Goal: Transaction & Acquisition: Book appointment/travel/reservation

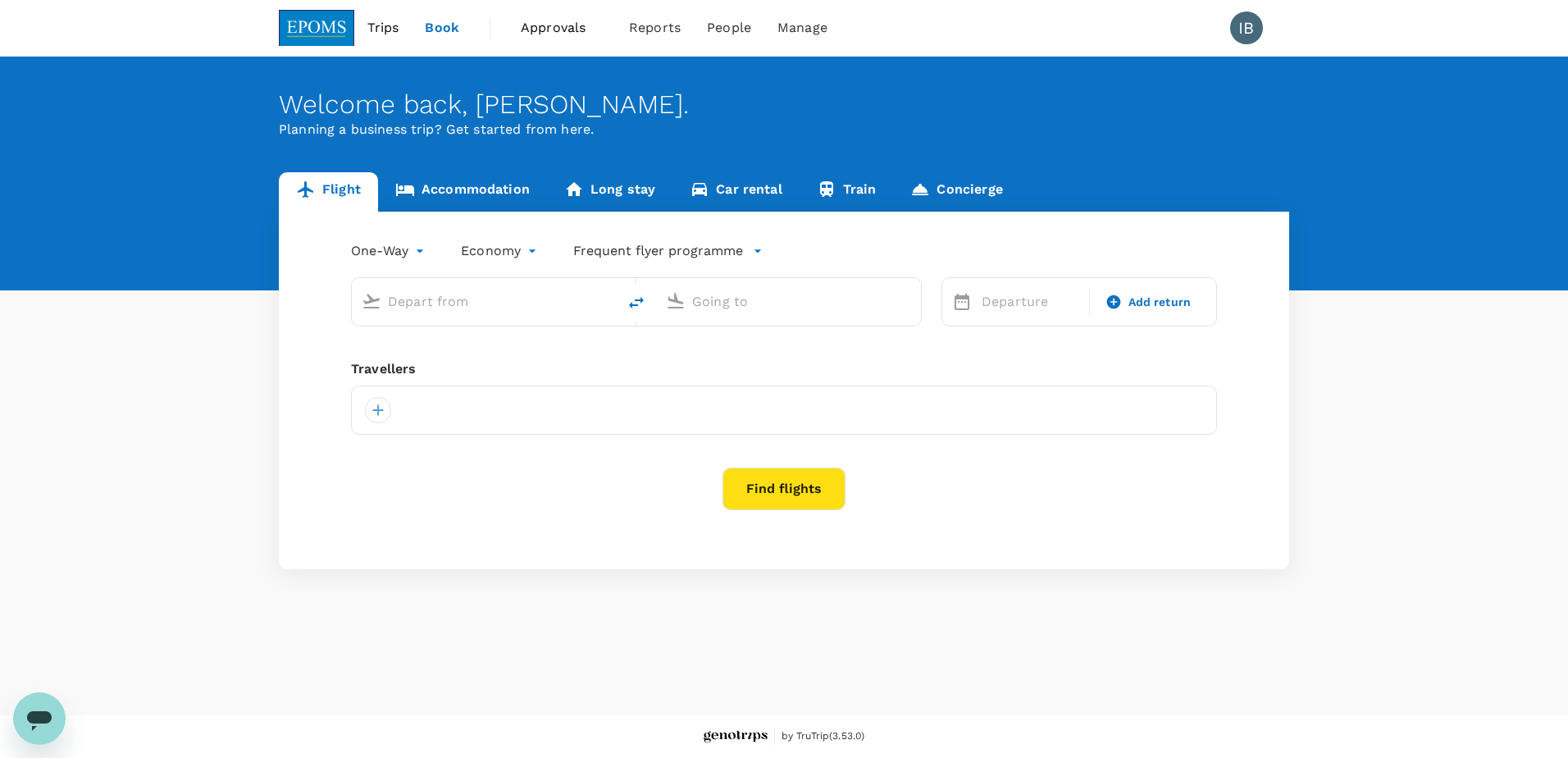
type input "Kota Kinabalu Intl (BKI)"
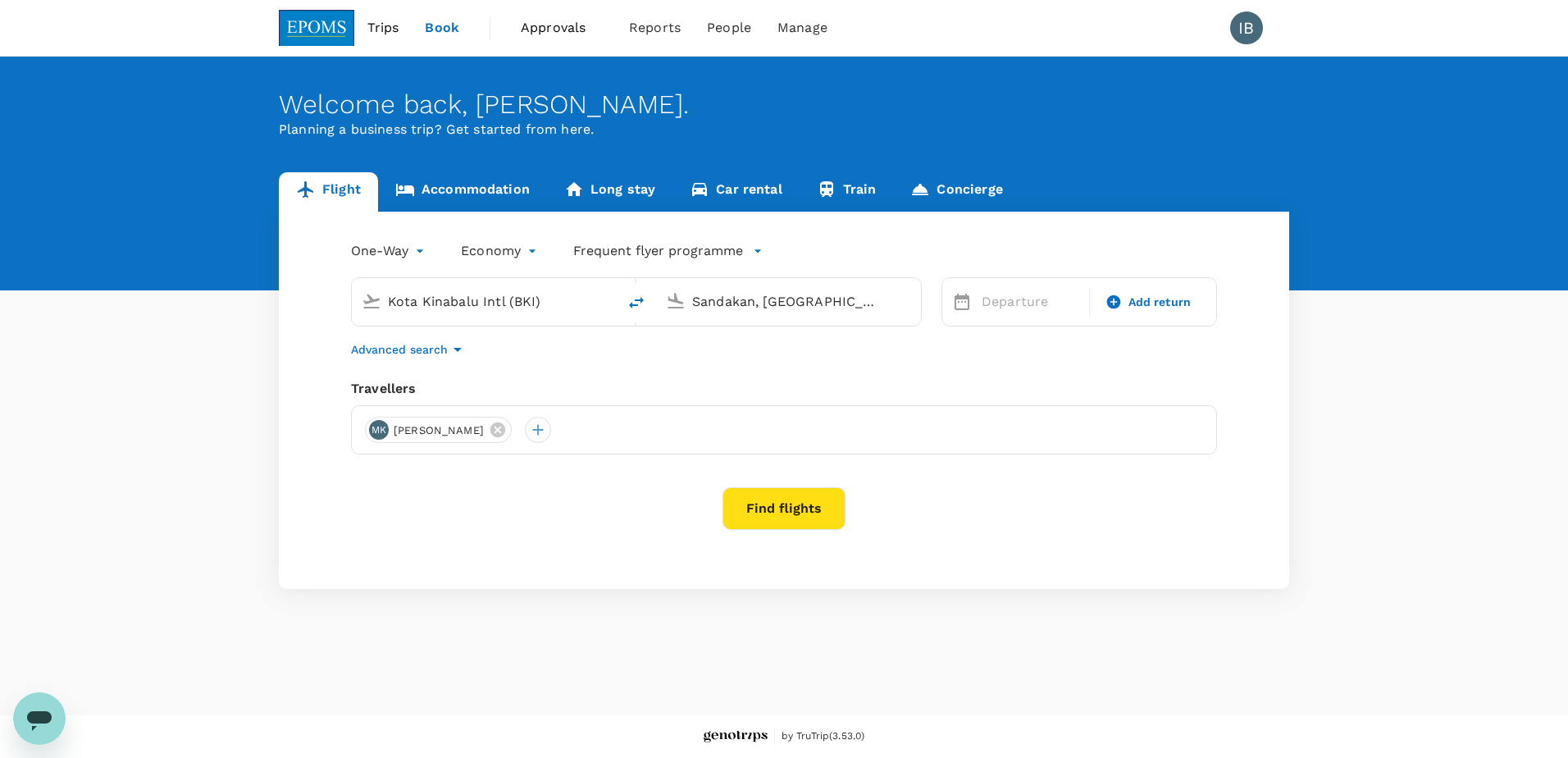
click at [823, 306] on input "Sandakan, Malaysia (any)" at bounding box center [790, 301] width 195 height 26
click at [786, 363] on p "Miri Intl" at bounding box center [814, 366] width 289 height 17
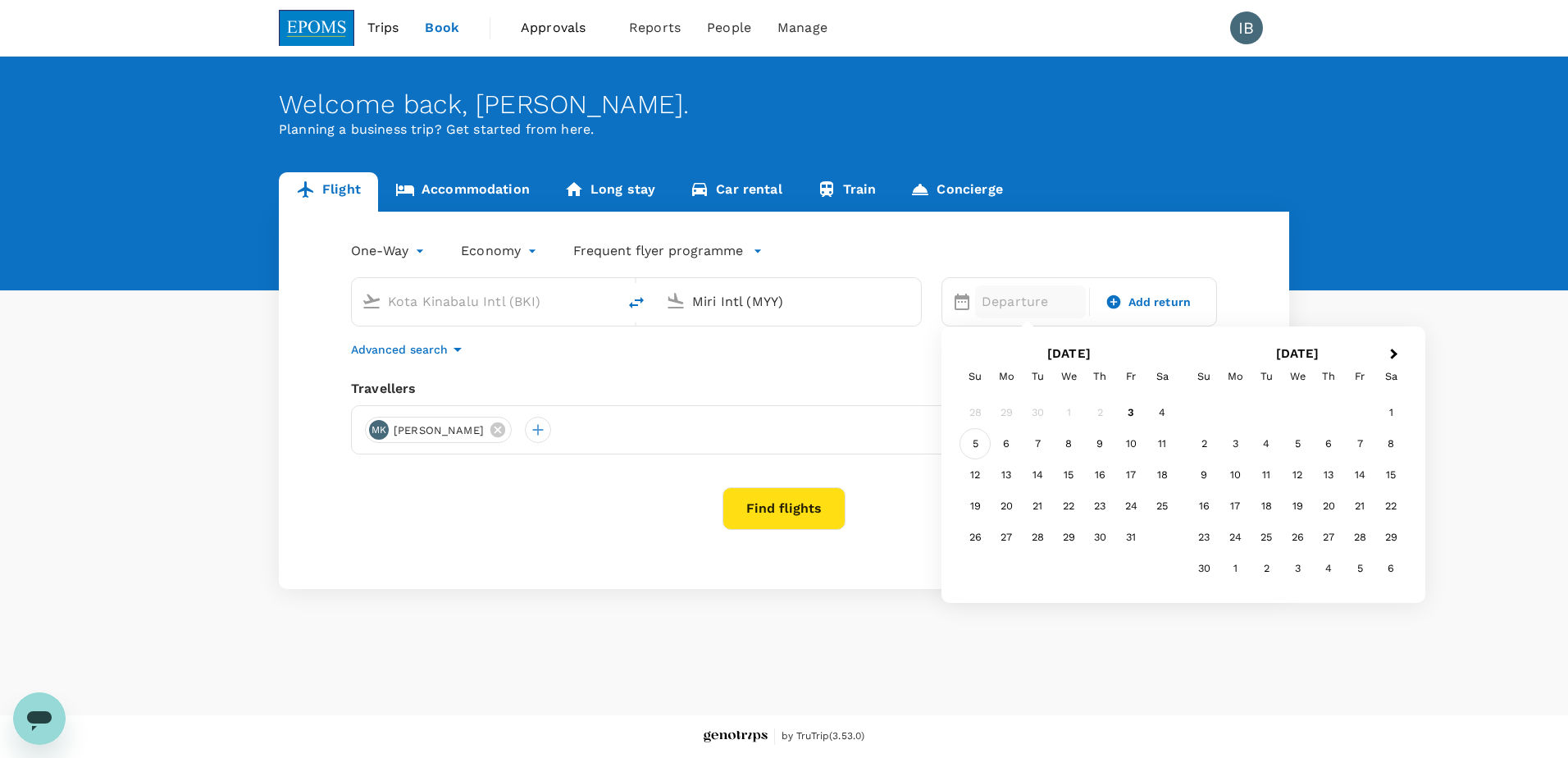
type input "Miri Intl (MYY)"
click at [976, 440] on div "5" at bounding box center [975, 444] width 31 height 31
click at [1122, 302] on div "Add return" at bounding box center [1148, 302] width 97 height 17
type input "roundtrip"
click at [1000, 443] on div "6" at bounding box center [1006, 444] width 31 height 31
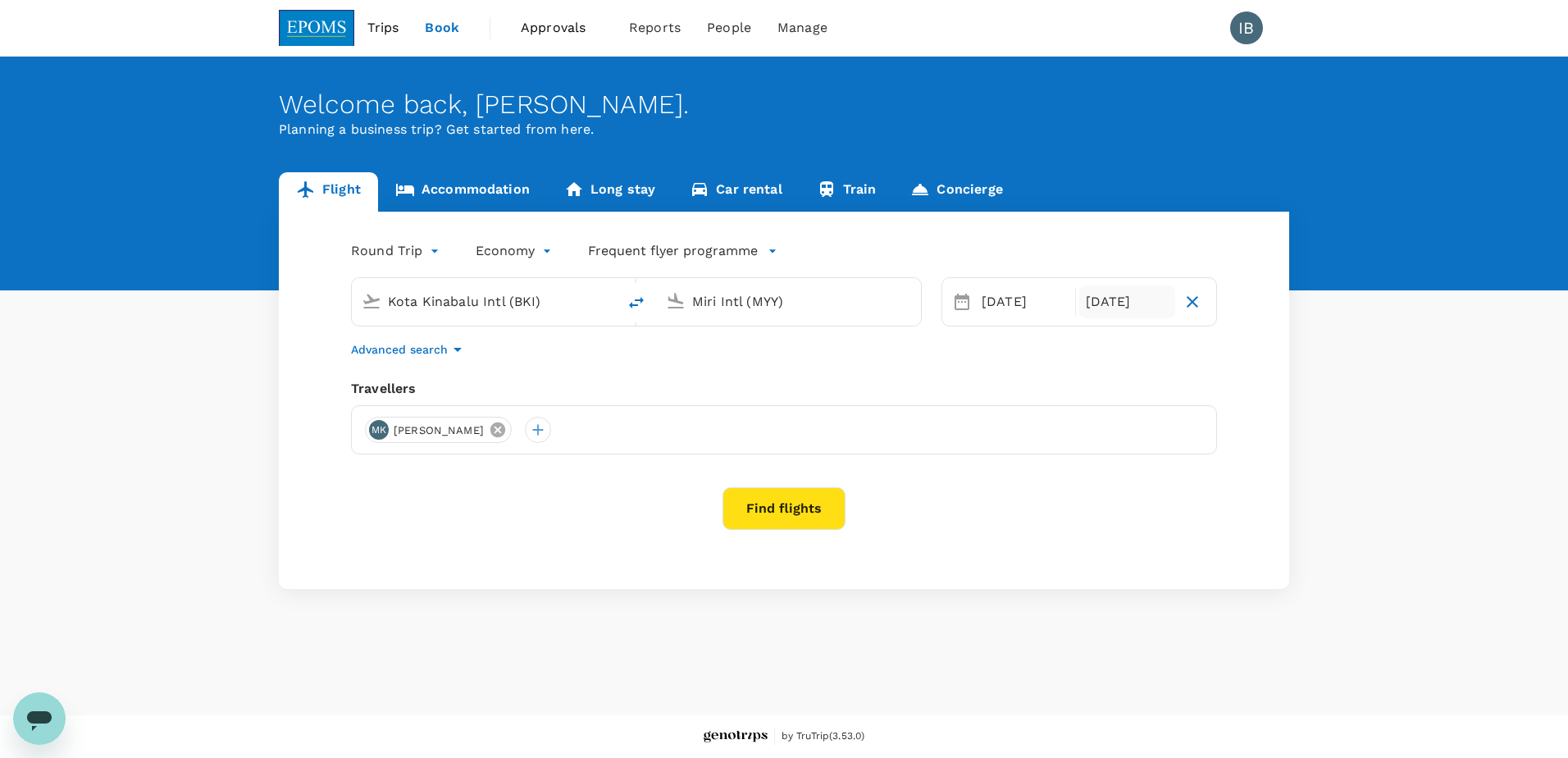
click at [492, 429] on icon at bounding box center [498, 429] width 18 height 18
click at [377, 424] on div at bounding box center [378, 430] width 27 height 27
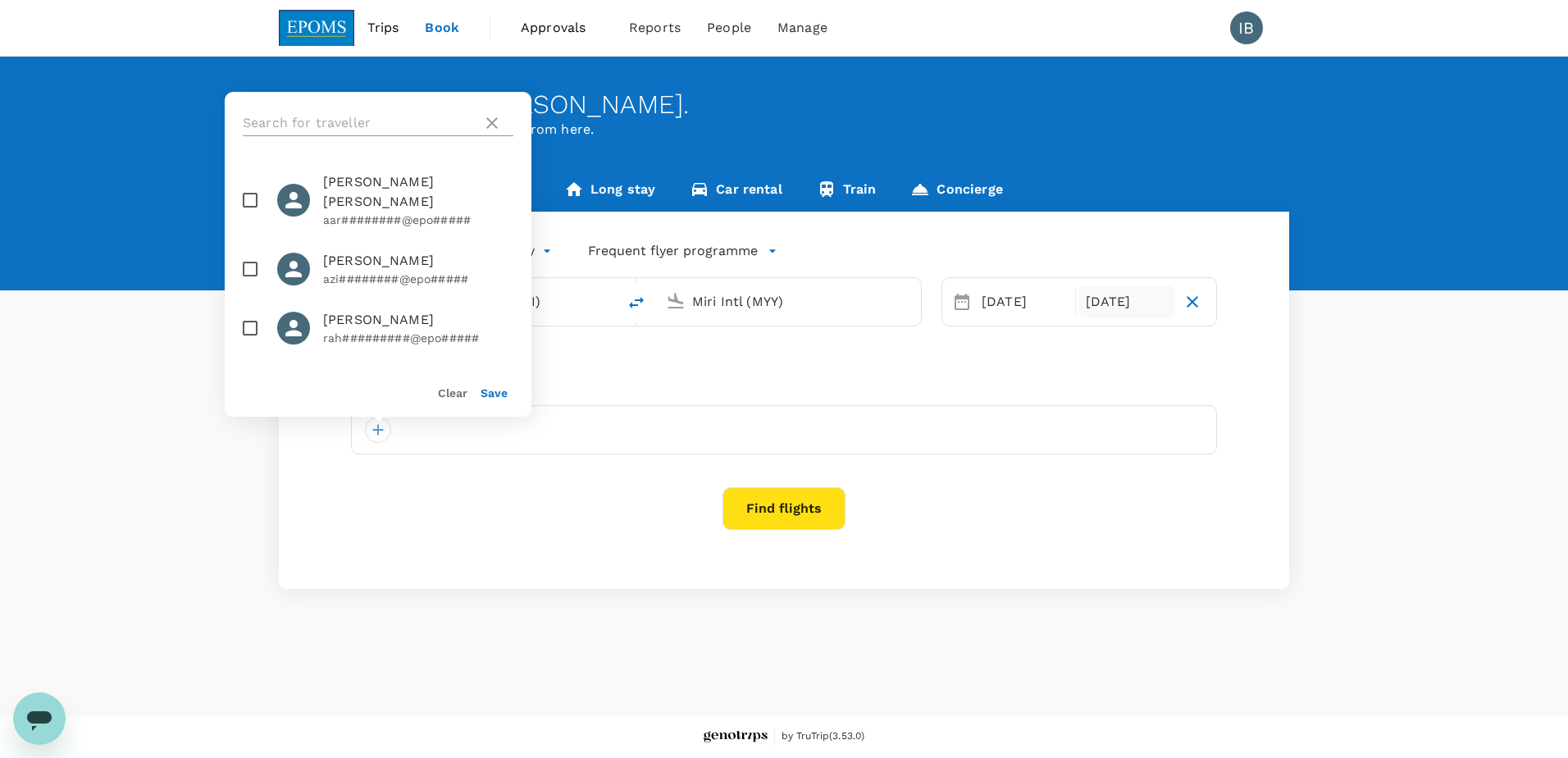
click at [375, 128] on input "text" at bounding box center [359, 123] width 233 height 27
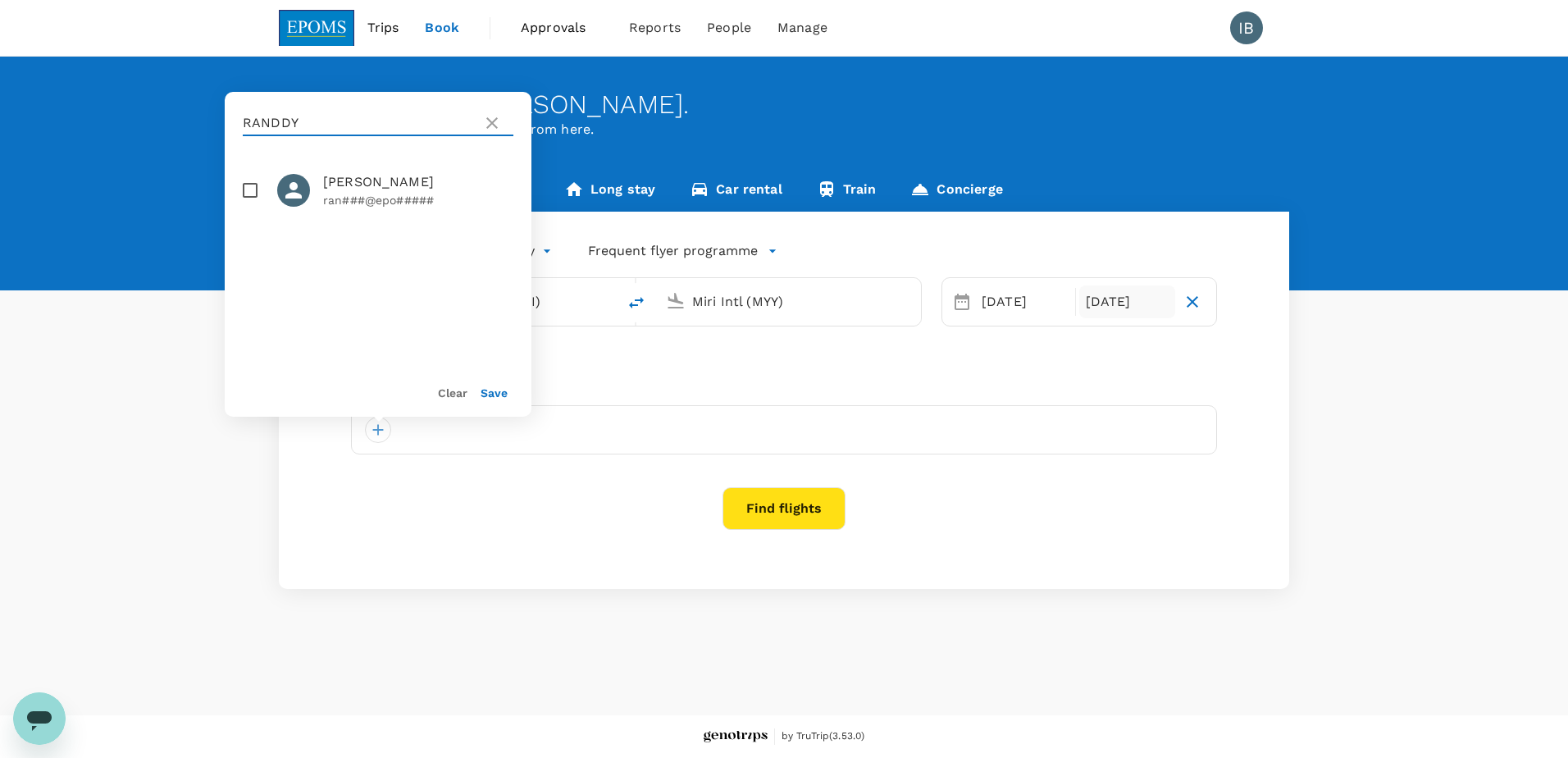
type input "RANDDY"
click at [251, 187] on input "checkbox" at bounding box center [250, 190] width 35 height 35
checkbox input "true"
click at [490, 393] on button "Save" at bounding box center [494, 392] width 27 height 13
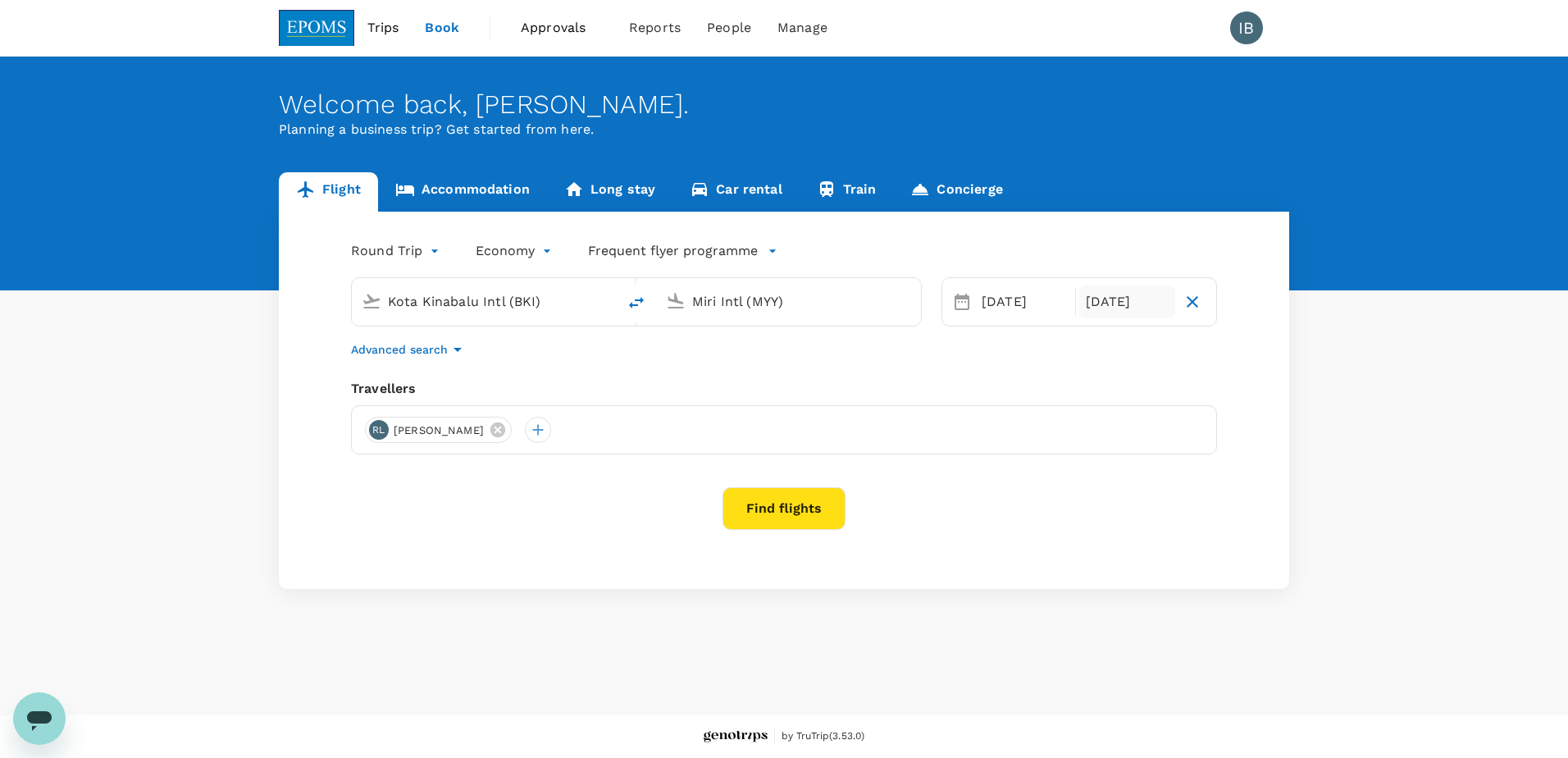
click at [771, 505] on button "Find flights" at bounding box center [784, 508] width 123 height 43
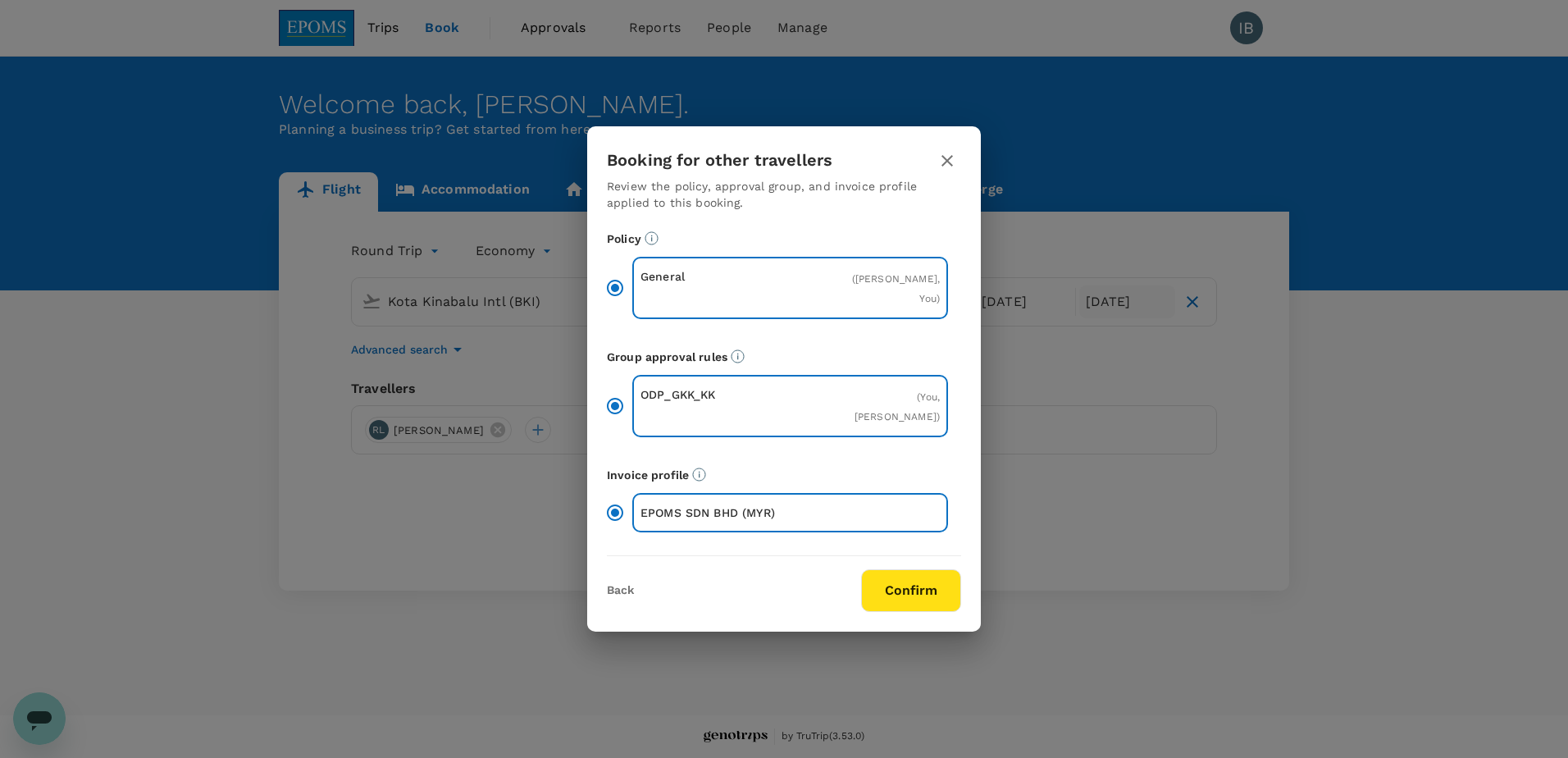
click at [909, 583] on button "Confirm" at bounding box center [911, 591] width 100 height 43
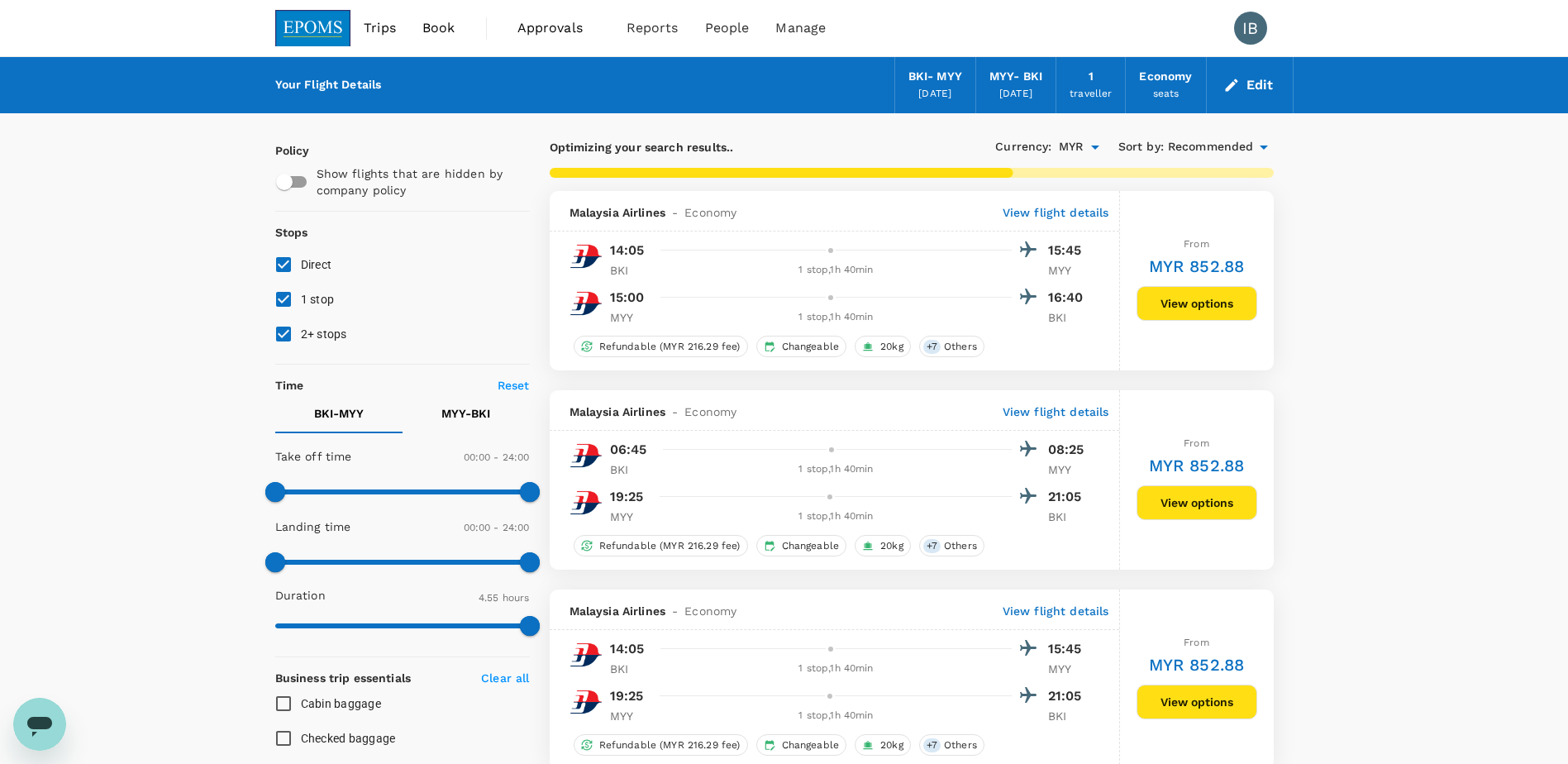
checkbox input "false"
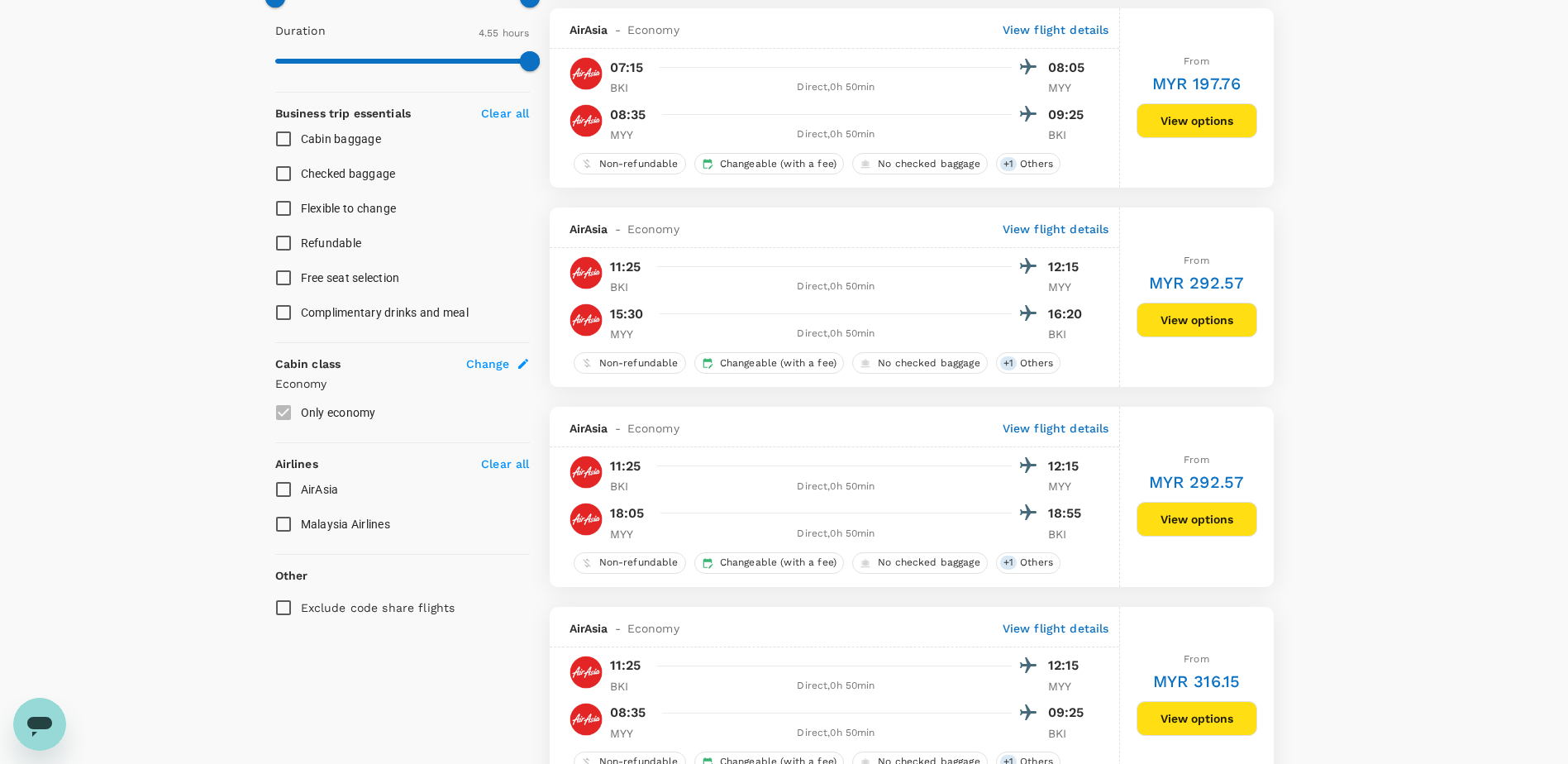
scroll to position [578, 0]
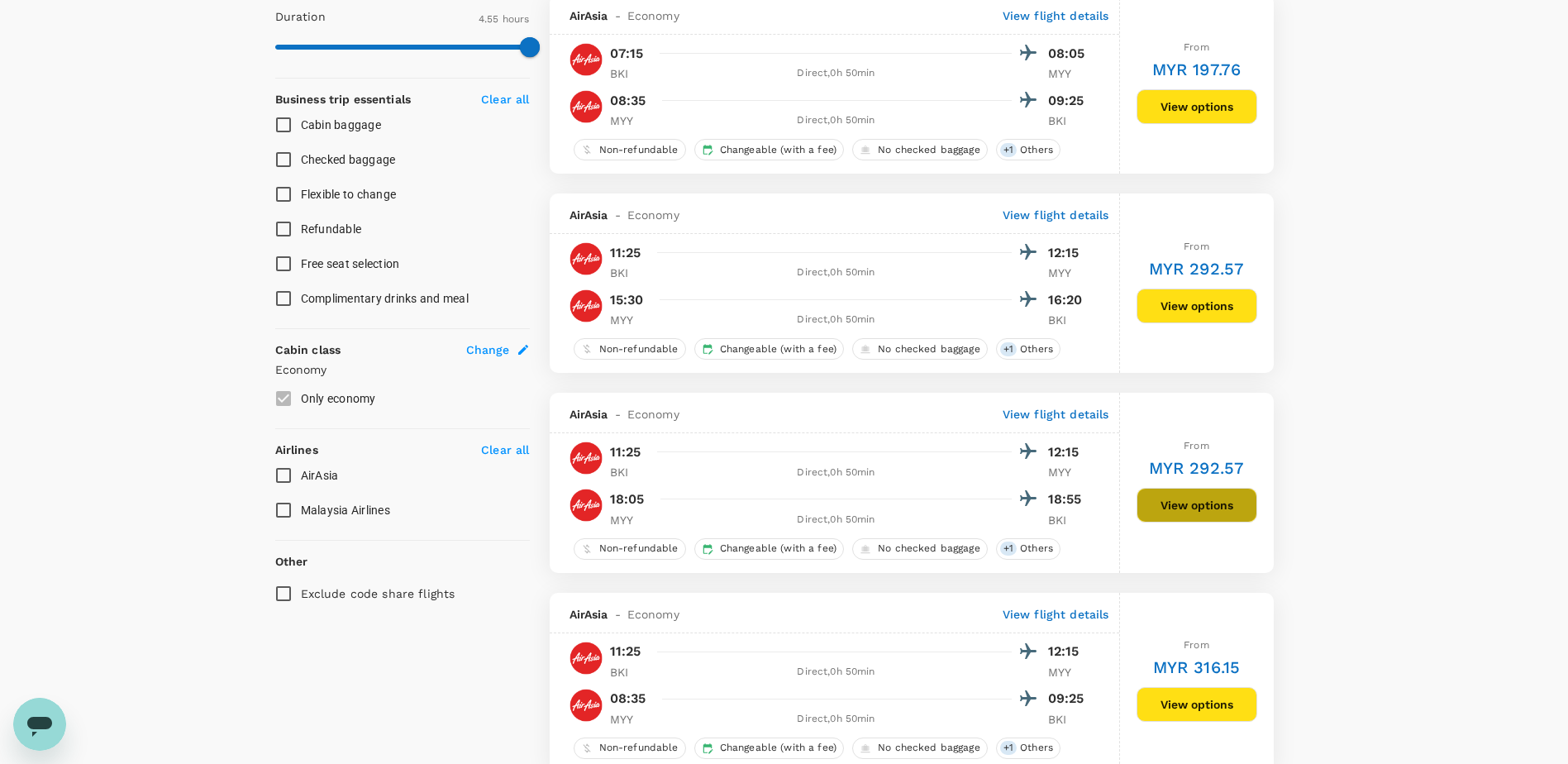
click at [1170, 503] on button "View options" at bounding box center [1197, 504] width 120 height 35
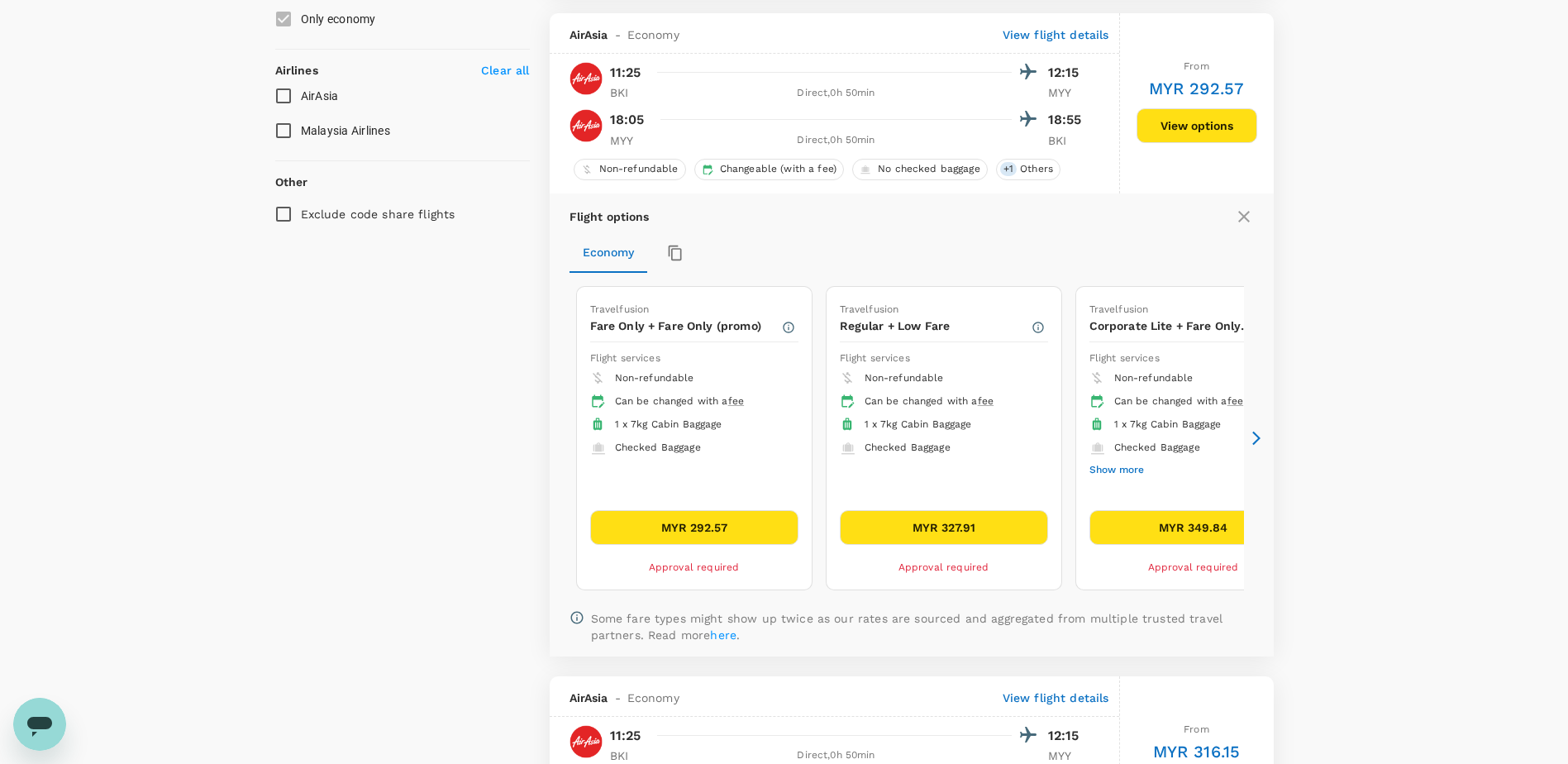
scroll to position [971, 0]
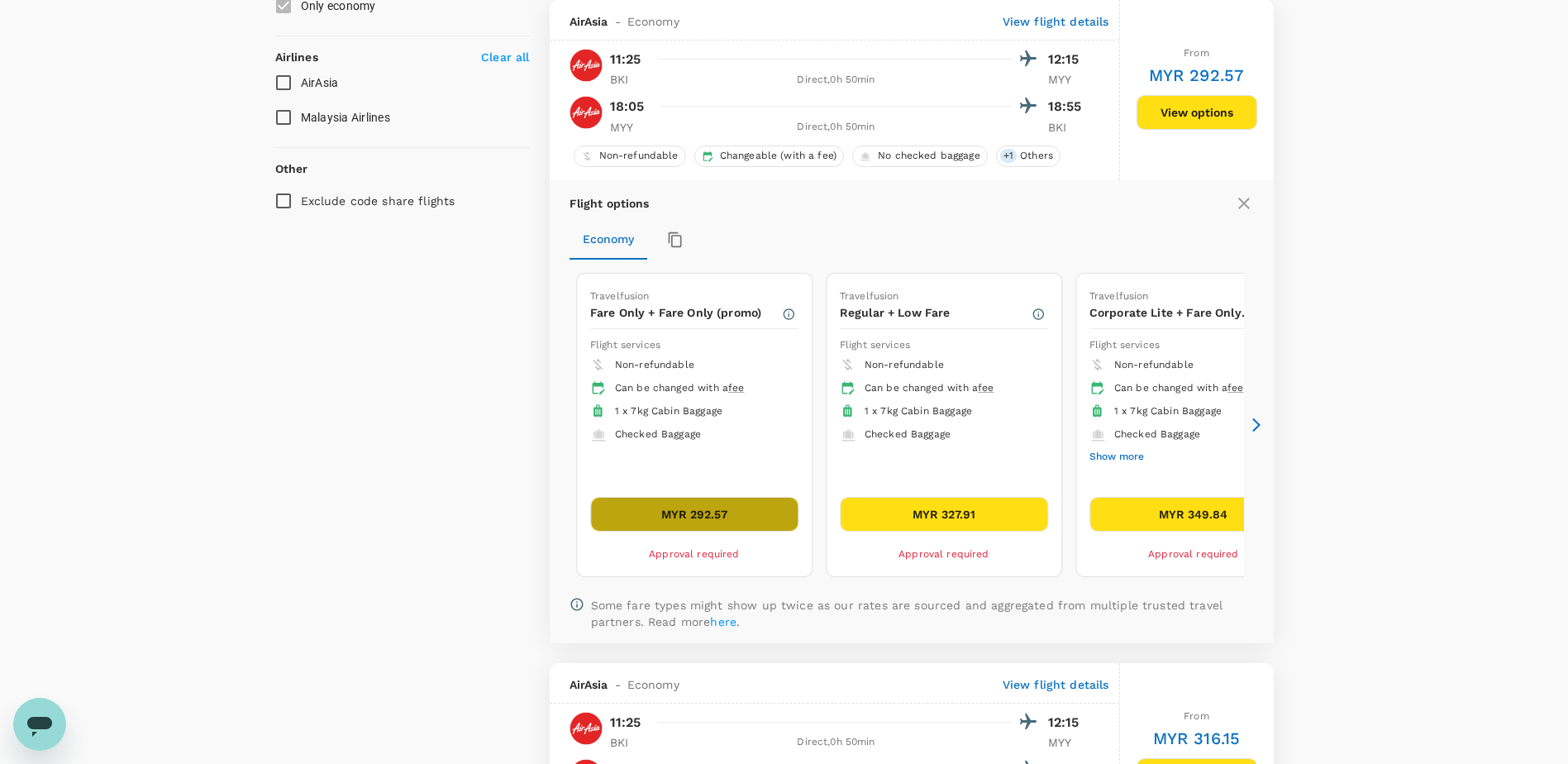
click at [726, 513] on button "MYR 292.57" at bounding box center [693, 514] width 208 height 35
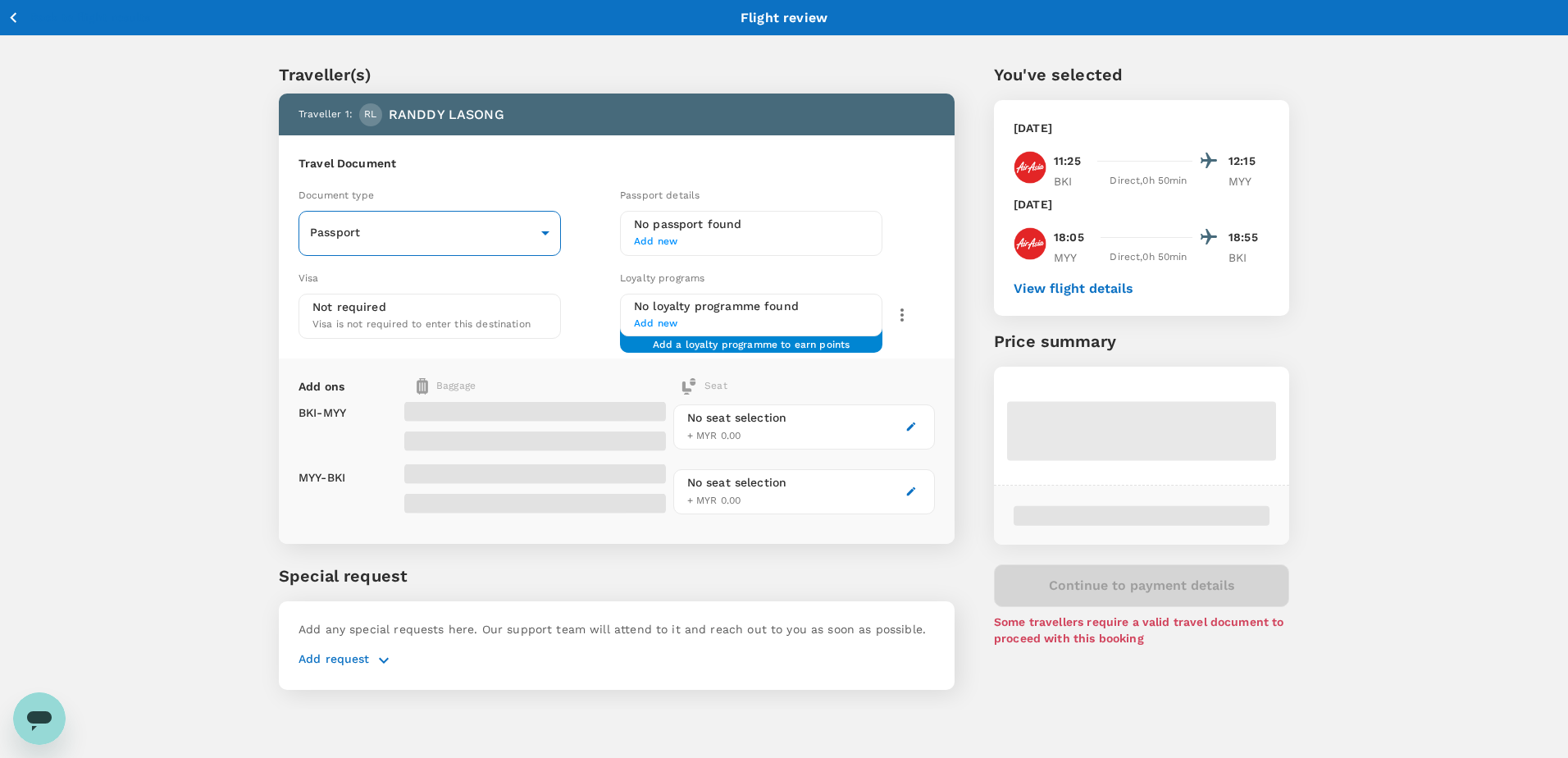
click at [542, 236] on body "Back to flight results Flight review Traveller(s) Traveller 1 : RL RANDDY LASON…" at bounding box center [784, 400] width 1568 height 801
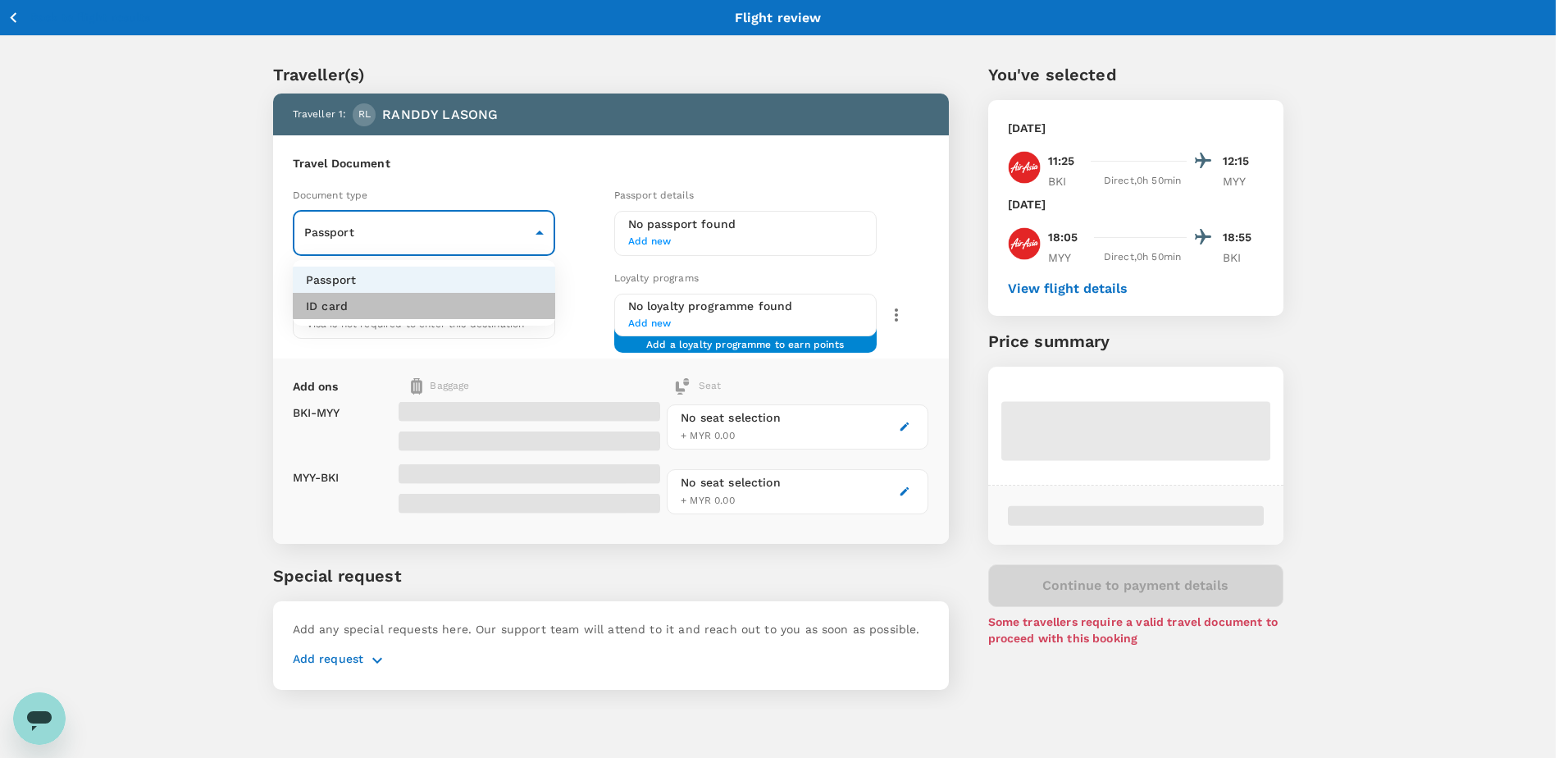
click at [398, 314] on li "ID card" at bounding box center [424, 306] width 262 height 27
type input "Id card"
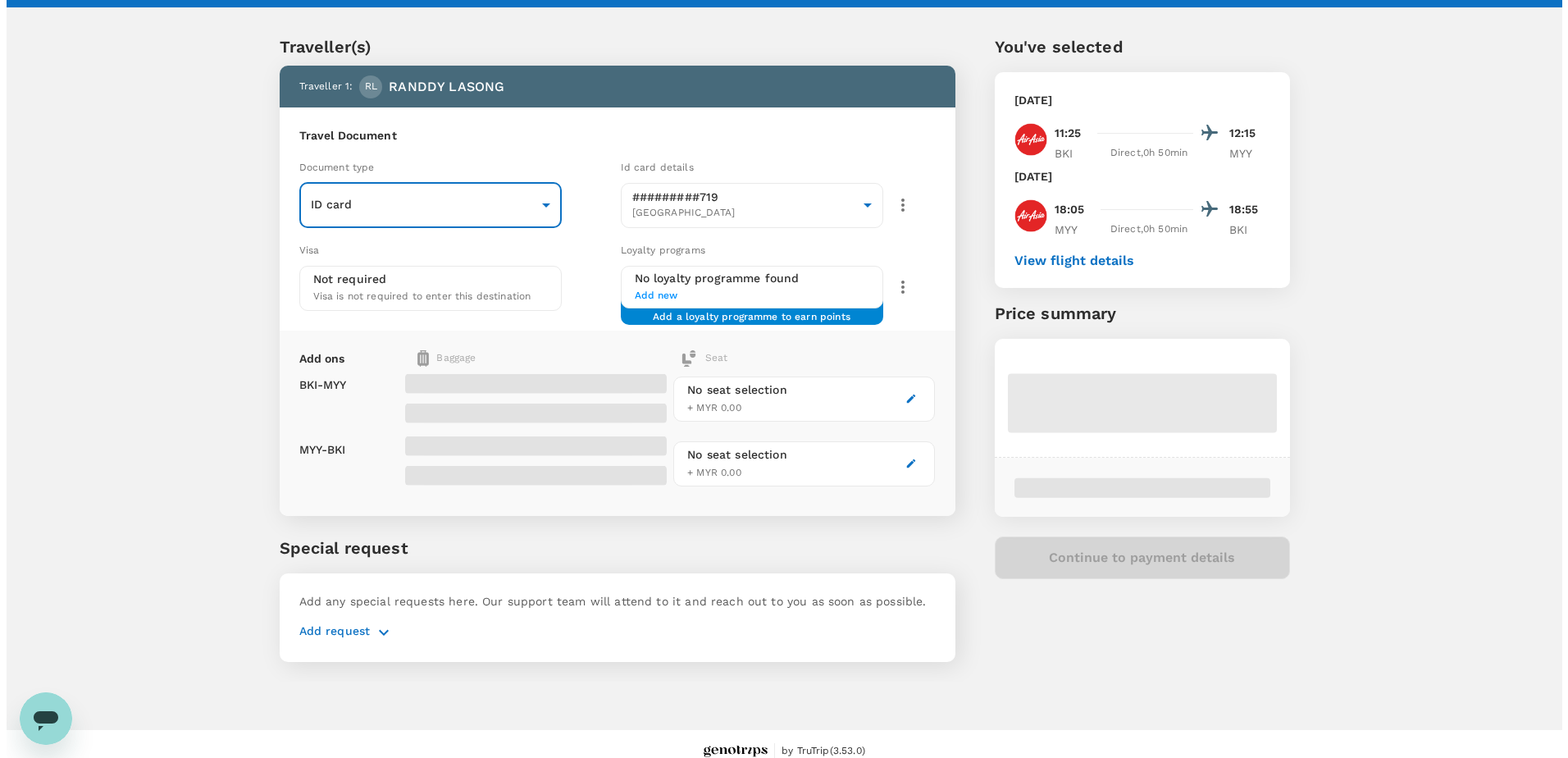
scroll to position [43, 0]
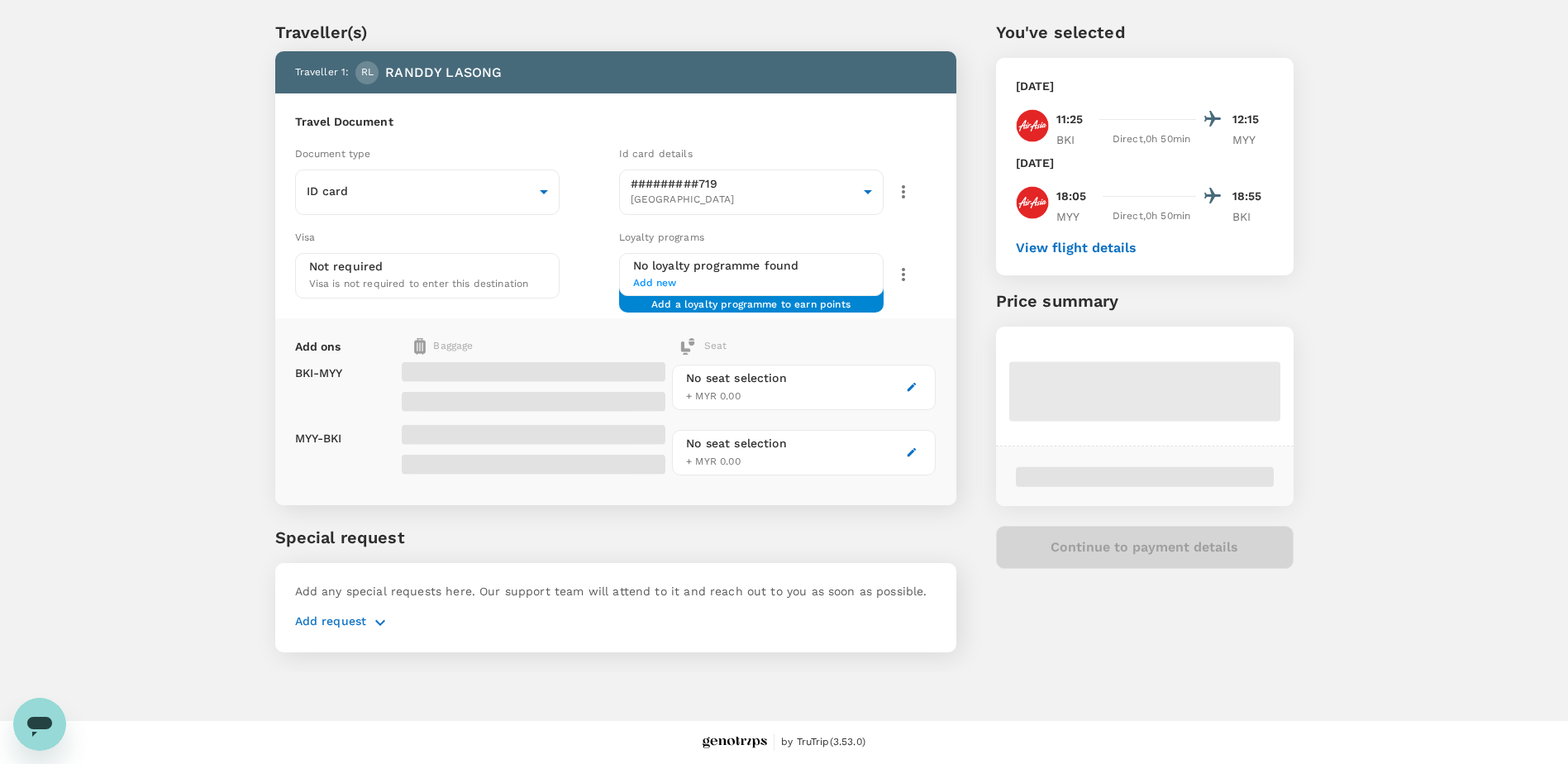
click at [590, 351] on div at bounding box center [530, 417] width 270 height 137
click at [565, 373] on span at bounding box center [533, 372] width 263 height 20
click at [332, 375] on p "BKI - MYY" at bounding box center [319, 372] width 48 height 17
click at [420, 345] on img at bounding box center [419, 346] width 12 height 17
click at [907, 384] on icon "button" at bounding box center [911, 386] width 12 height 12
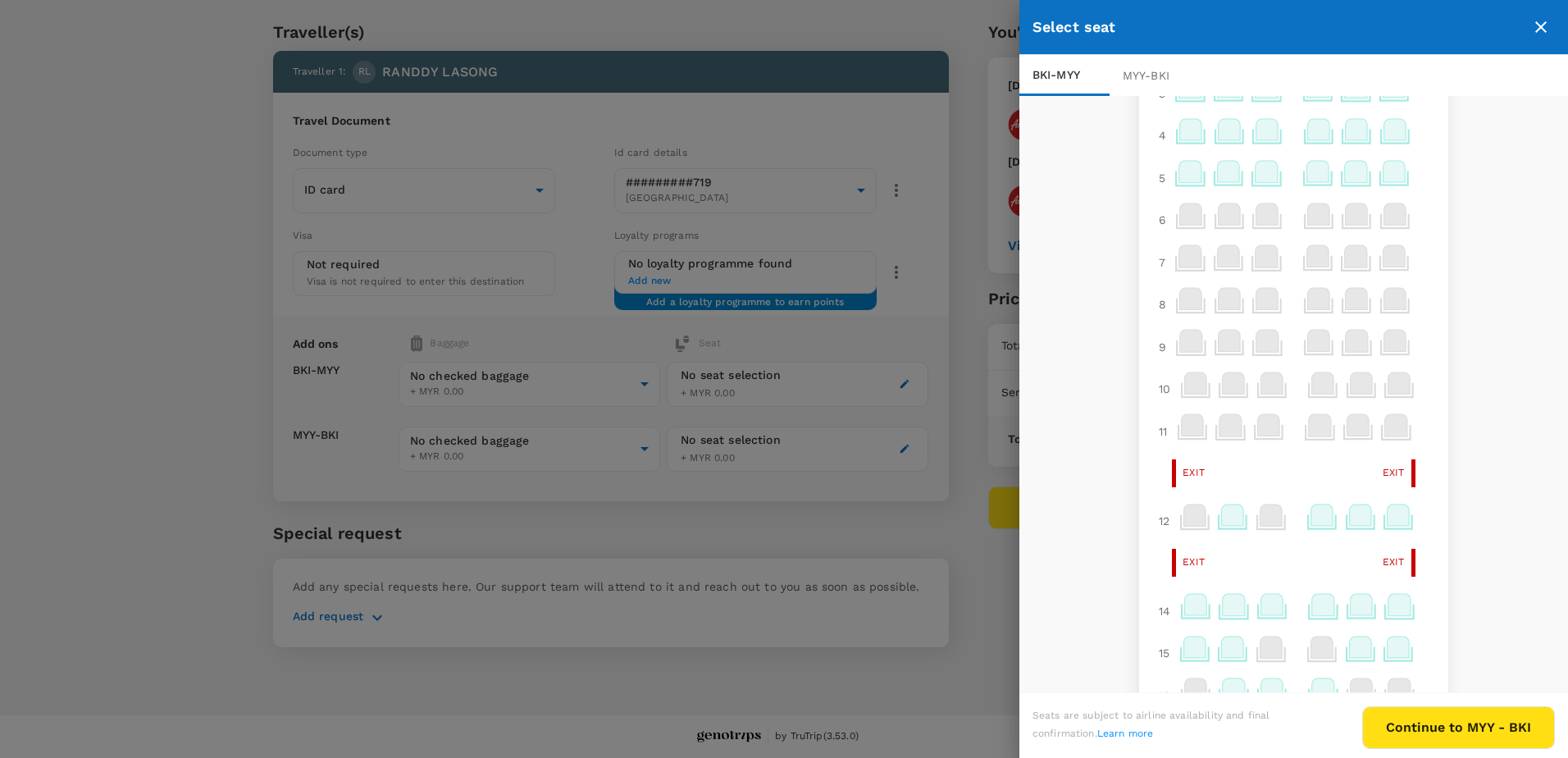
scroll to position [164, 0]
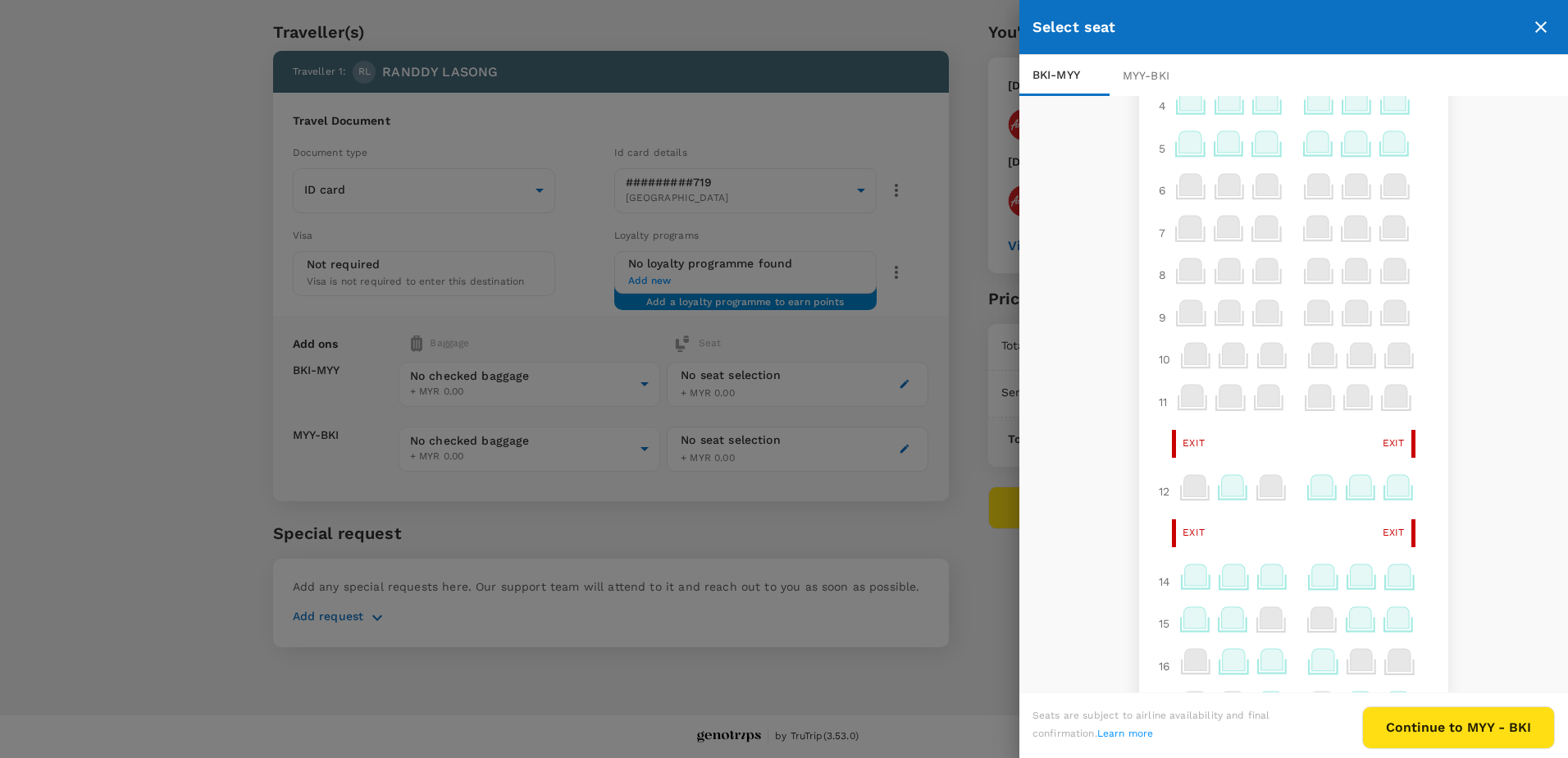
click at [1316, 491] on icon at bounding box center [1322, 485] width 22 height 21
click at [1312, 579] on icon at bounding box center [1323, 575] width 22 height 21
click at [1312, 576] on icon at bounding box center [1323, 575] width 22 height 21
click at [1252, 528] on div "Exit Exit" at bounding box center [1293, 532] width 282 height 27
click at [1315, 491] on icon at bounding box center [1322, 485] width 22 height 21
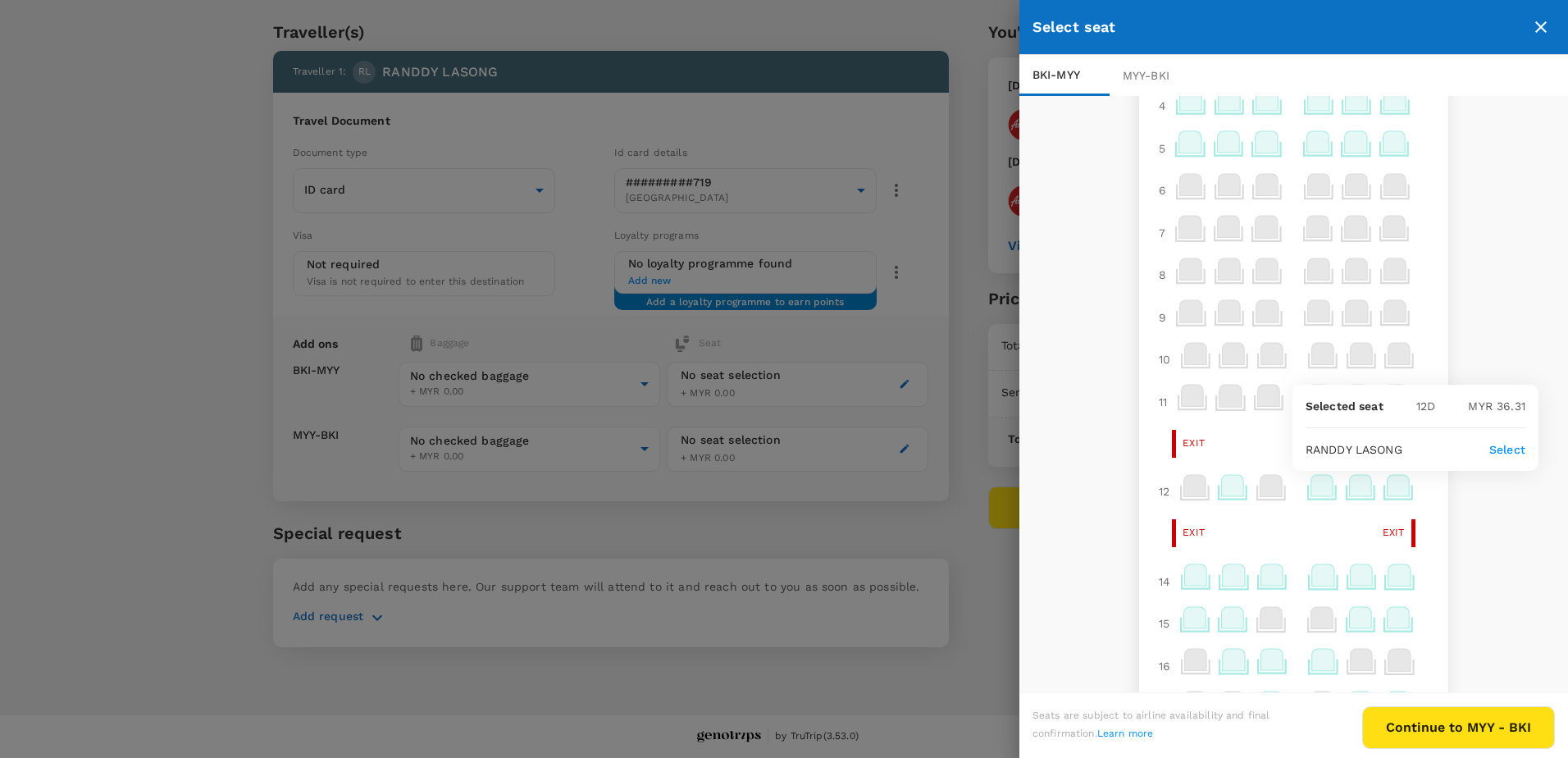
click at [1510, 451] on p "Select" at bounding box center [1507, 449] width 36 height 17
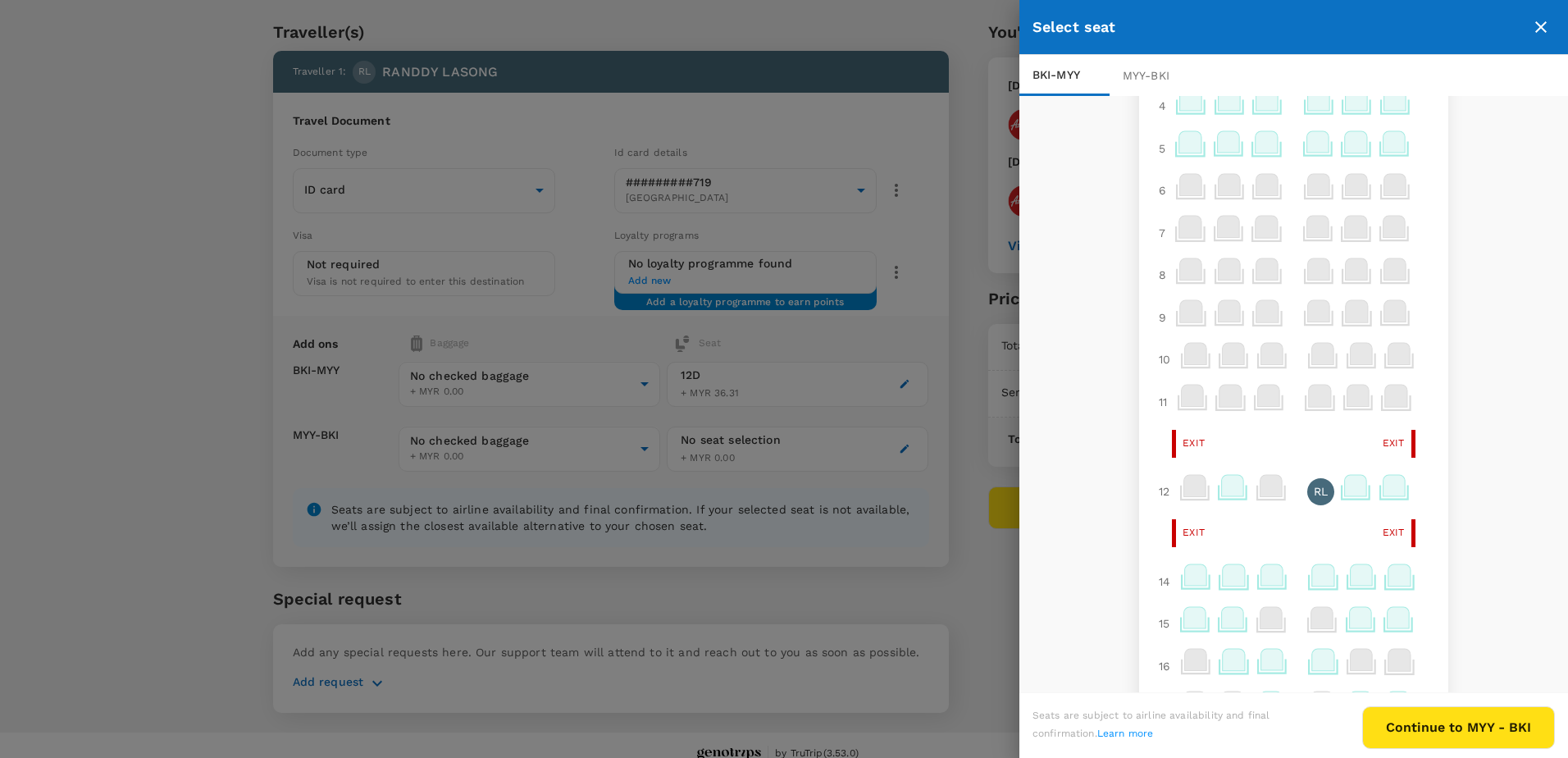
click at [908, 451] on div at bounding box center [784, 379] width 1568 height 758
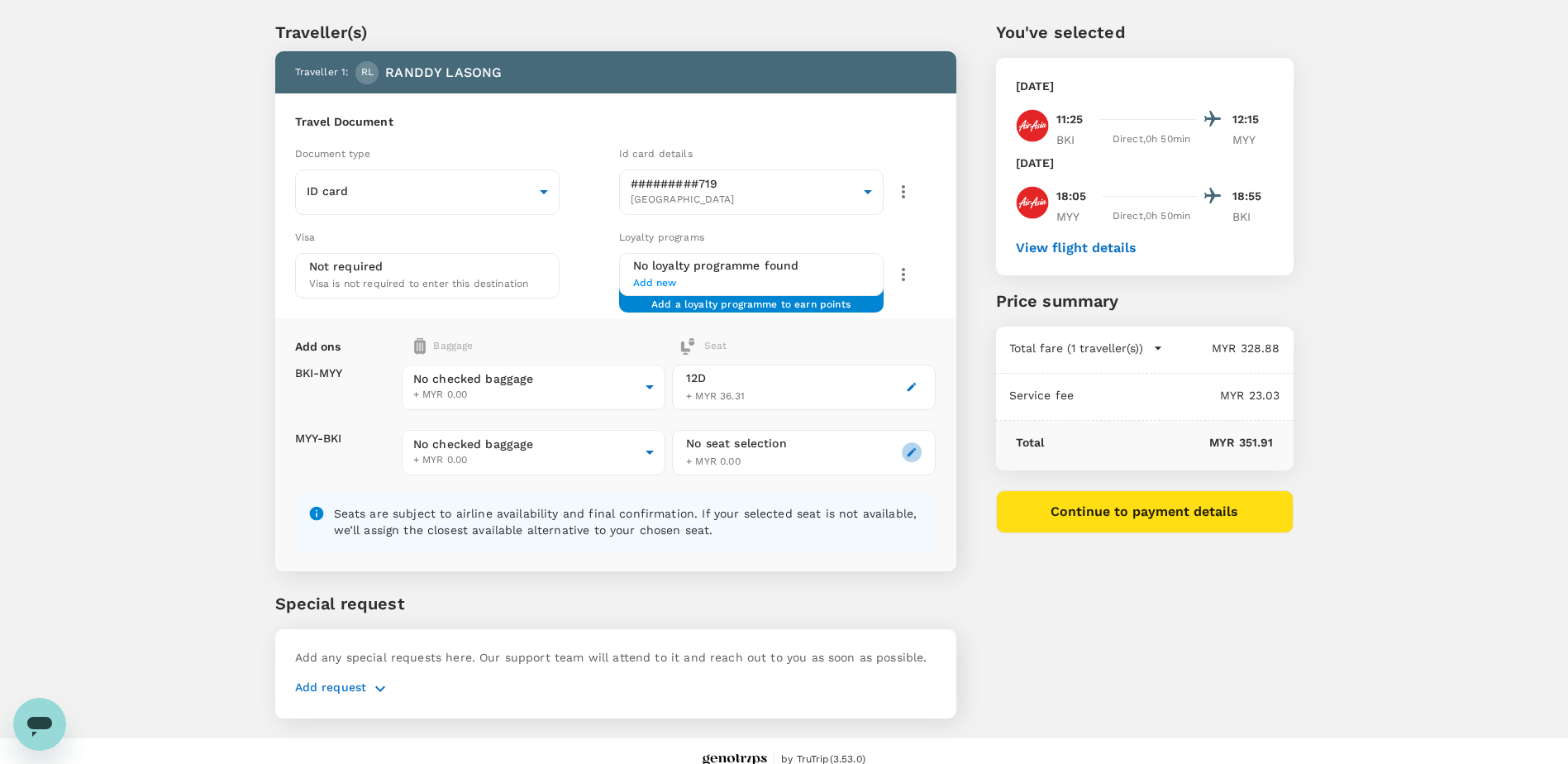
click at [911, 453] on icon "button" at bounding box center [912, 453] width 9 height 9
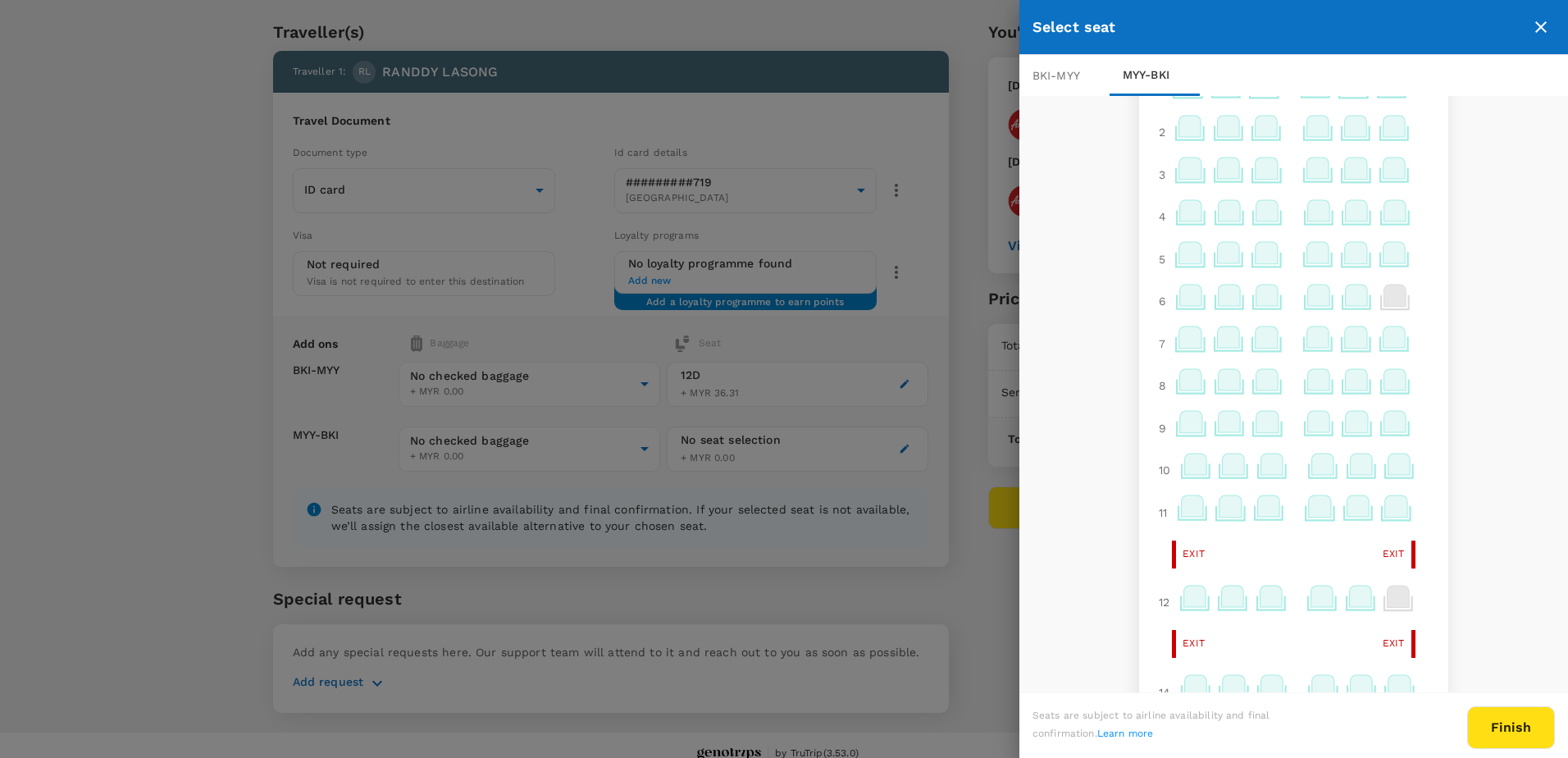
scroll to position [82, 0]
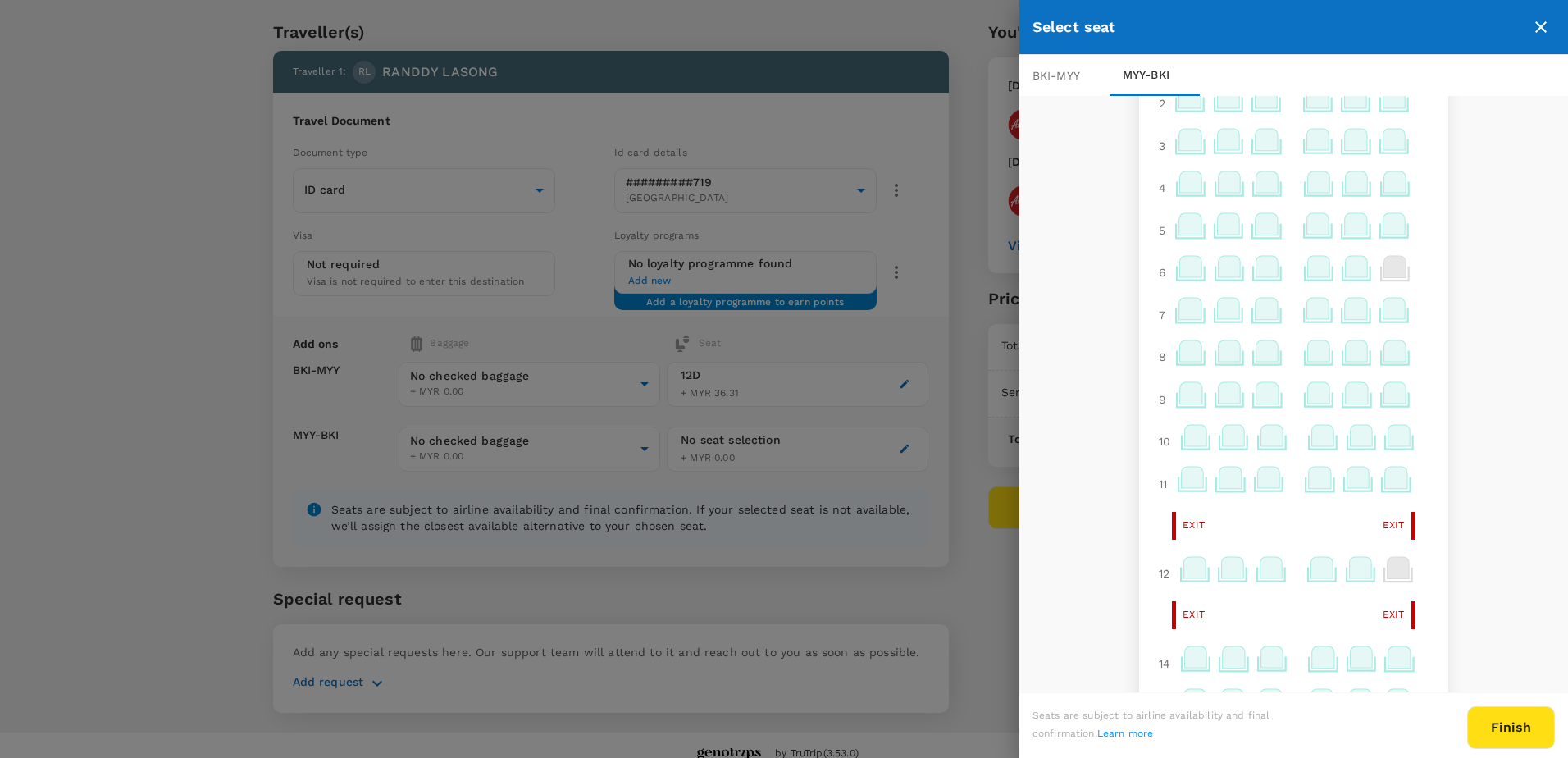
click at [1260, 568] on icon at bounding box center [1271, 568] width 22 height 21
click at [1451, 530] on p "Select" at bounding box center [1456, 531] width 36 height 17
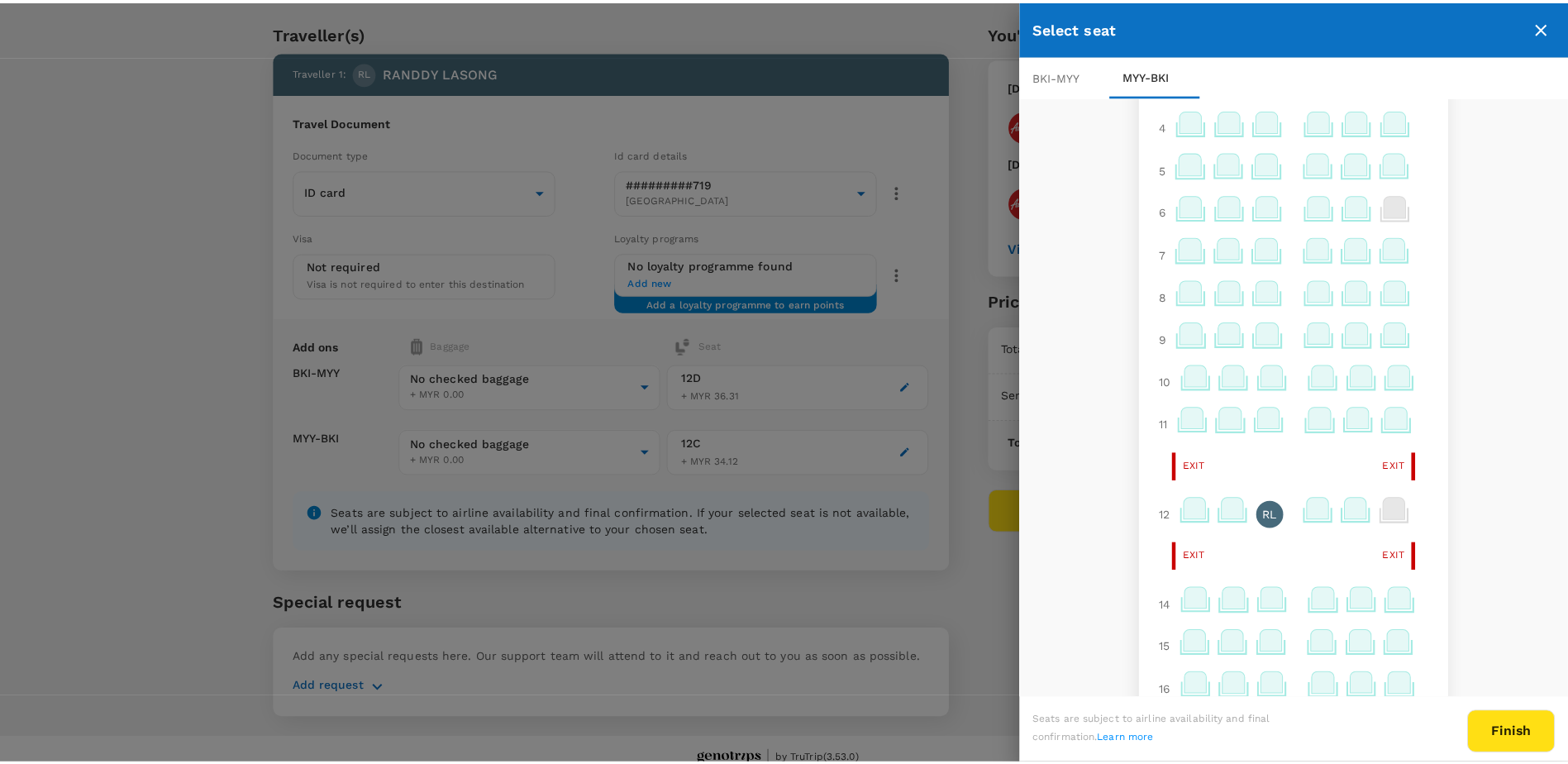
scroll to position [248, 0]
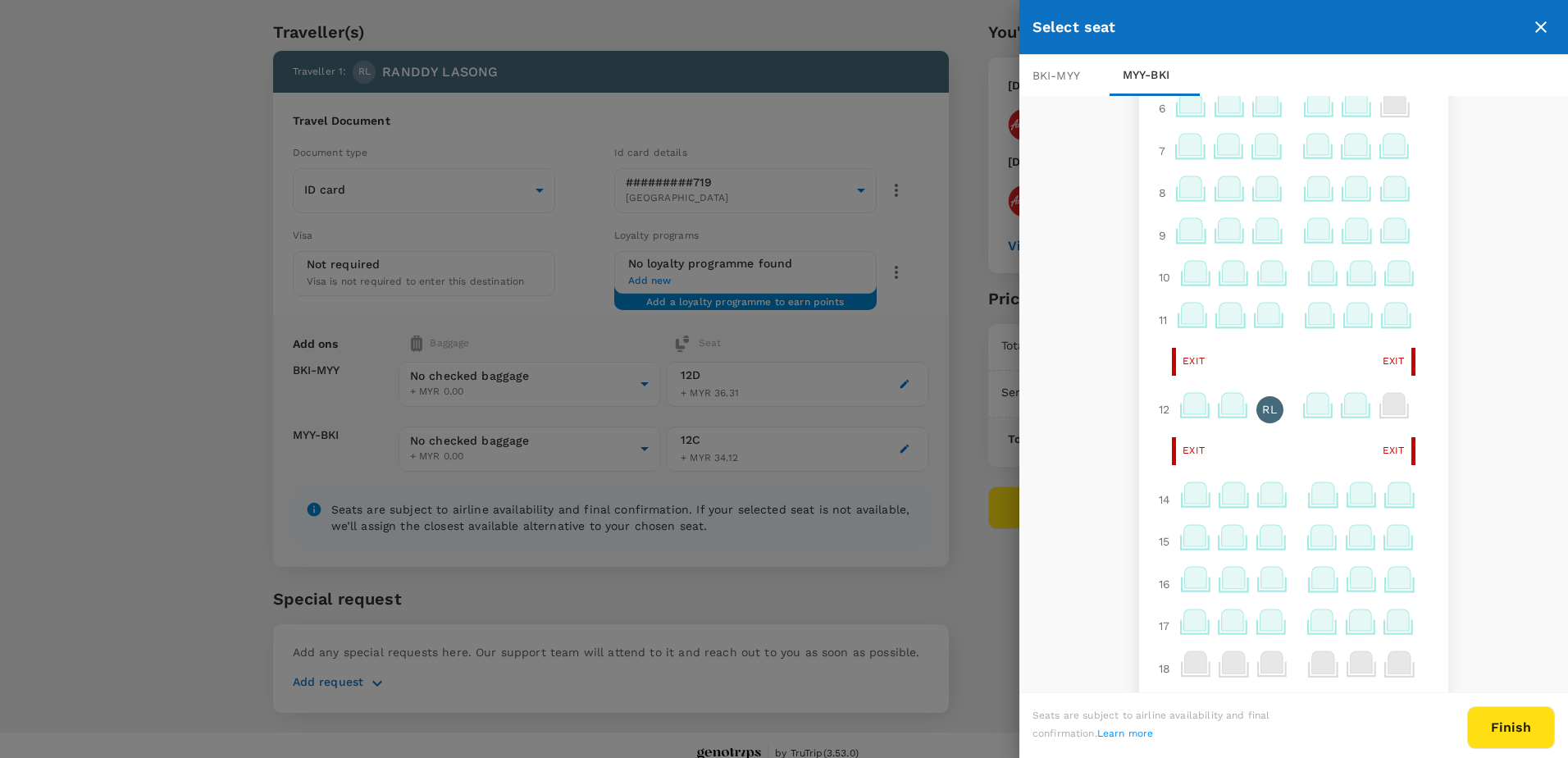
click at [1523, 733] on button "Finish" at bounding box center [1510, 728] width 88 height 43
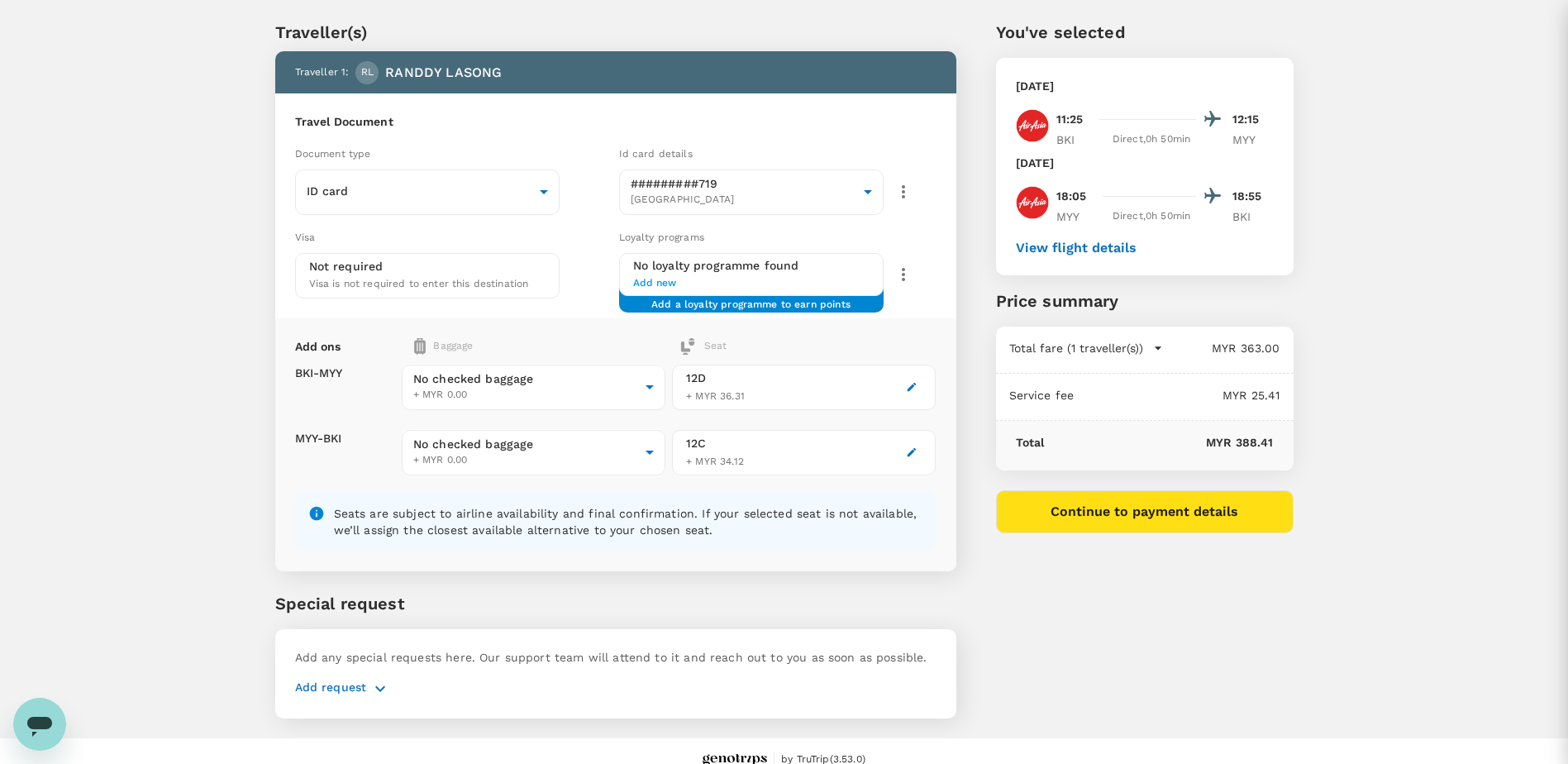
scroll to position [0, 0]
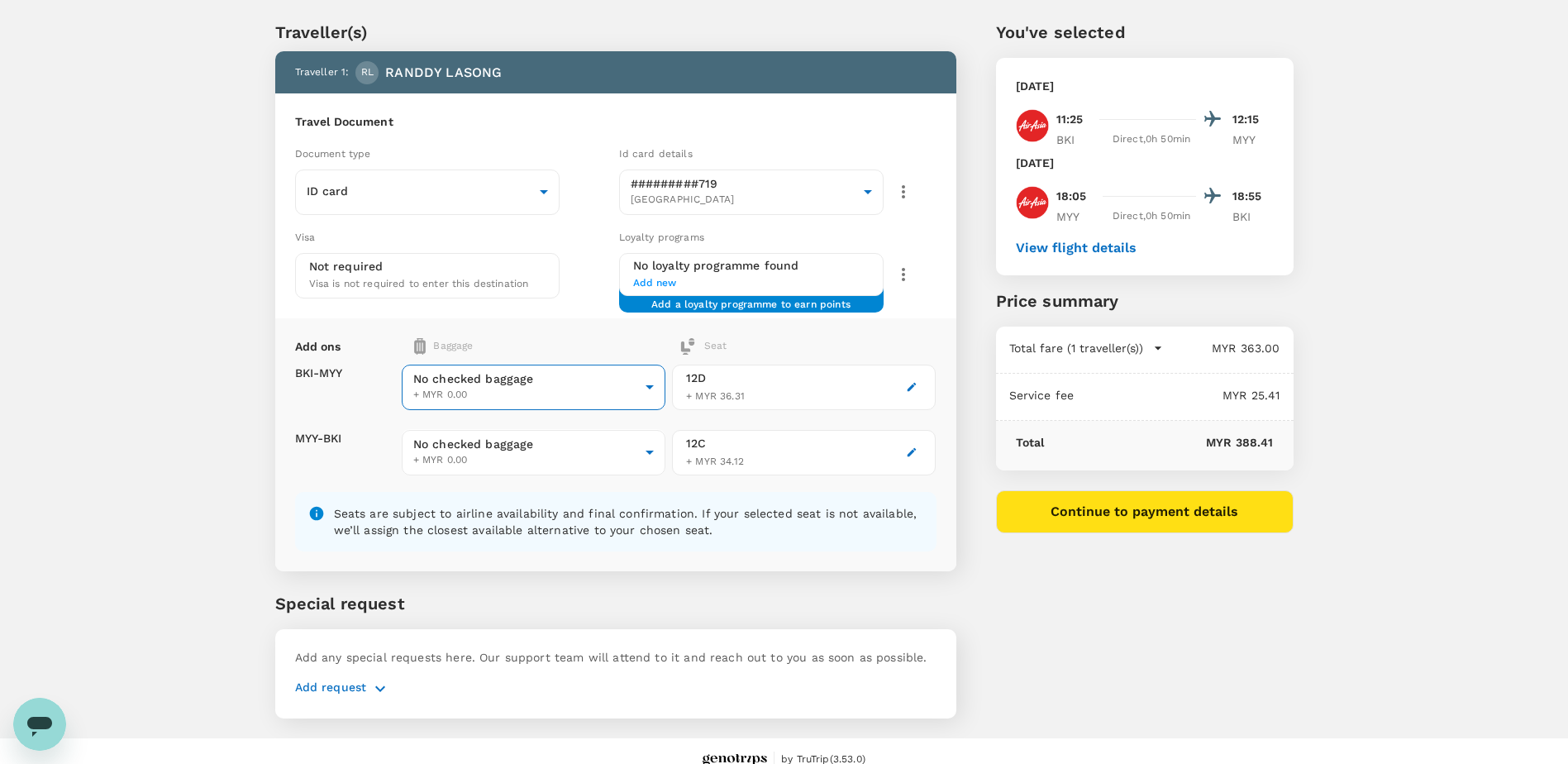
click at [644, 383] on body "Back to flight results Flight review Traveller(s) Traveller 1 : RL RANDDY LASON…" at bounding box center [784, 369] width 1568 height 824
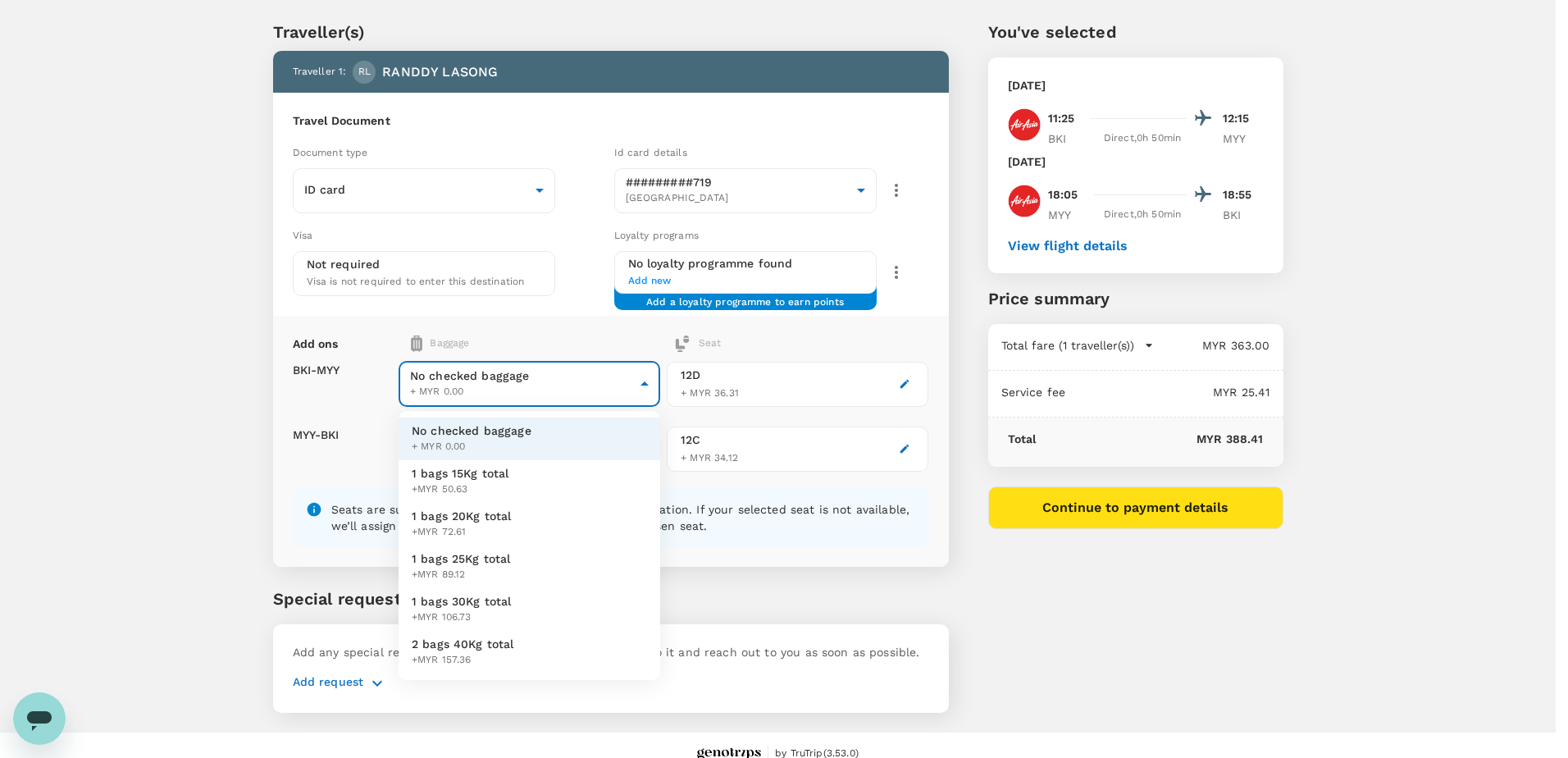
click at [590, 346] on div at bounding box center [784, 379] width 1568 height 758
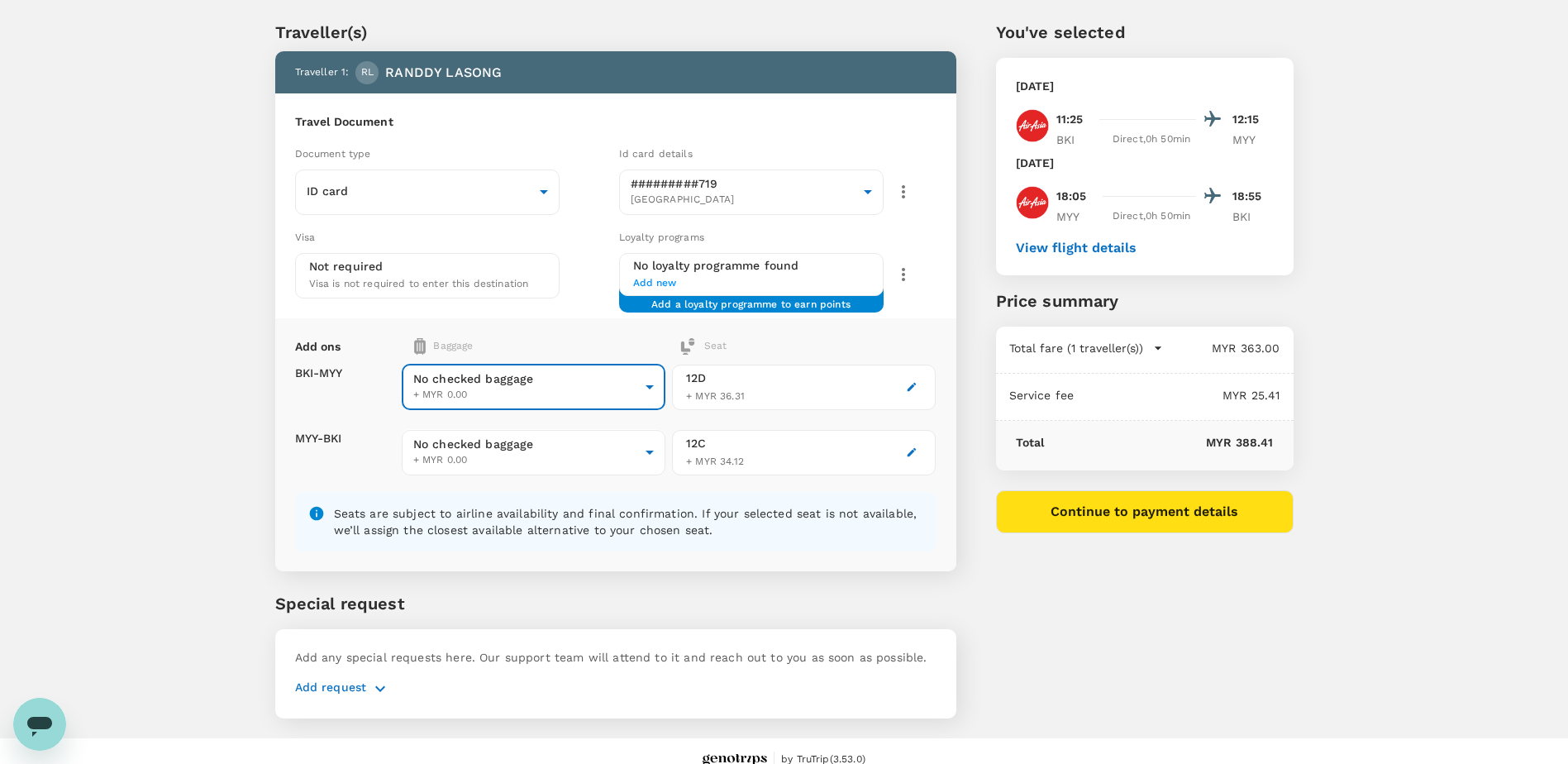
scroll to position [61, 0]
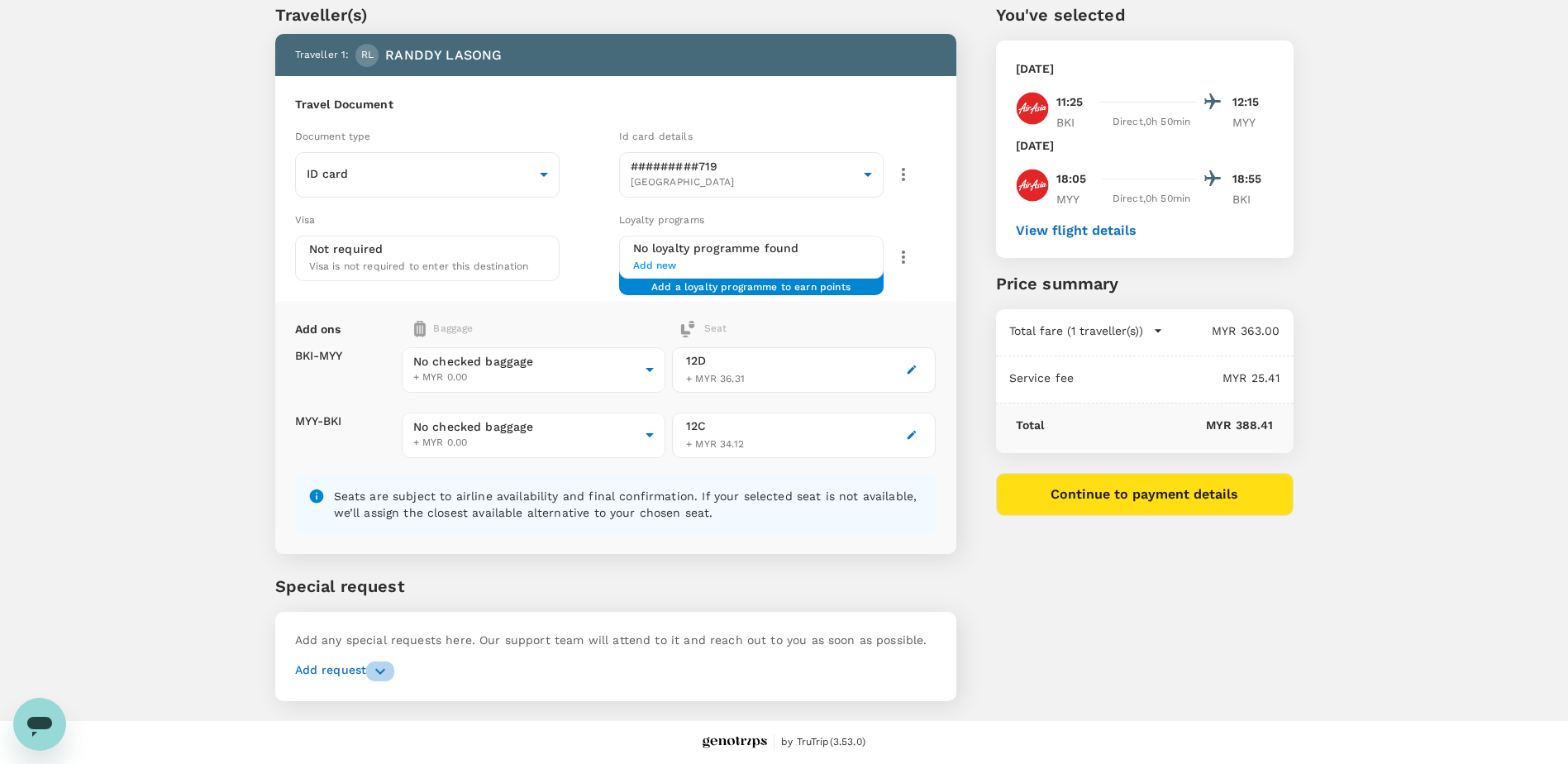
click at [377, 671] on icon "button" at bounding box center [380, 670] width 10 height 5
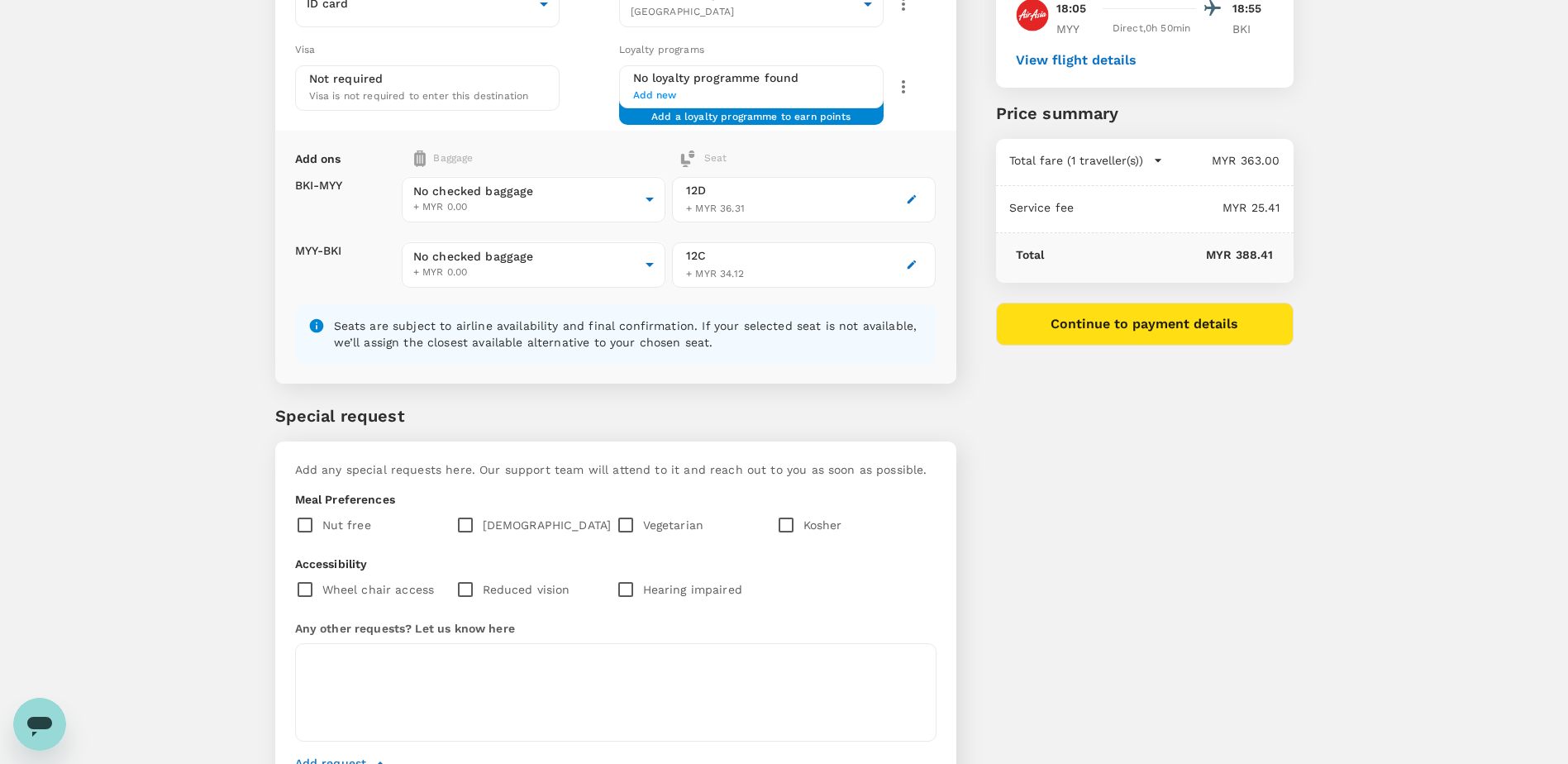
scroll to position [308, 0]
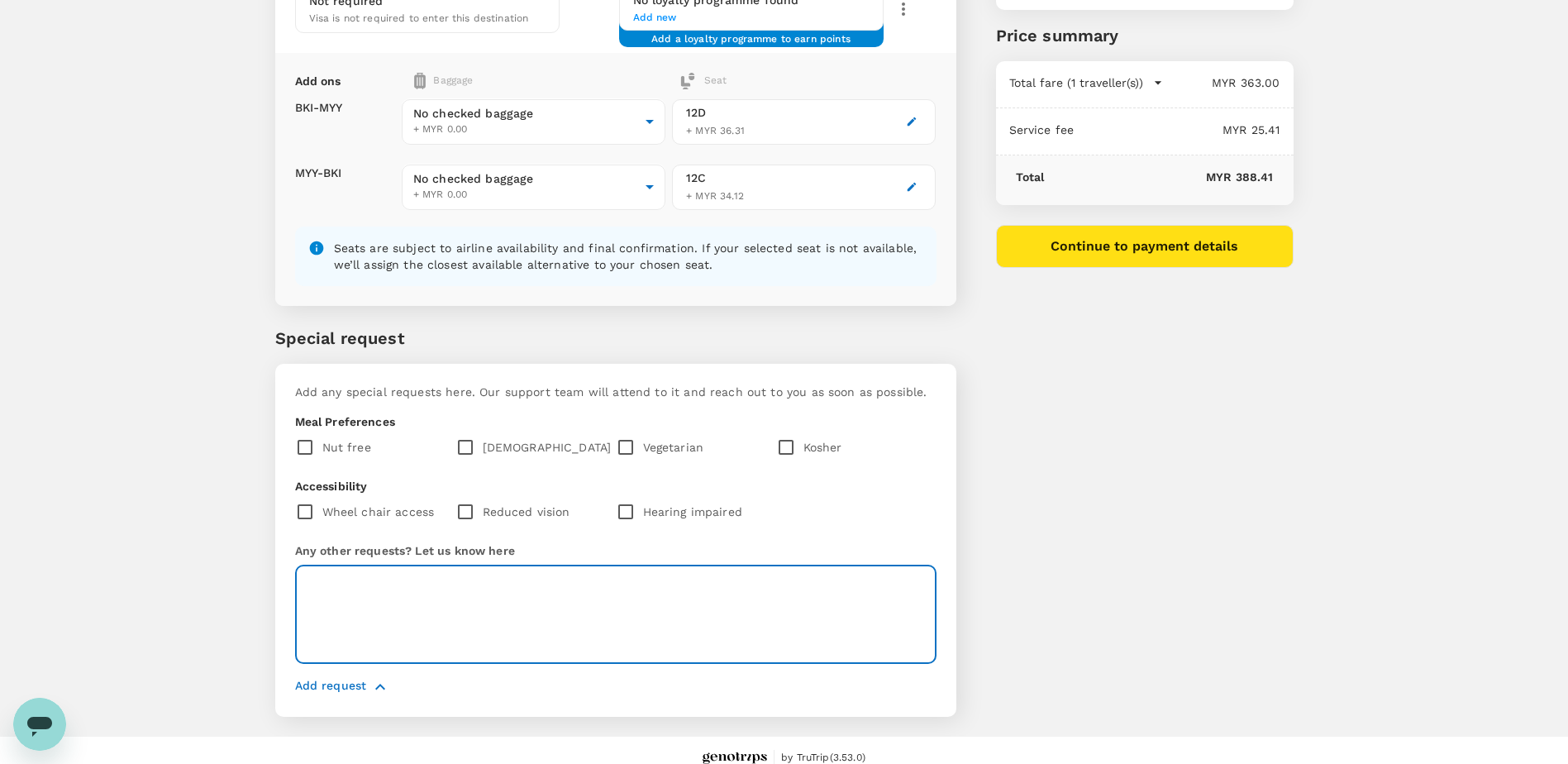
click at [334, 584] on textarea at bounding box center [616, 615] width 642 height 98
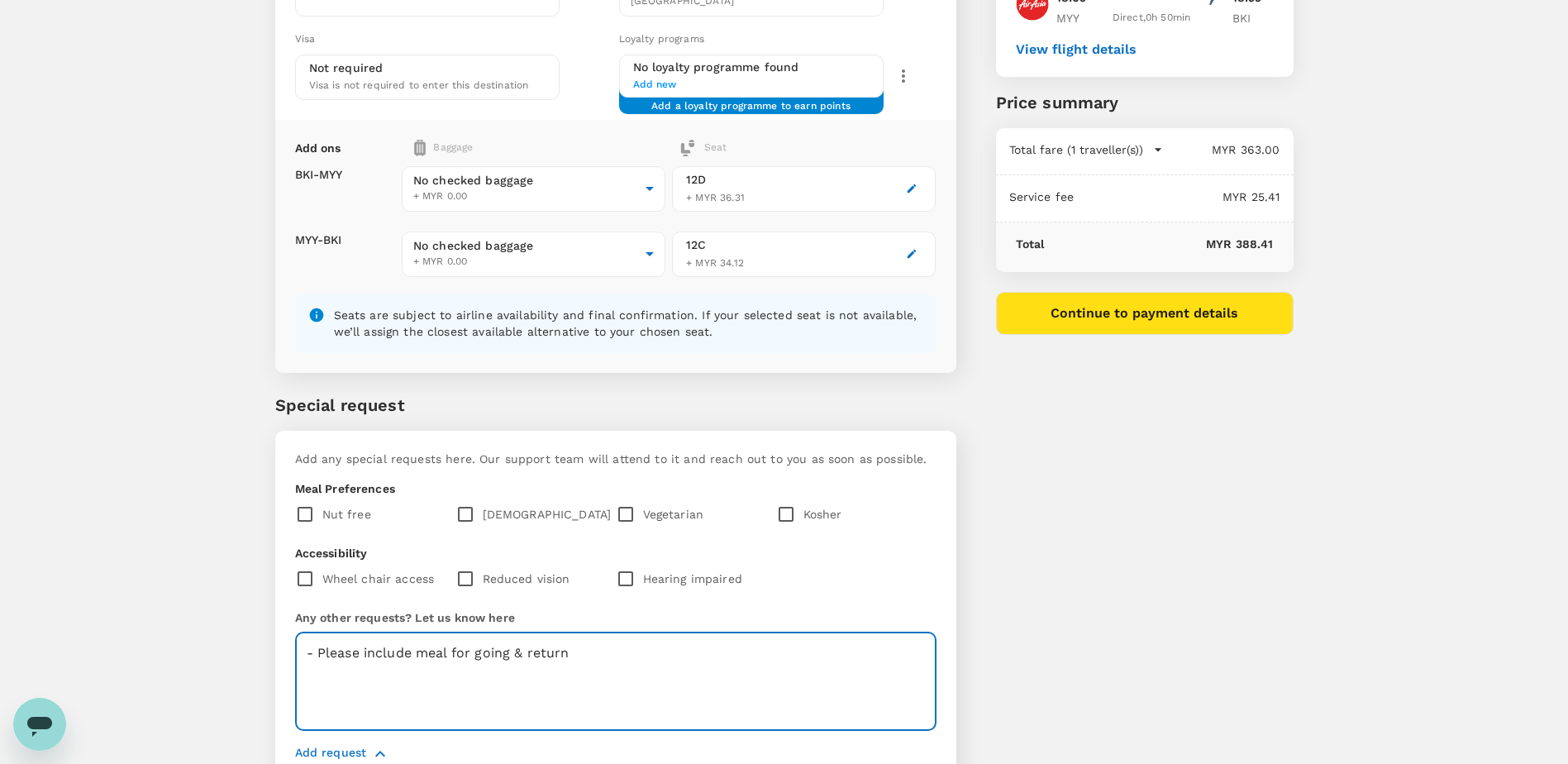
scroll to position [159, 0]
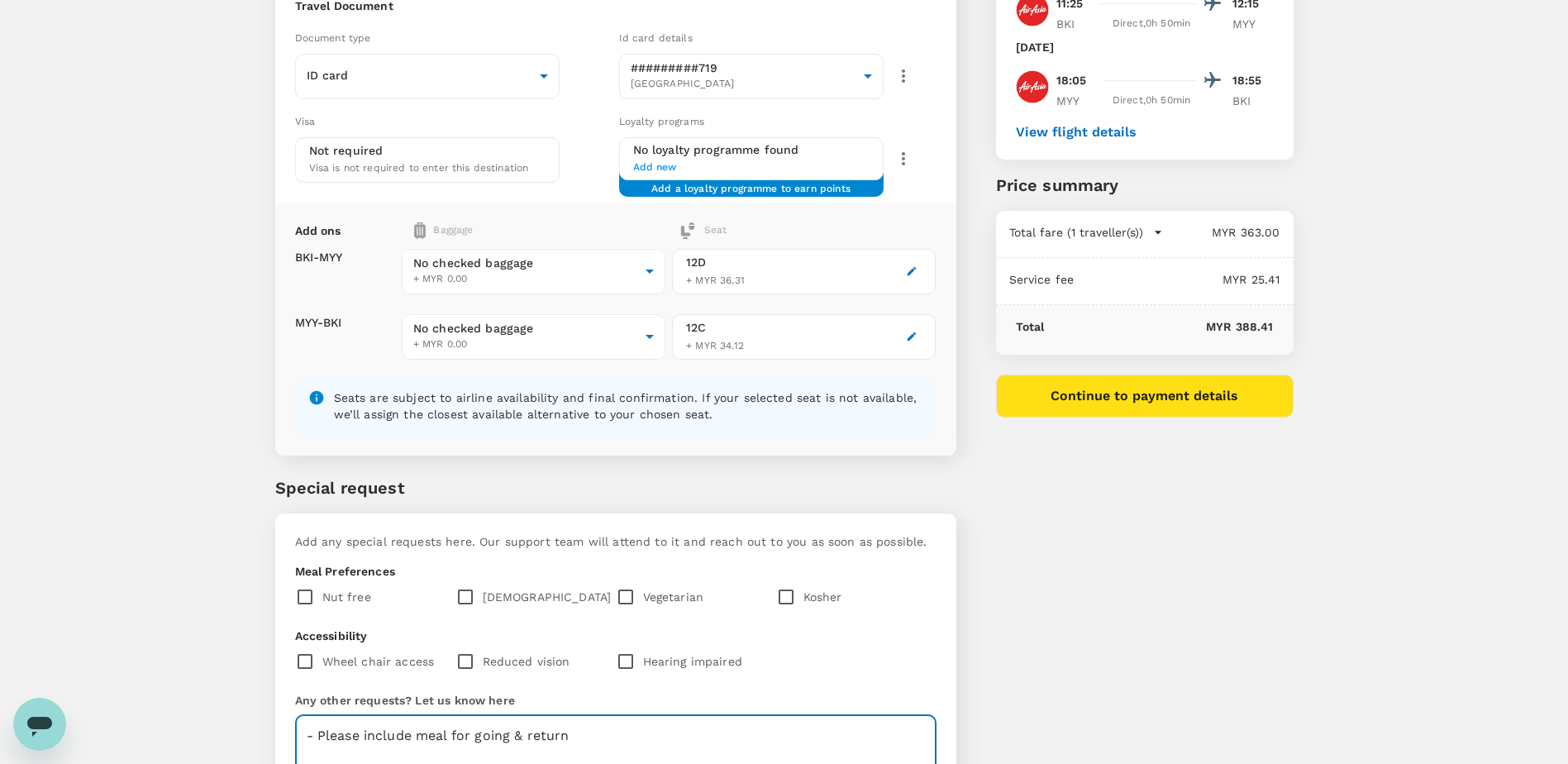
type textarea "- Please include meal for going & return"
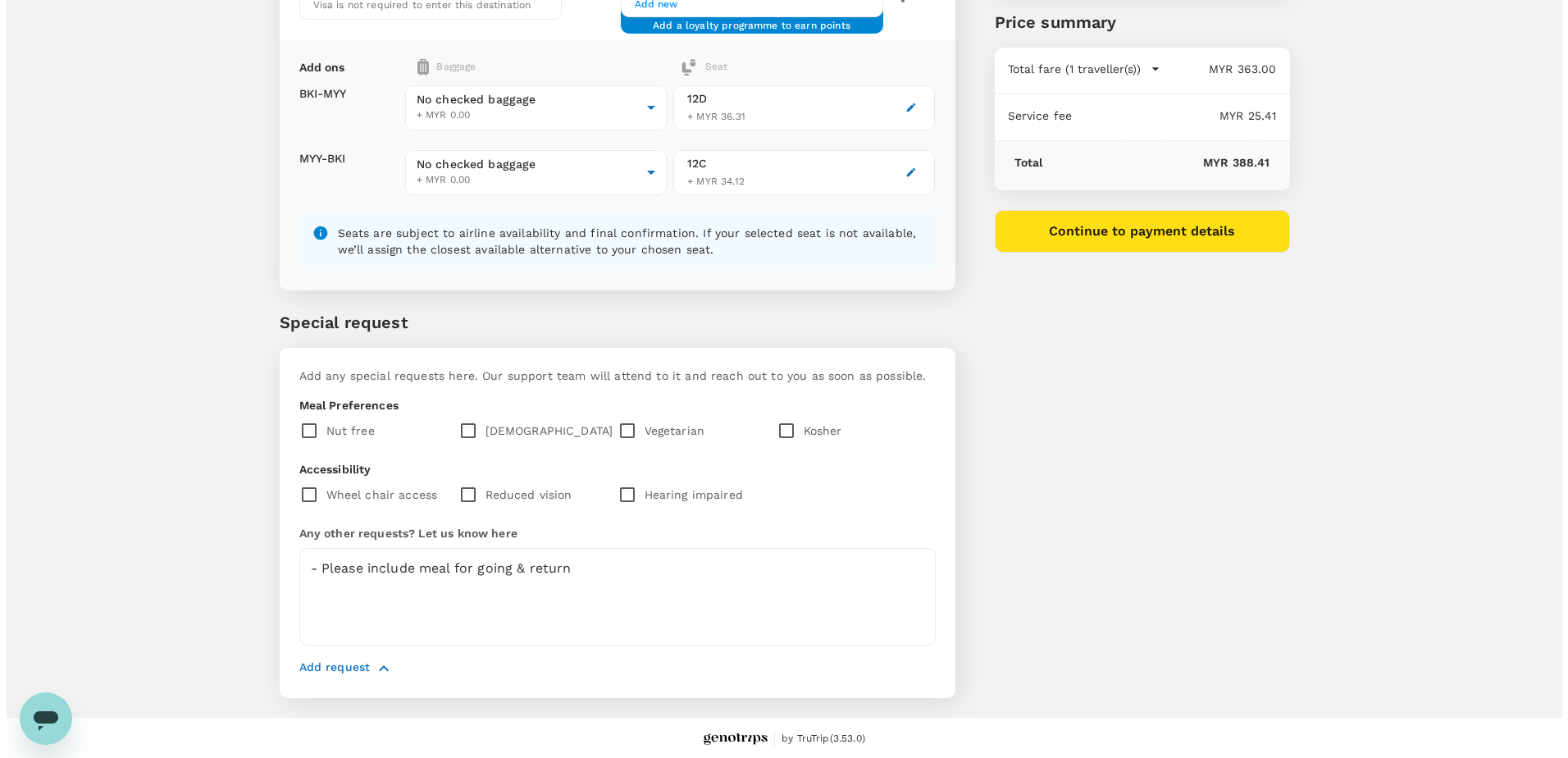
scroll to position [321, 0]
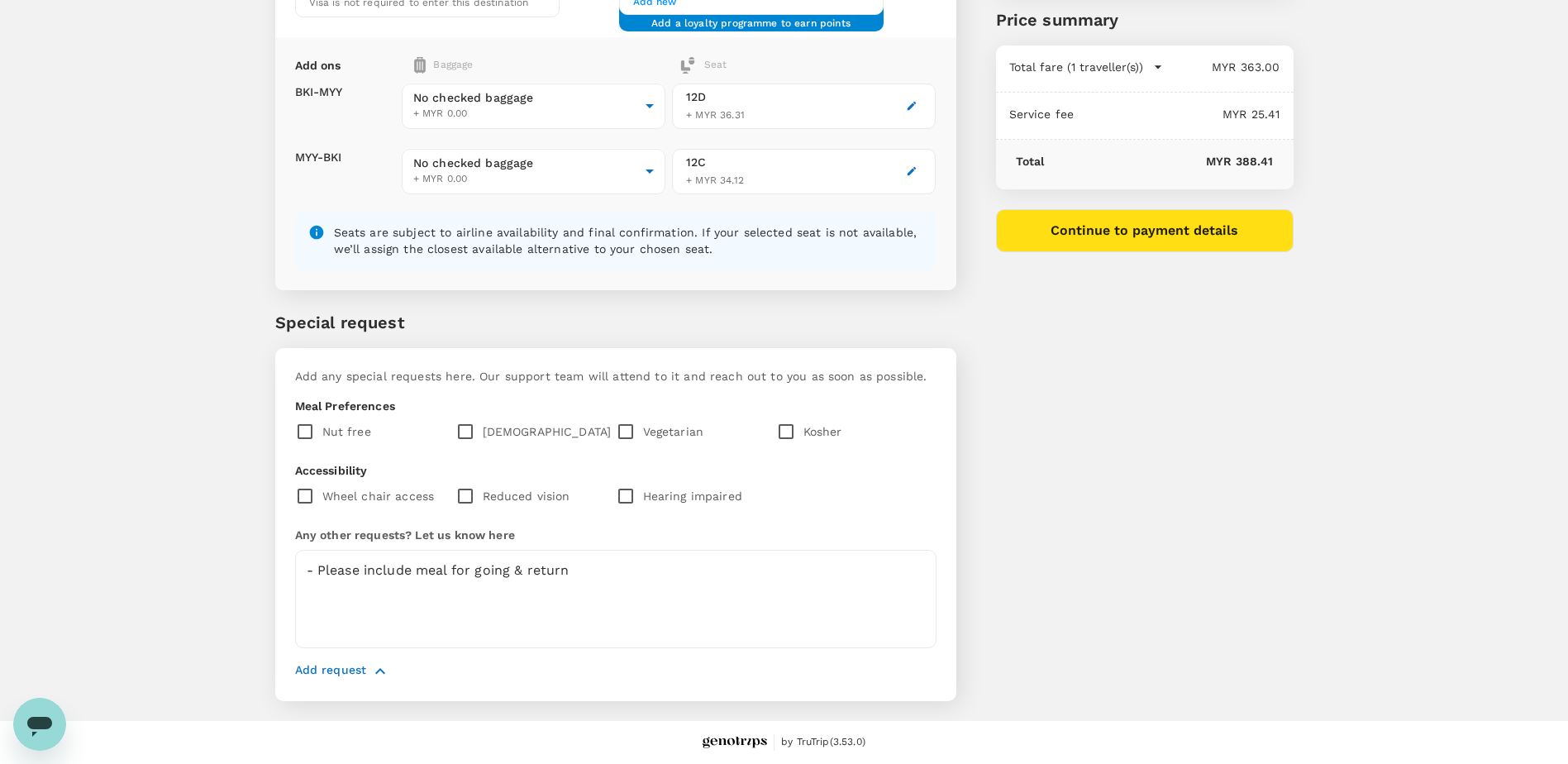
click at [1144, 230] on button "Continue to payment details" at bounding box center [1144, 230] width 297 height 43
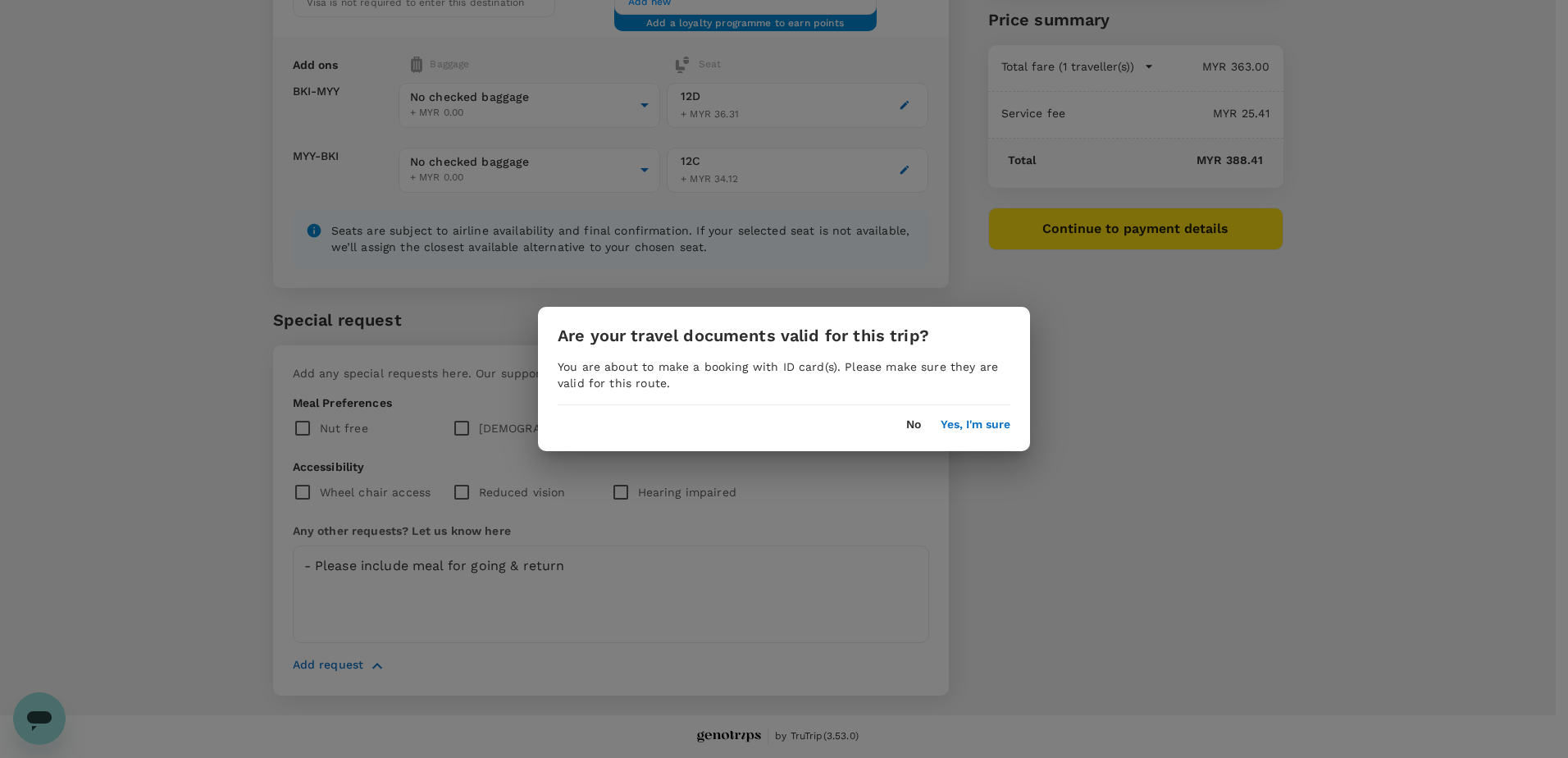
click at [984, 422] on button "Yes, I'm sure" at bounding box center [975, 424] width 70 height 13
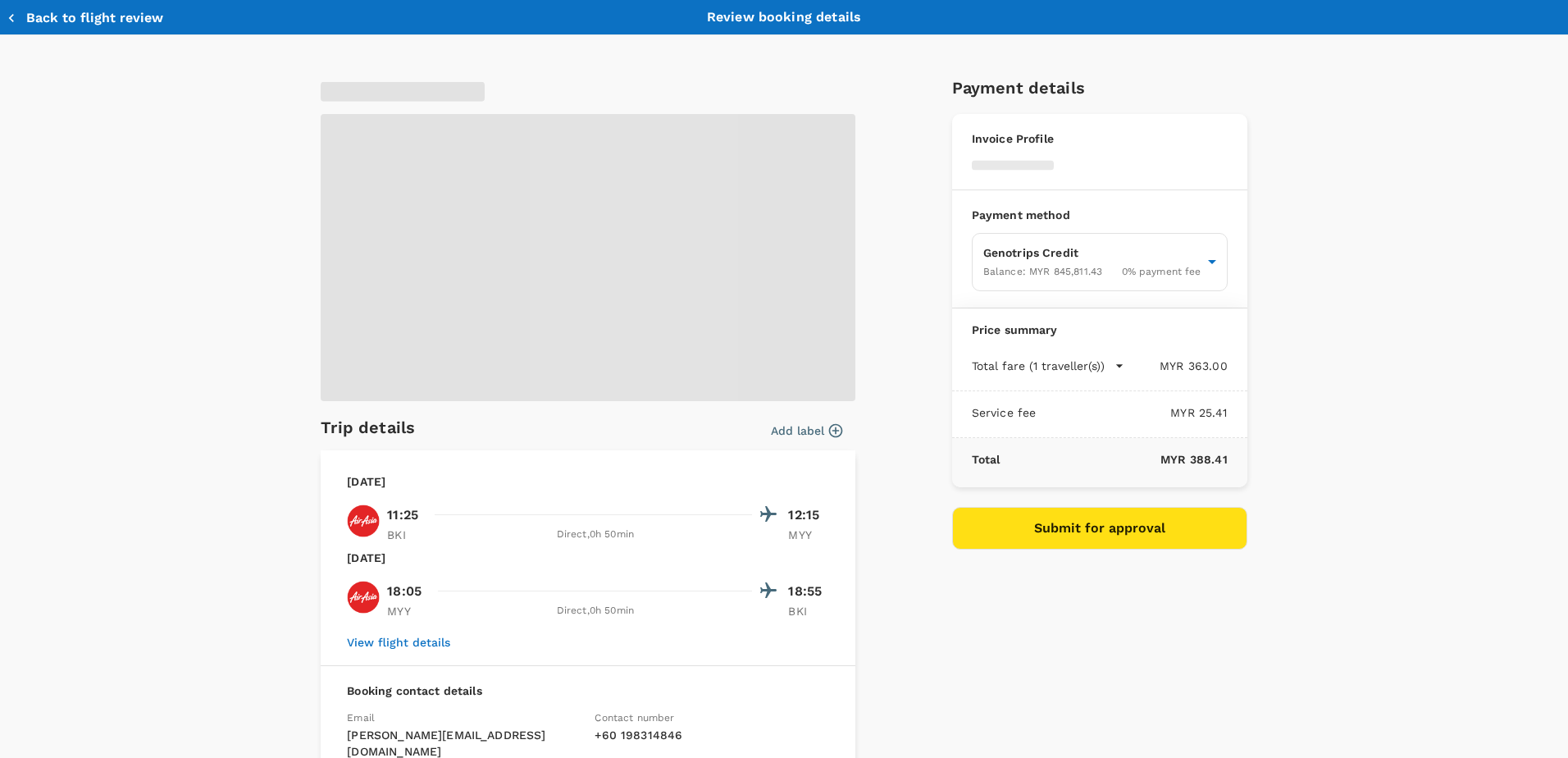
type input "9ea61a02-274a-4f65-9d5b-ca51ac7b2cfc"
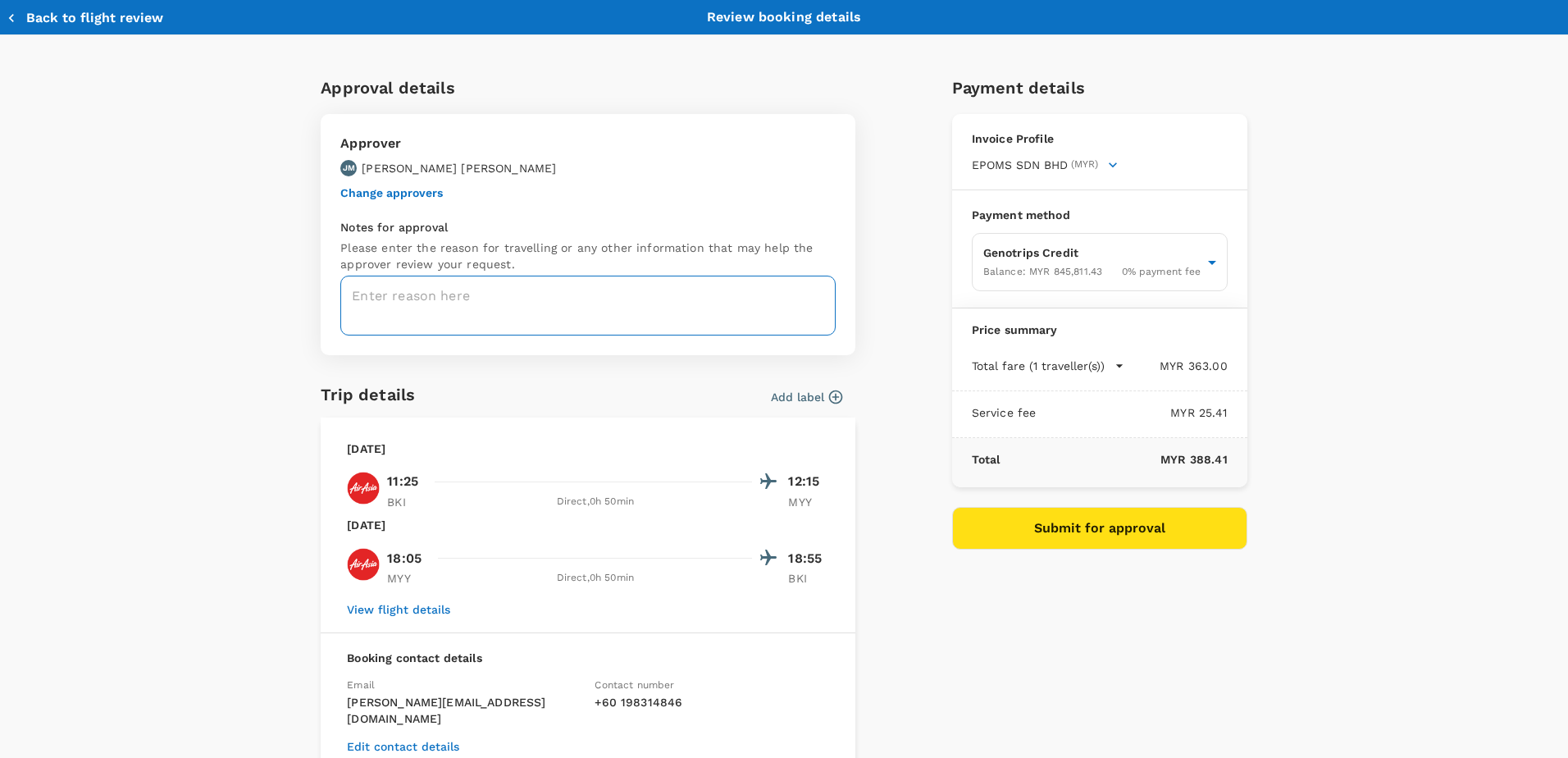
click at [383, 301] on textarea at bounding box center [587, 306] width 495 height 60
paste textarea "TRF-062-25_BOSEIT REFRESHER TRAINING AT RELYON MIRI ON 6 OCT"
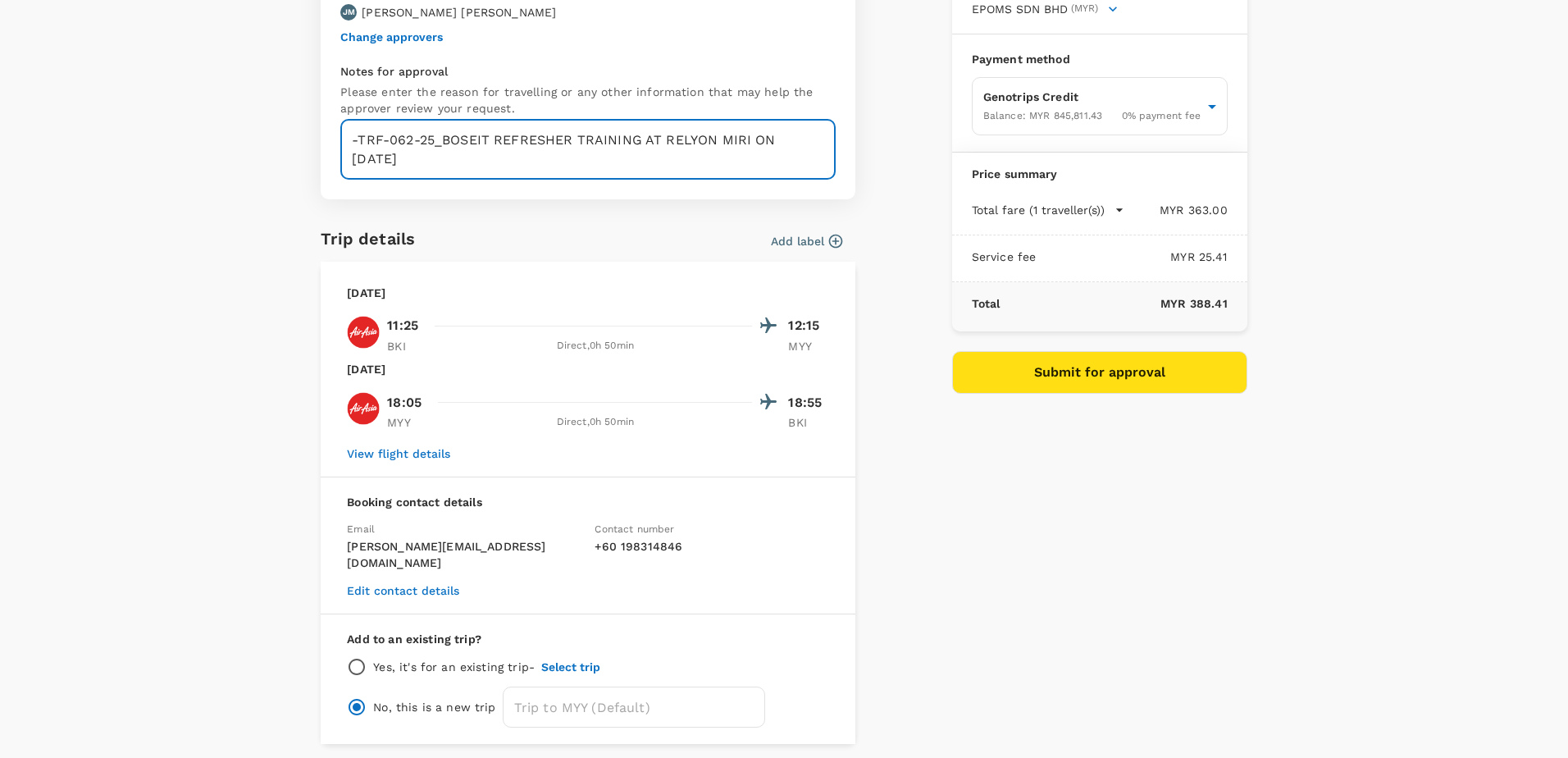
scroll to position [118, 0]
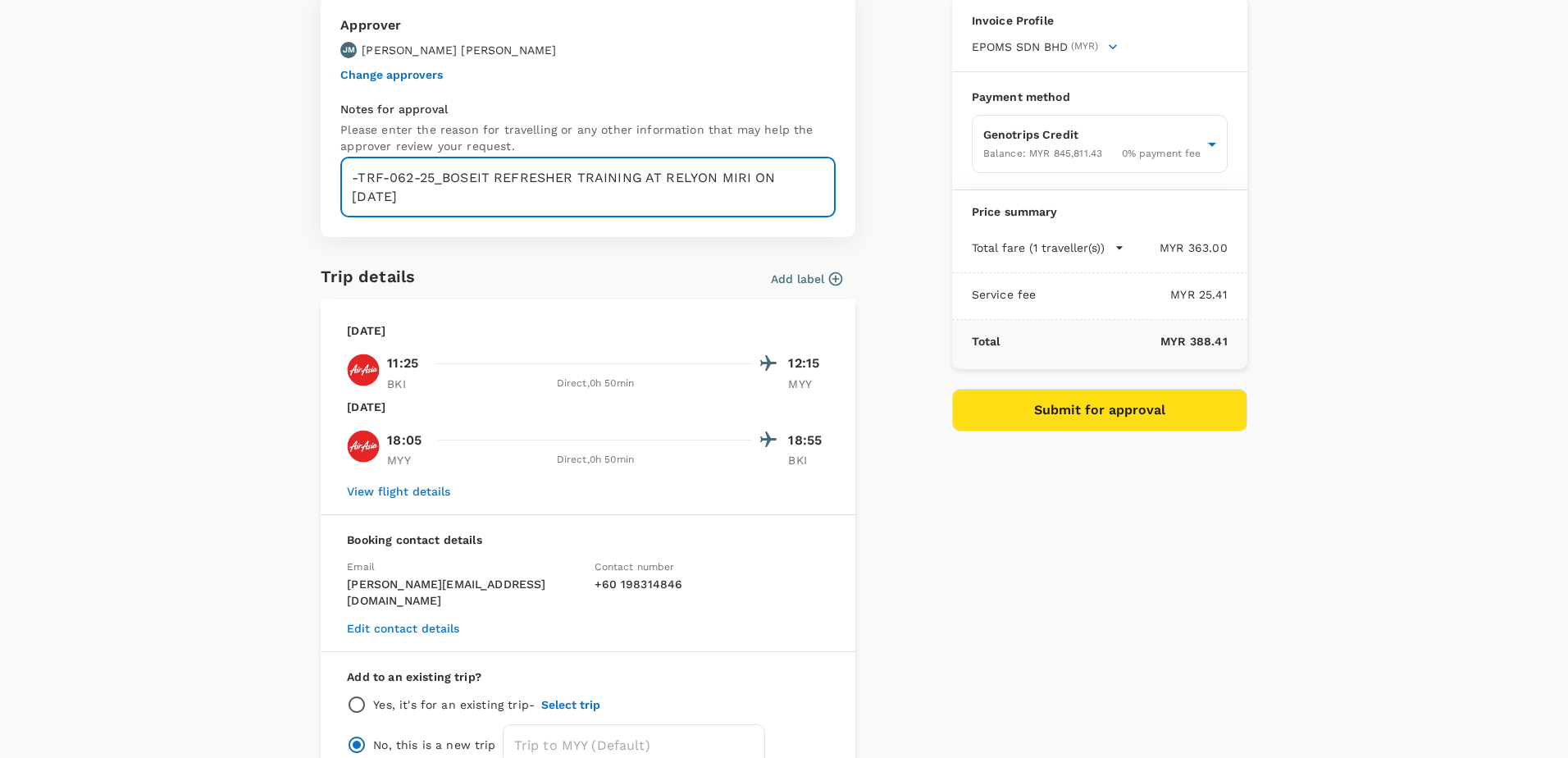
type textarea "-TRF-062-25_BOSEIT REFRESHER TRAINING AT RELYON MIRI ON 6 OCT"
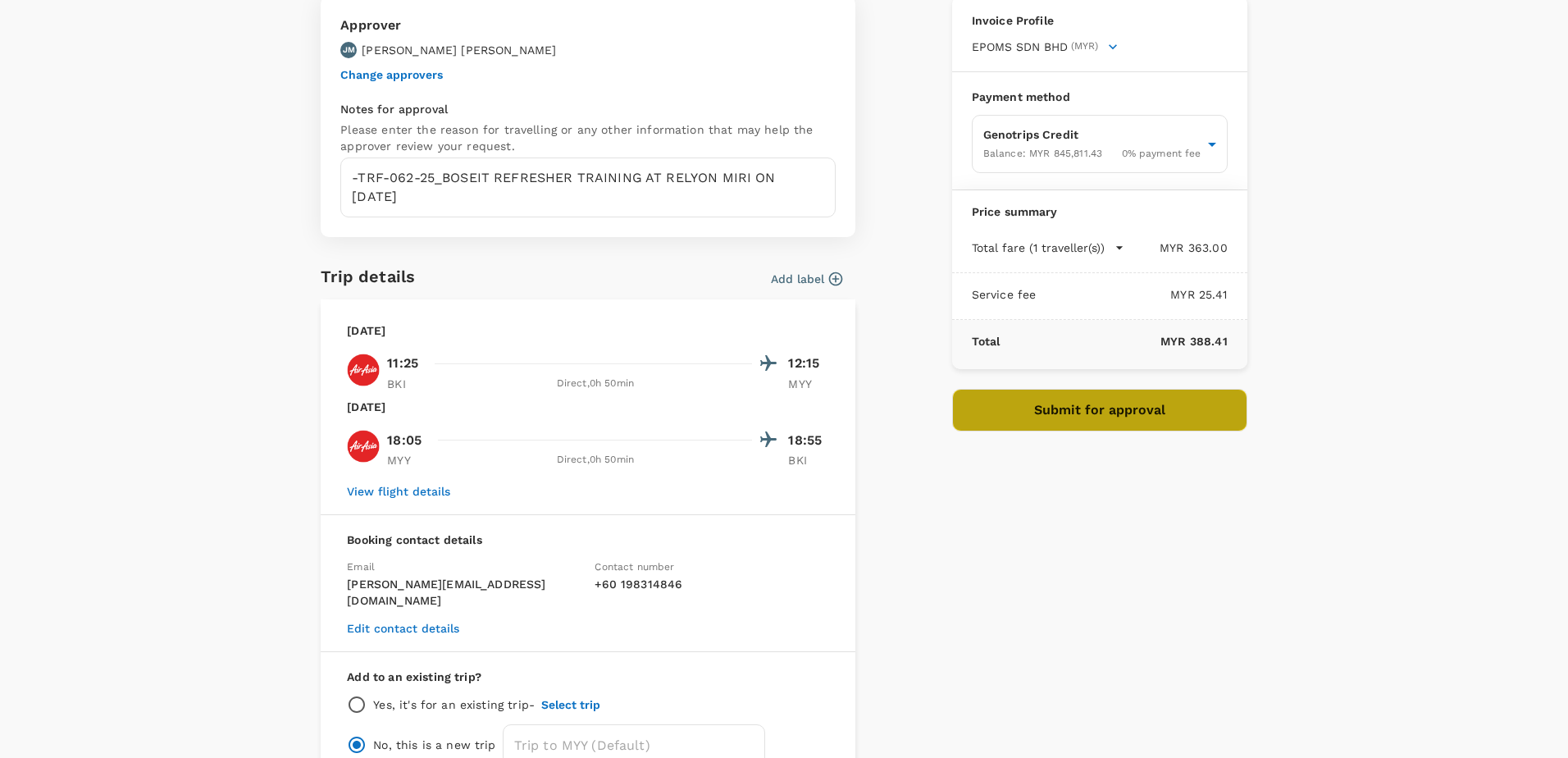
click at [1074, 416] on button "Submit for approval" at bounding box center [1099, 410] width 295 height 43
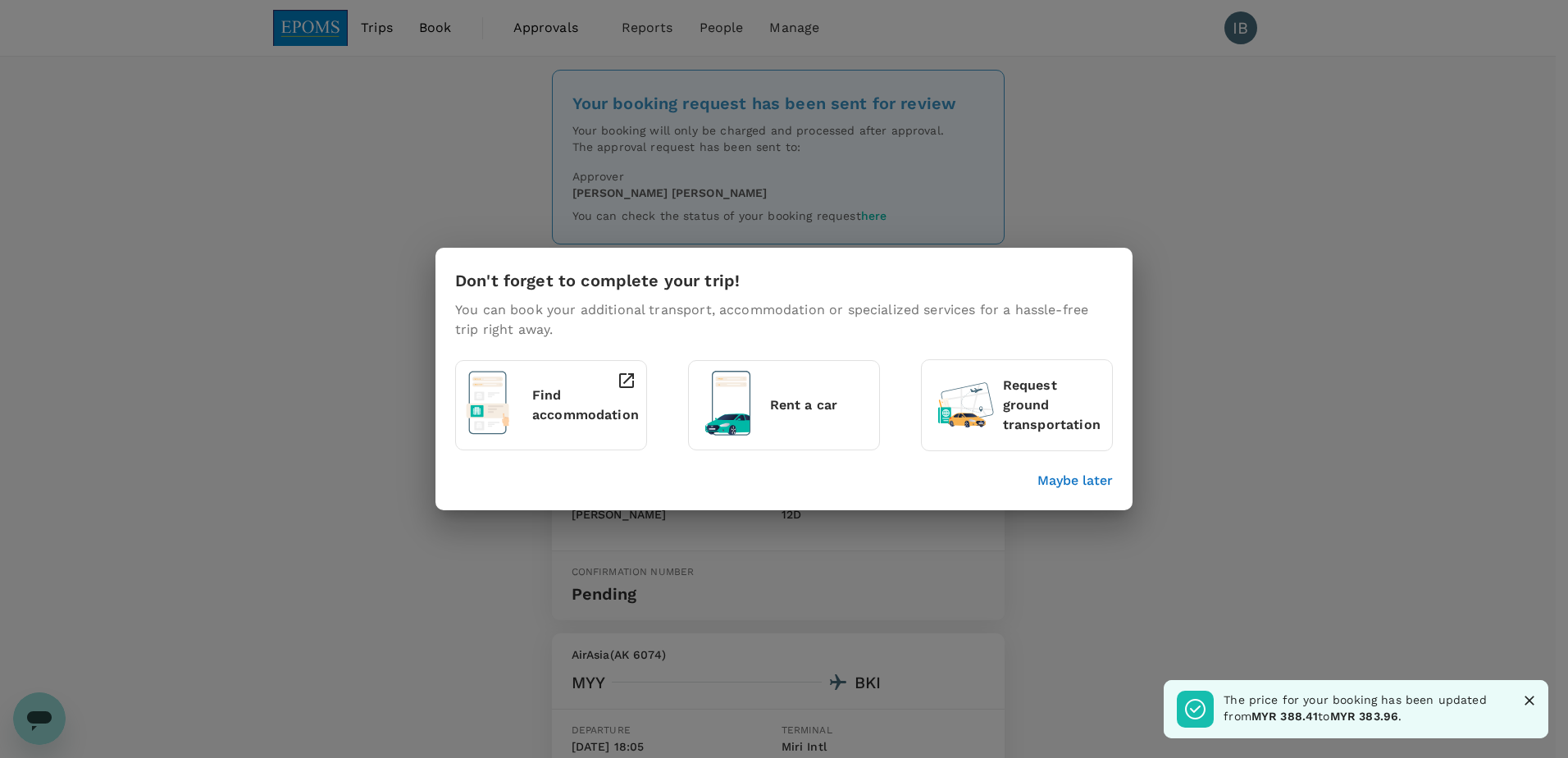
click at [625, 383] on icon at bounding box center [626, 380] width 15 height 15
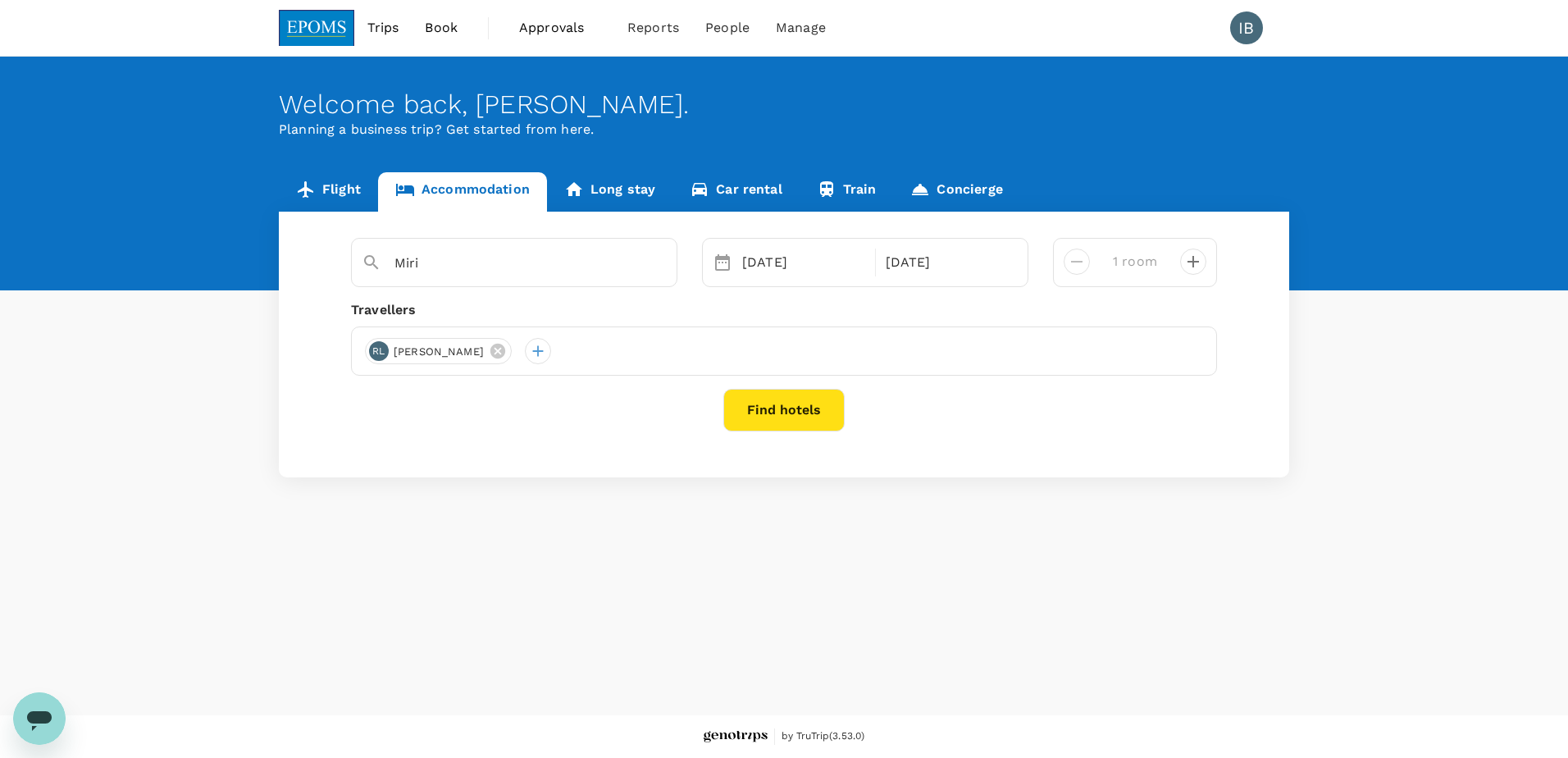
click at [761, 405] on button "Find hotels" at bounding box center [784, 410] width 121 height 43
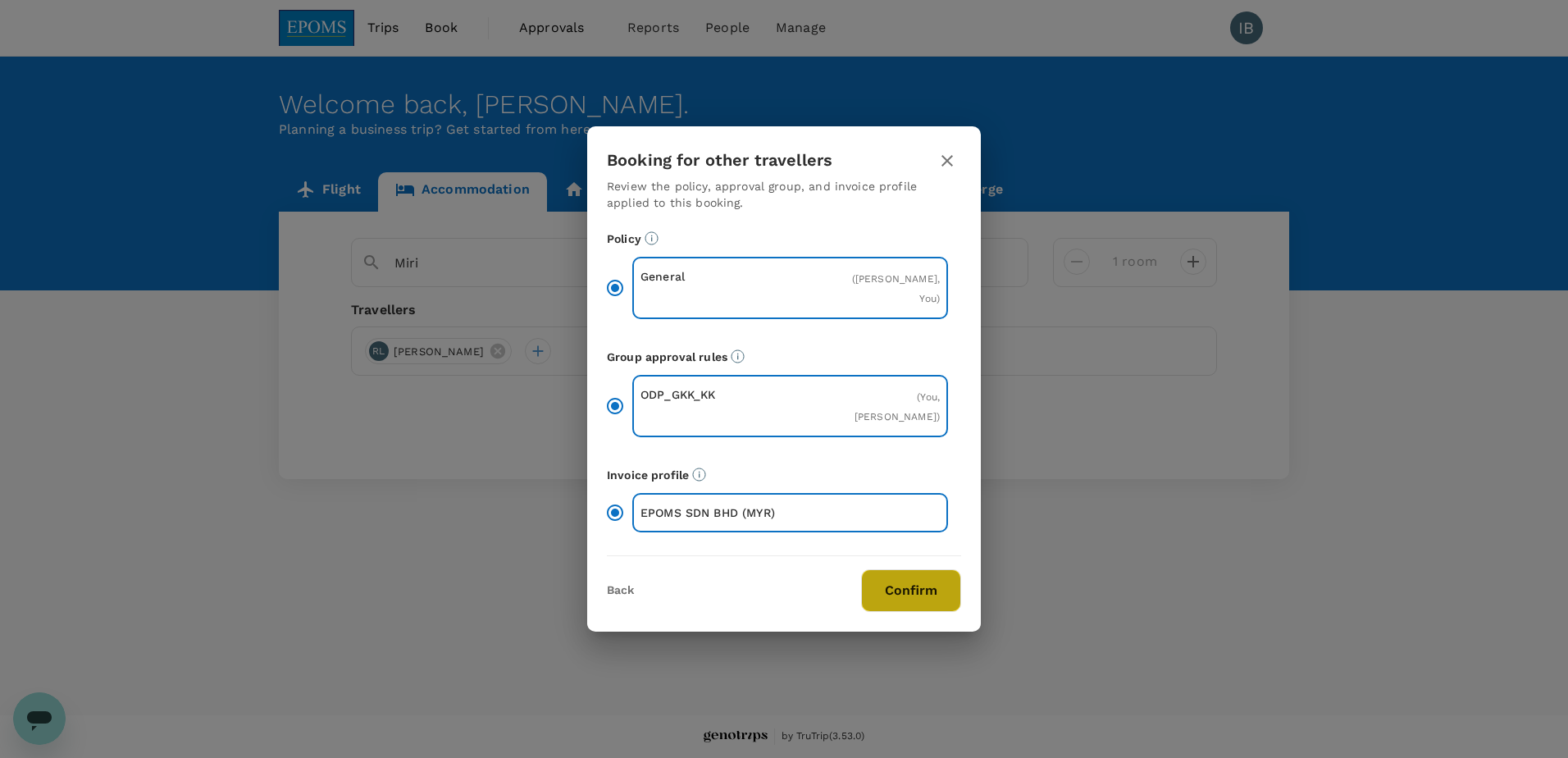
click at [904, 585] on button "Confirm" at bounding box center [911, 591] width 100 height 43
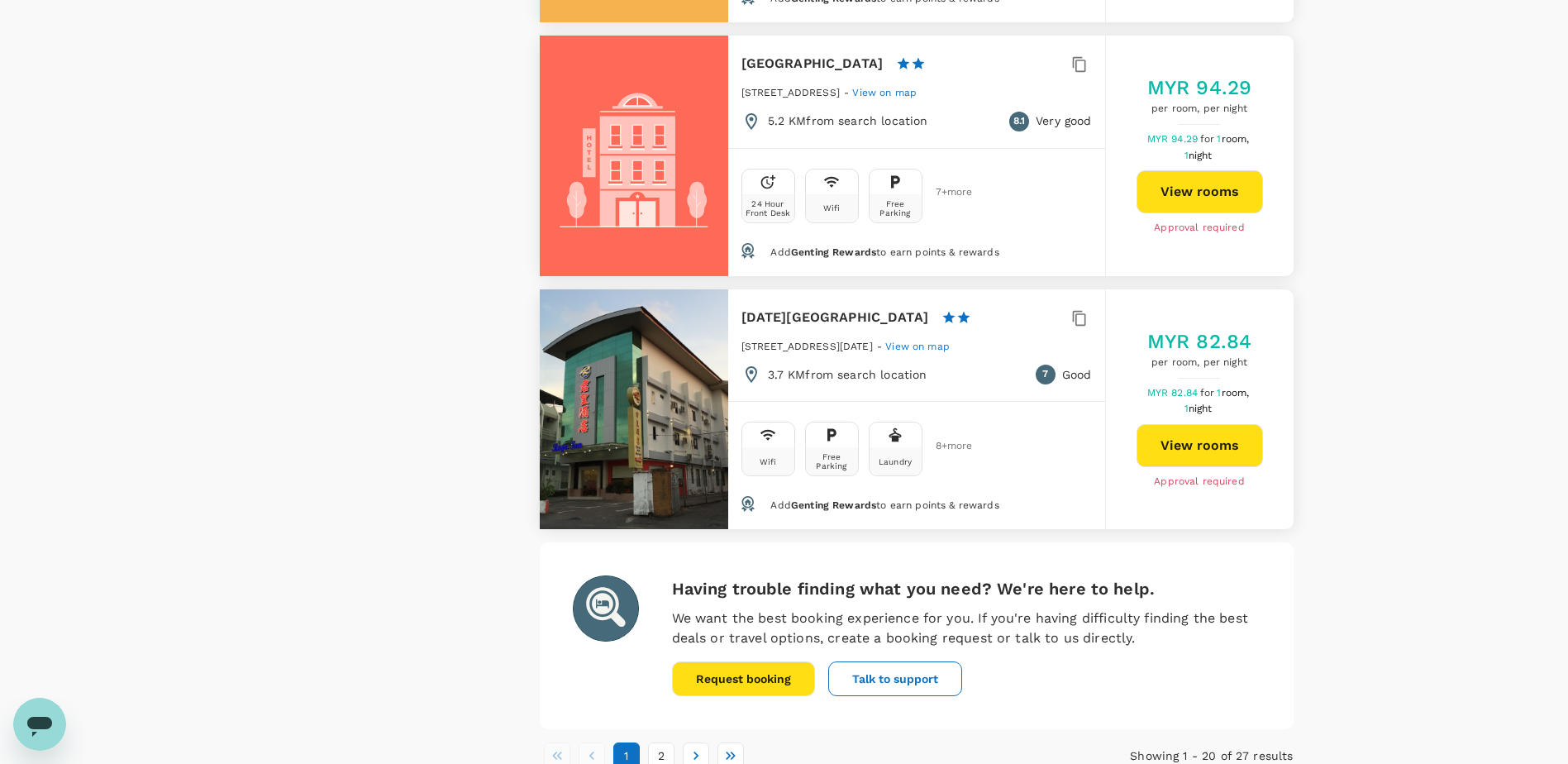
scroll to position [4795, 0]
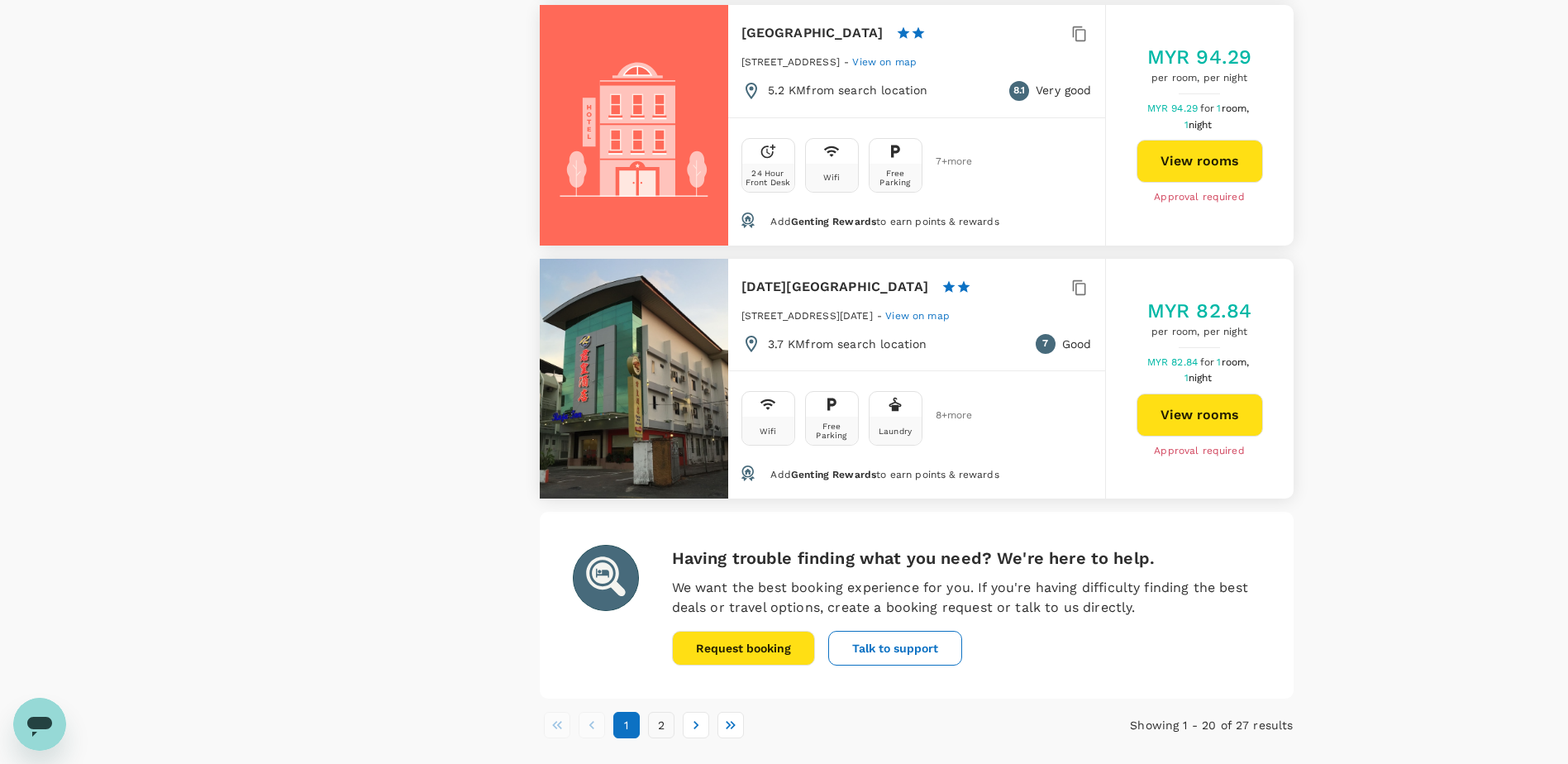
click at [664, 712] on button "2" at bounding box center [661, 726] width 27 height 27
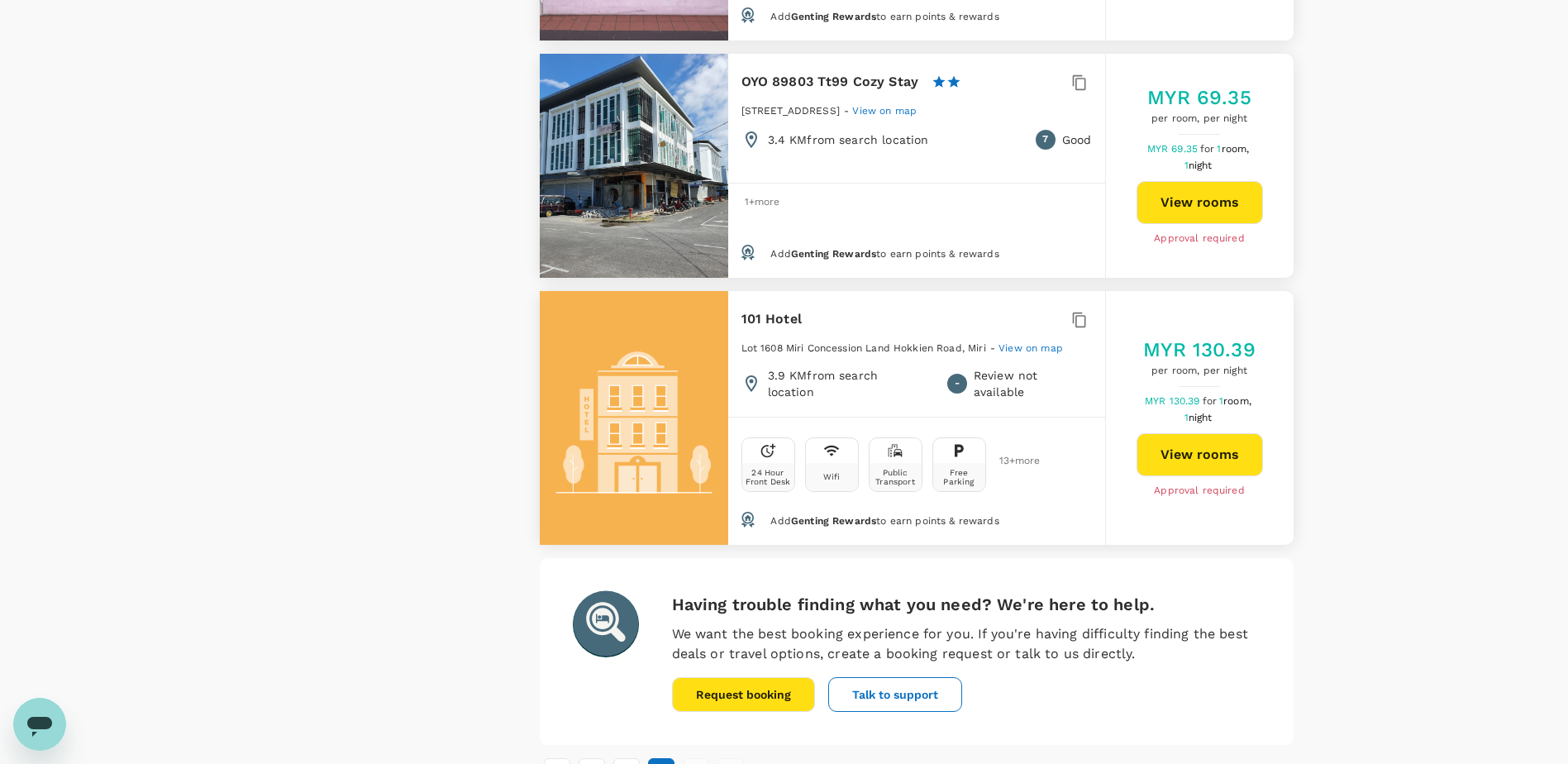
scroll to position [1526, 0]
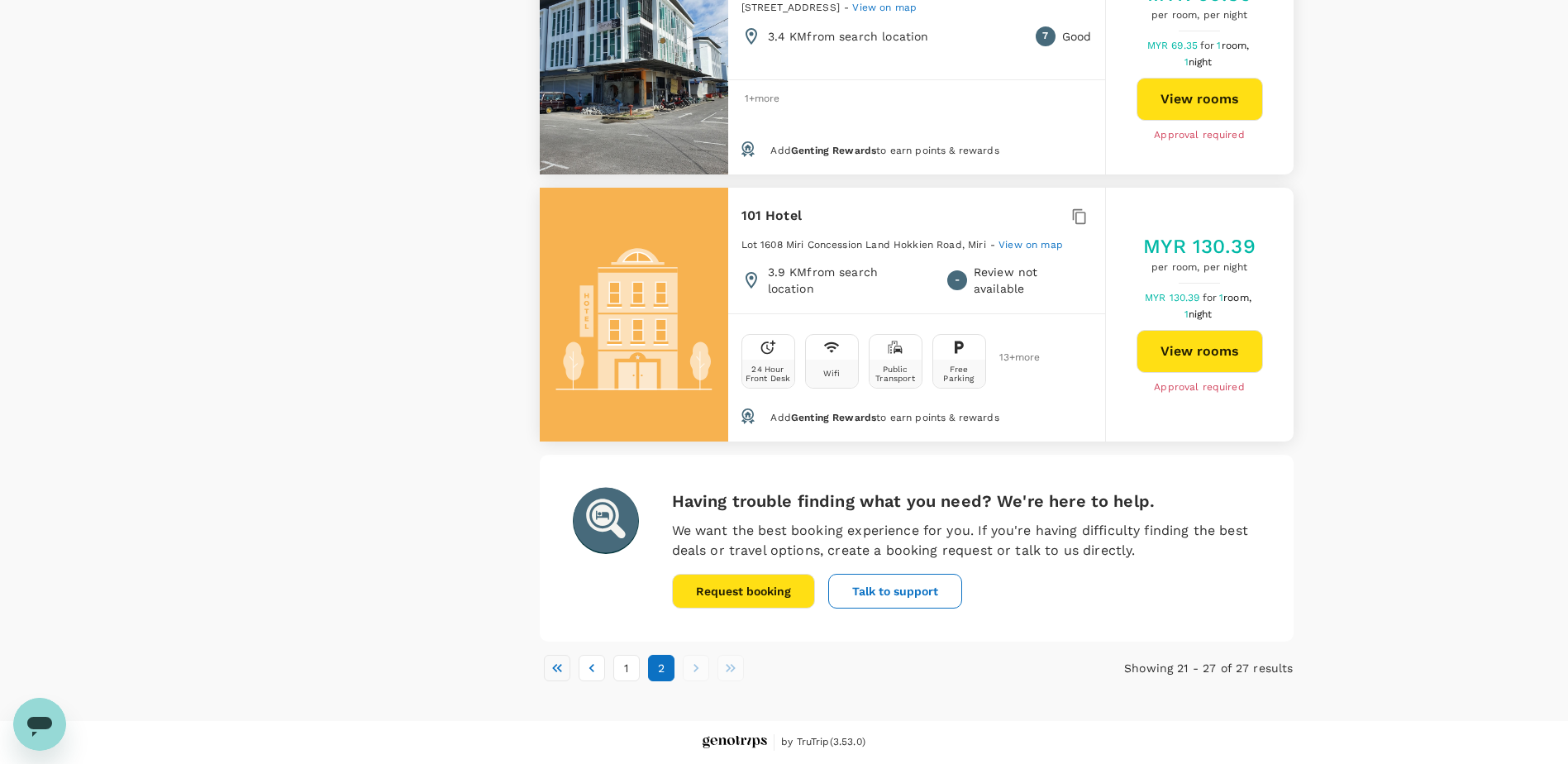
click at [554, 668] on icon "Go to first page" at bounding box center [555, 668] width 5 height 8
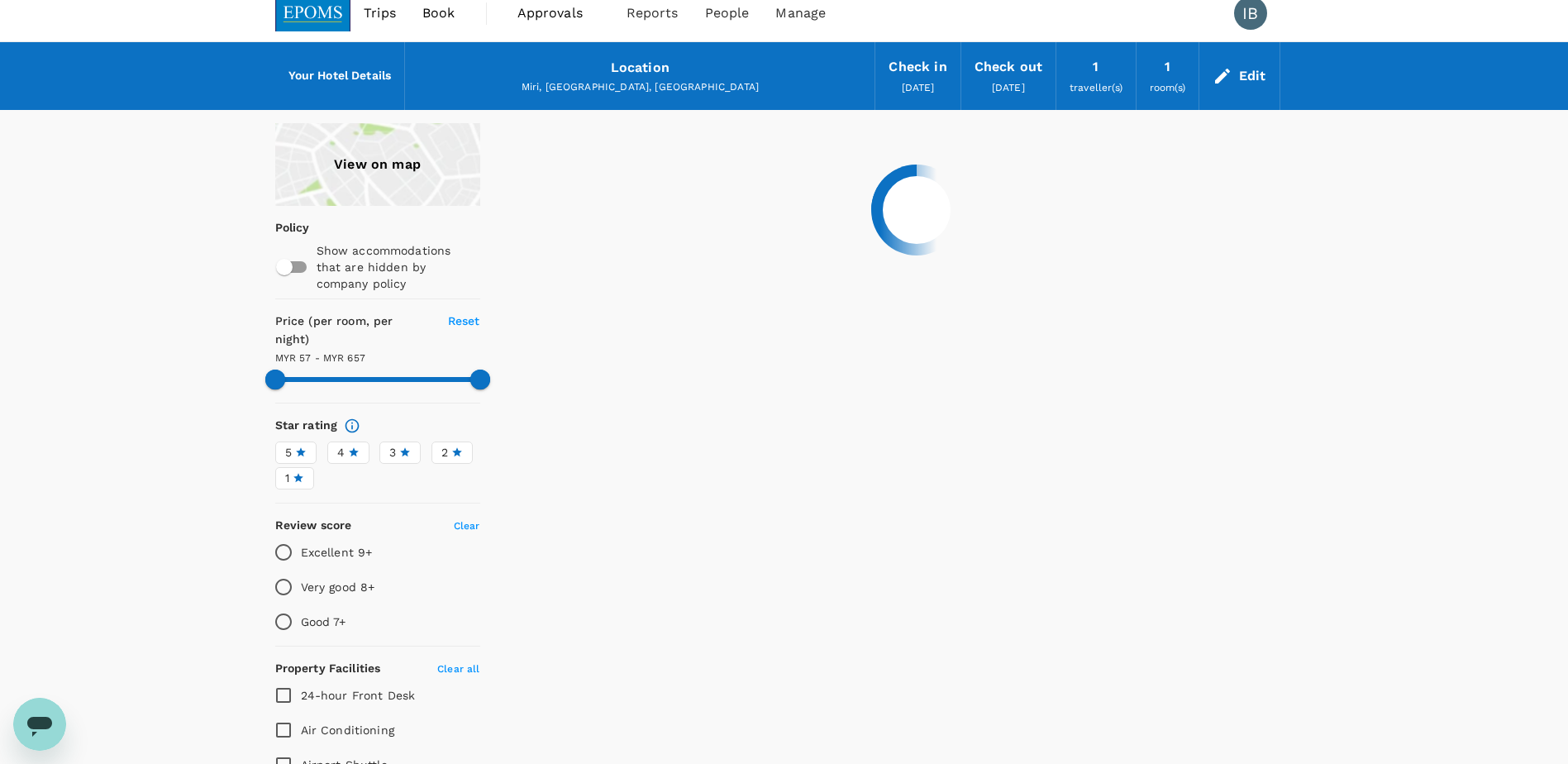
scroll to position [0, 0]
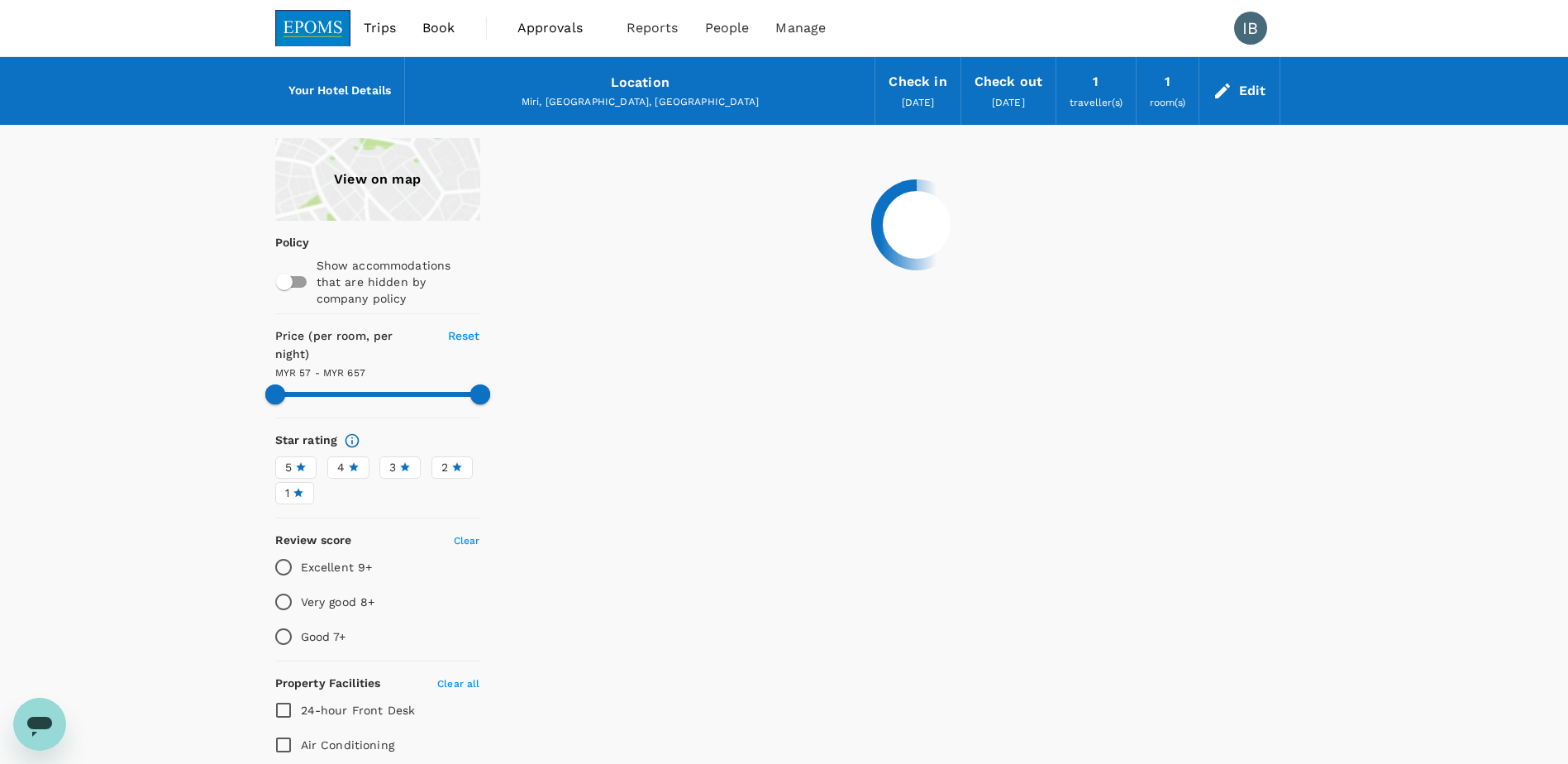
type input "656.06"
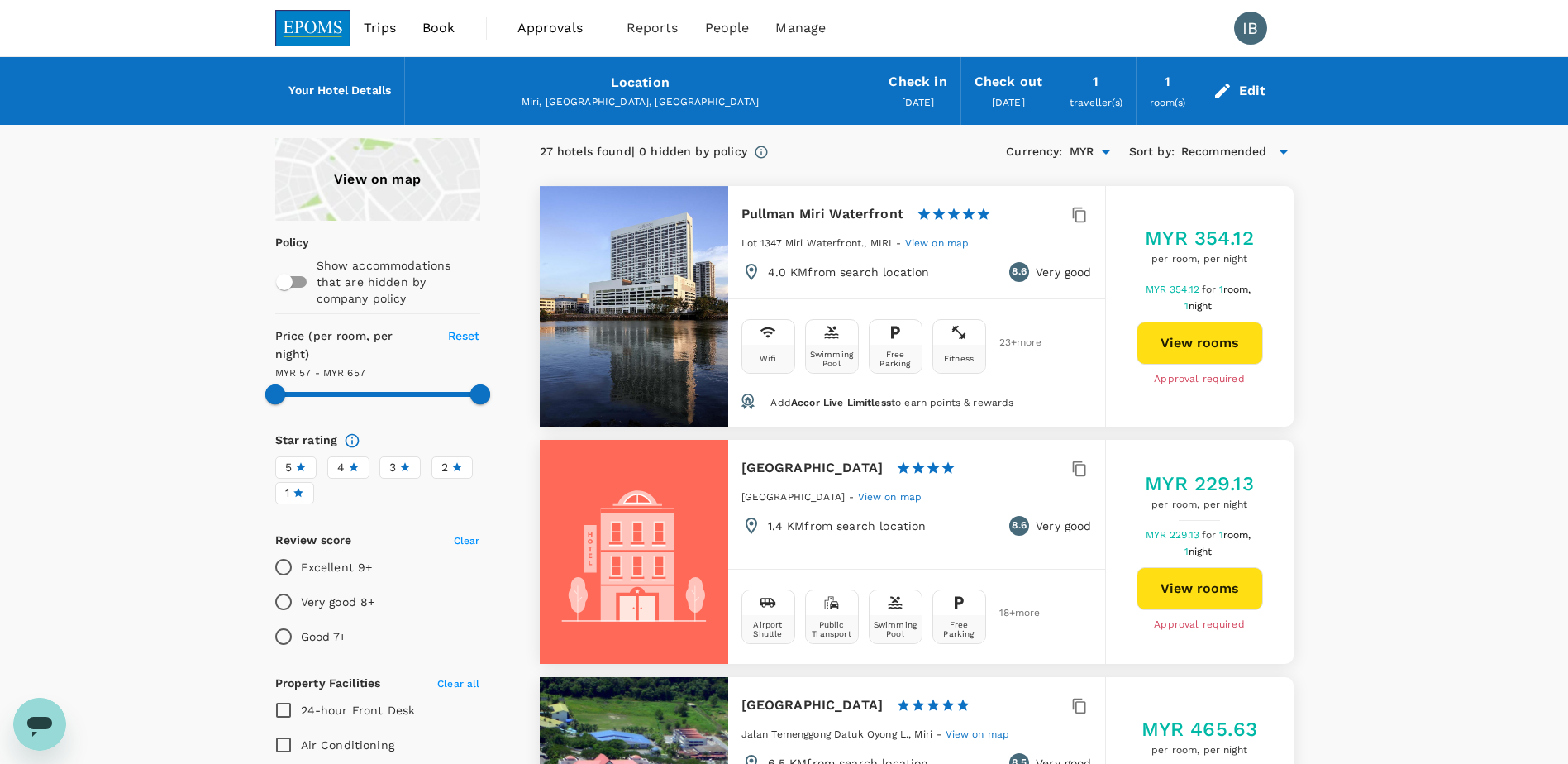
click at [1232, 84] on icon at bounding box center [1223, 91] width 20 height 20
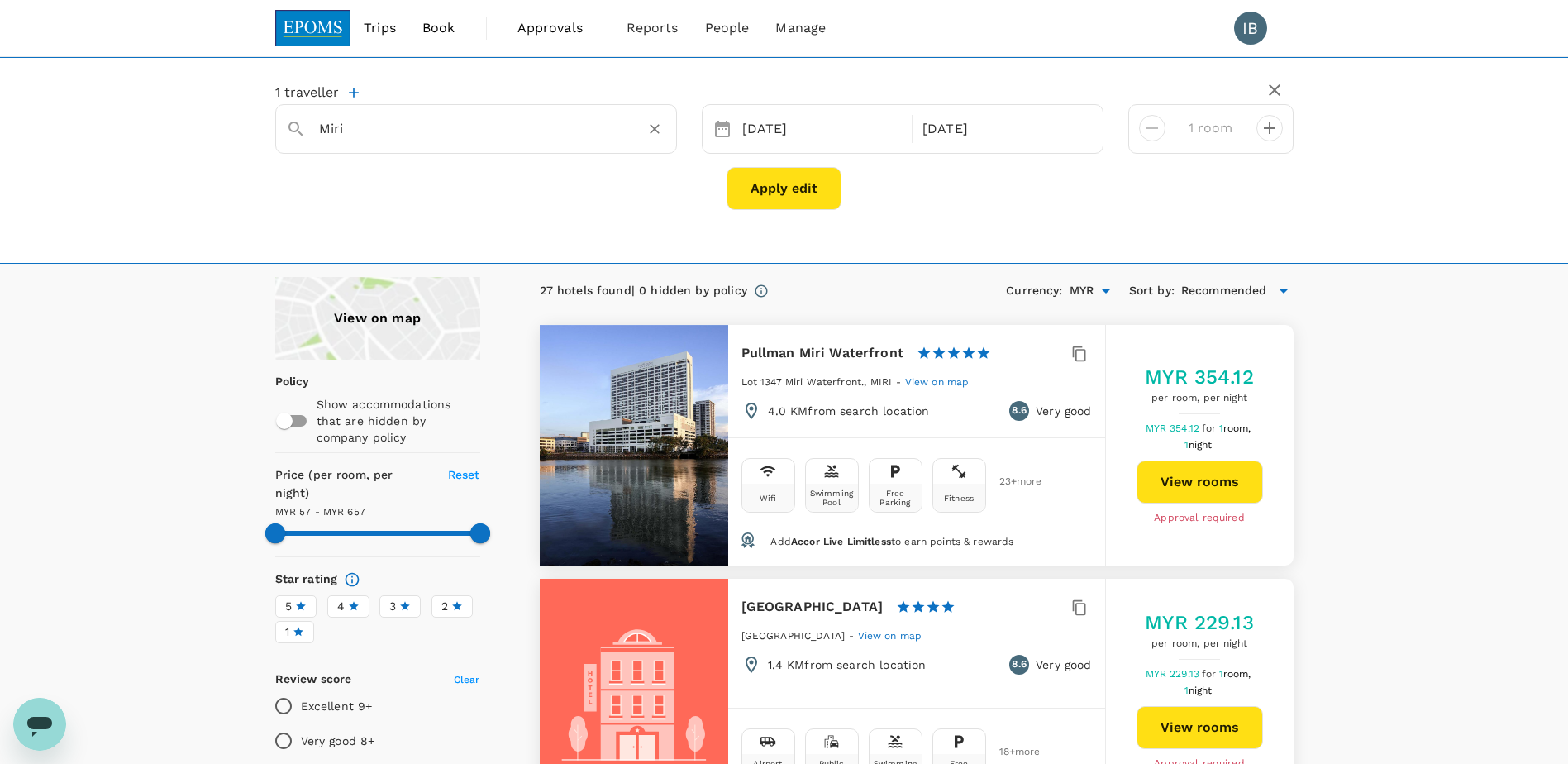
click at [410, 141] on div "Miri" at bounding box center [493, 129] width 347 height 27
click at [485, 170] on div "Mega Hotel [GEOGRAPHIC_DATA]" at bounding box center [484, 167] width 297 height 39
type input "Mega Hotel Miri"
type input "656.06"
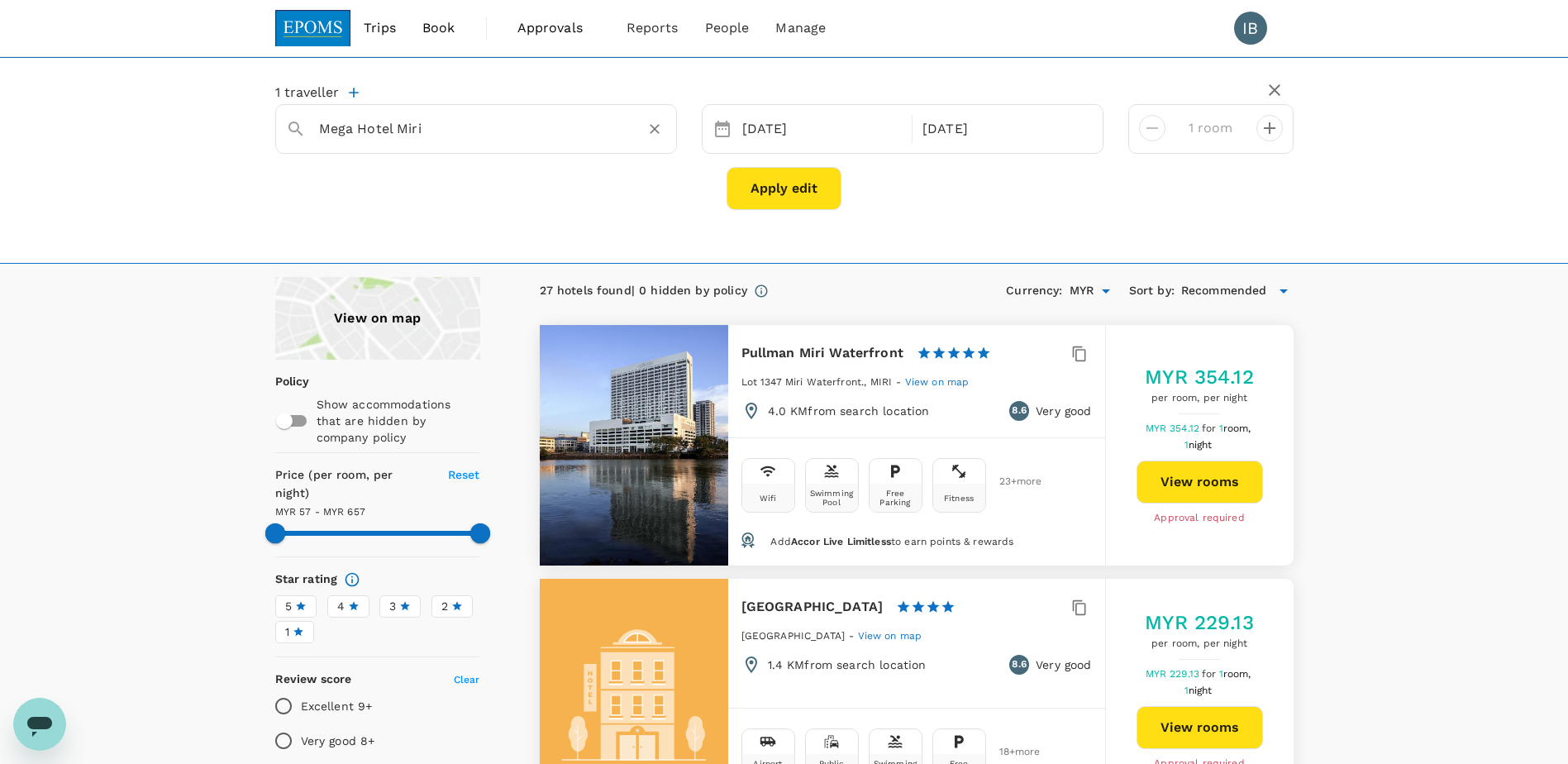
type input "Mega Hotel Miri"
click at [797, 195] on button "Apply edit" at bounding box center [784, 188] width 115 height 43
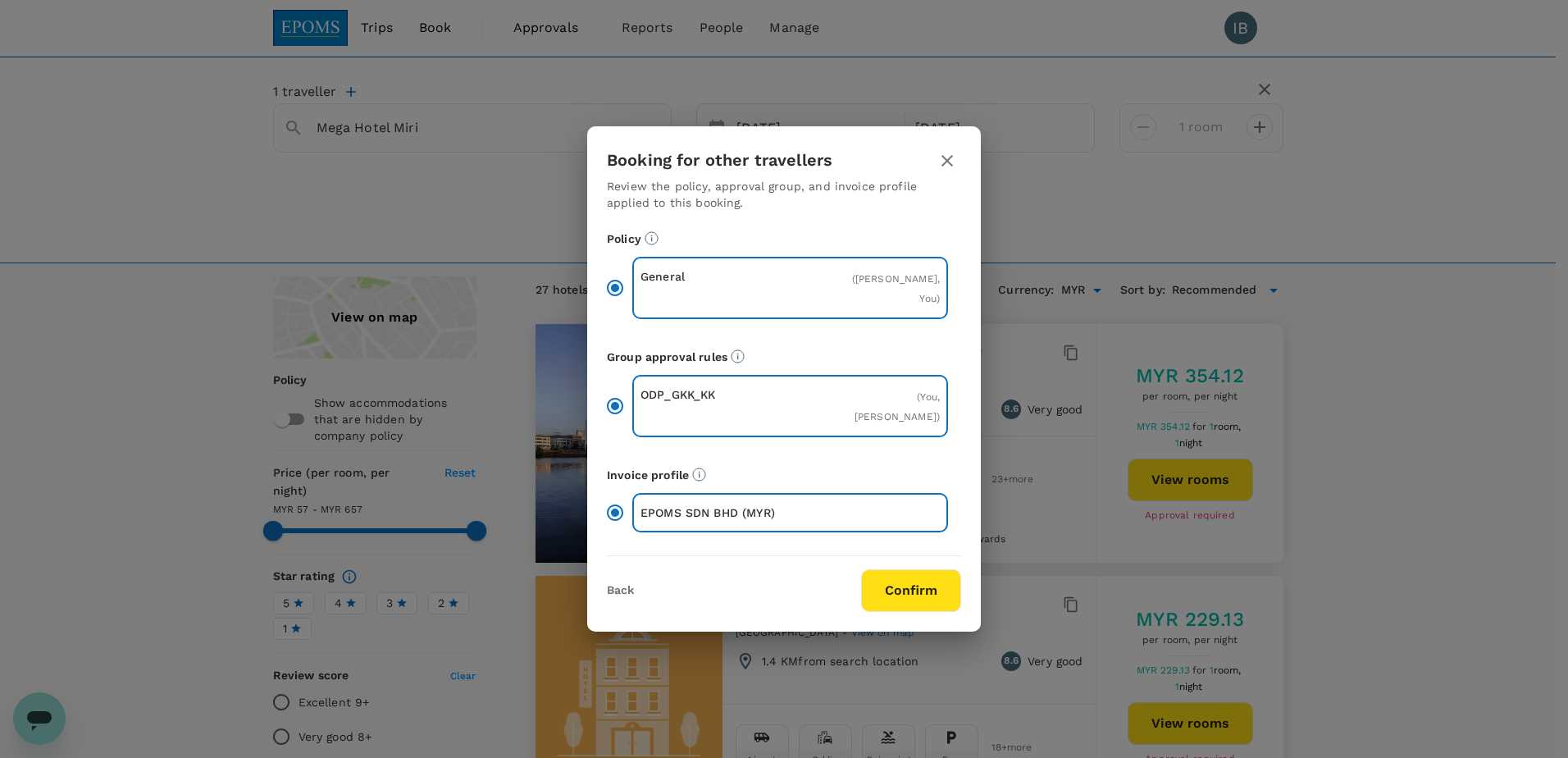
click at [902, 603] on button "Confirm" at bounding box center [911, 591] width 100 height 43
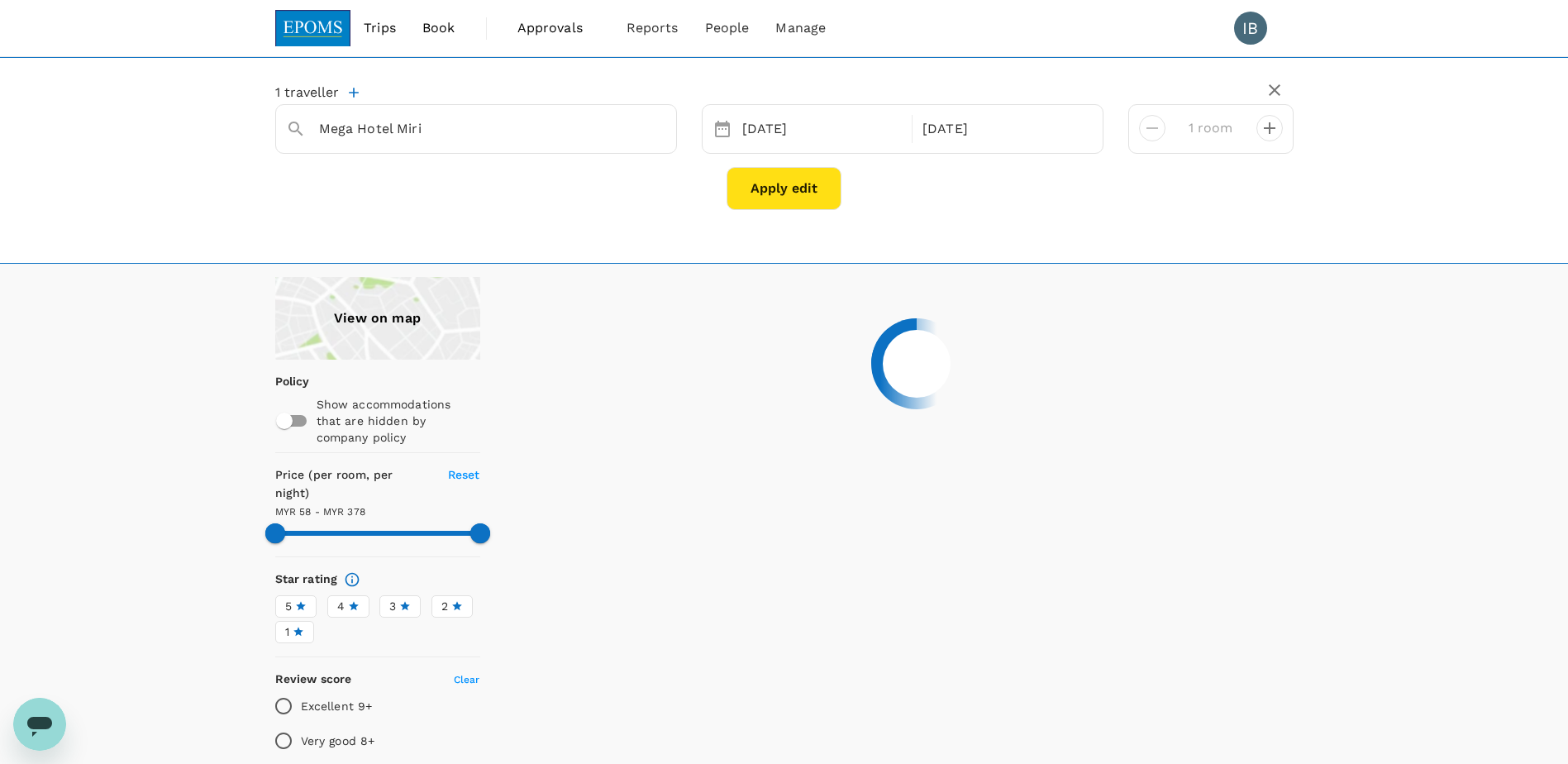
type input "377.85"
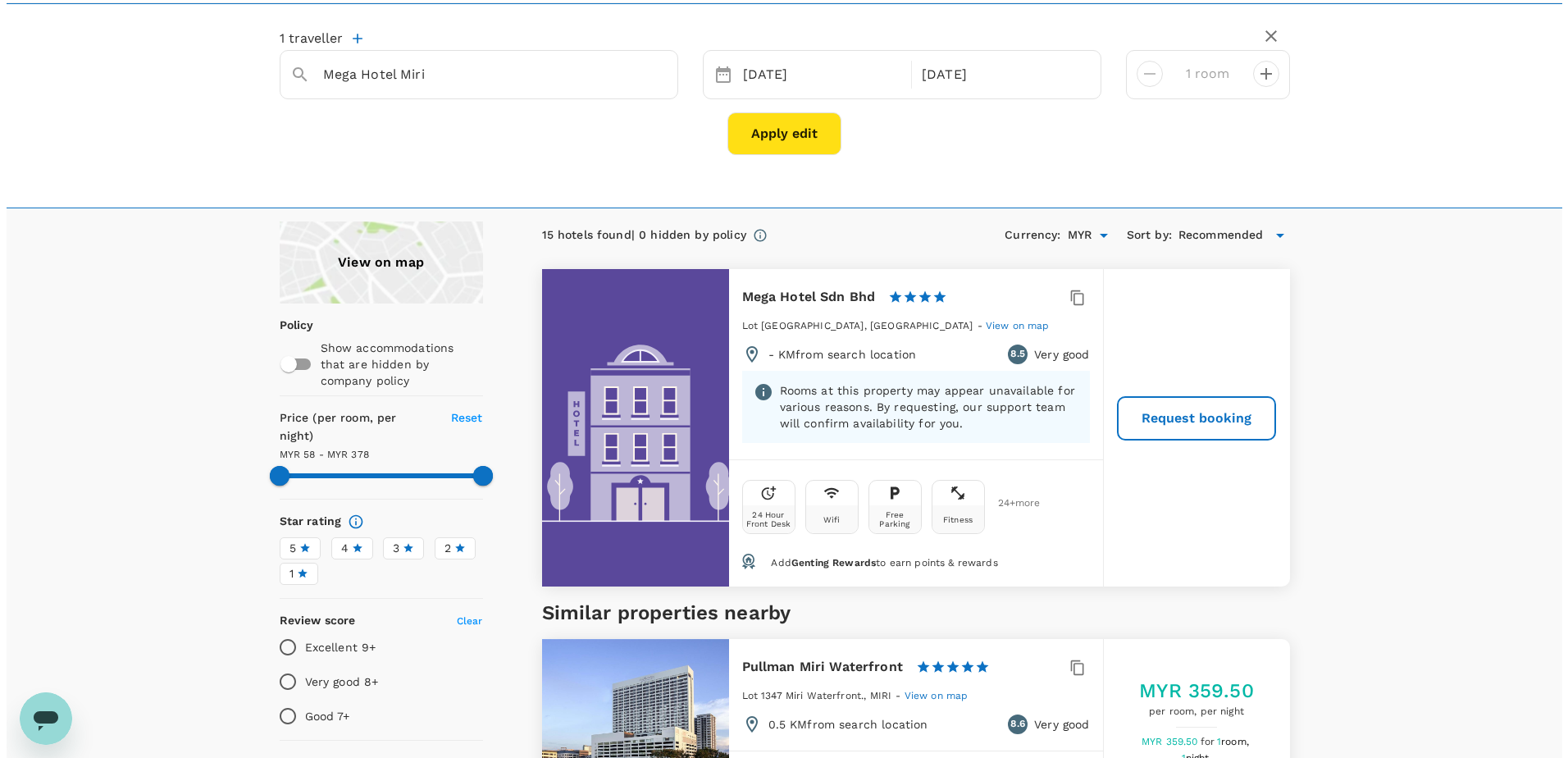
scroll to position [82, 0]
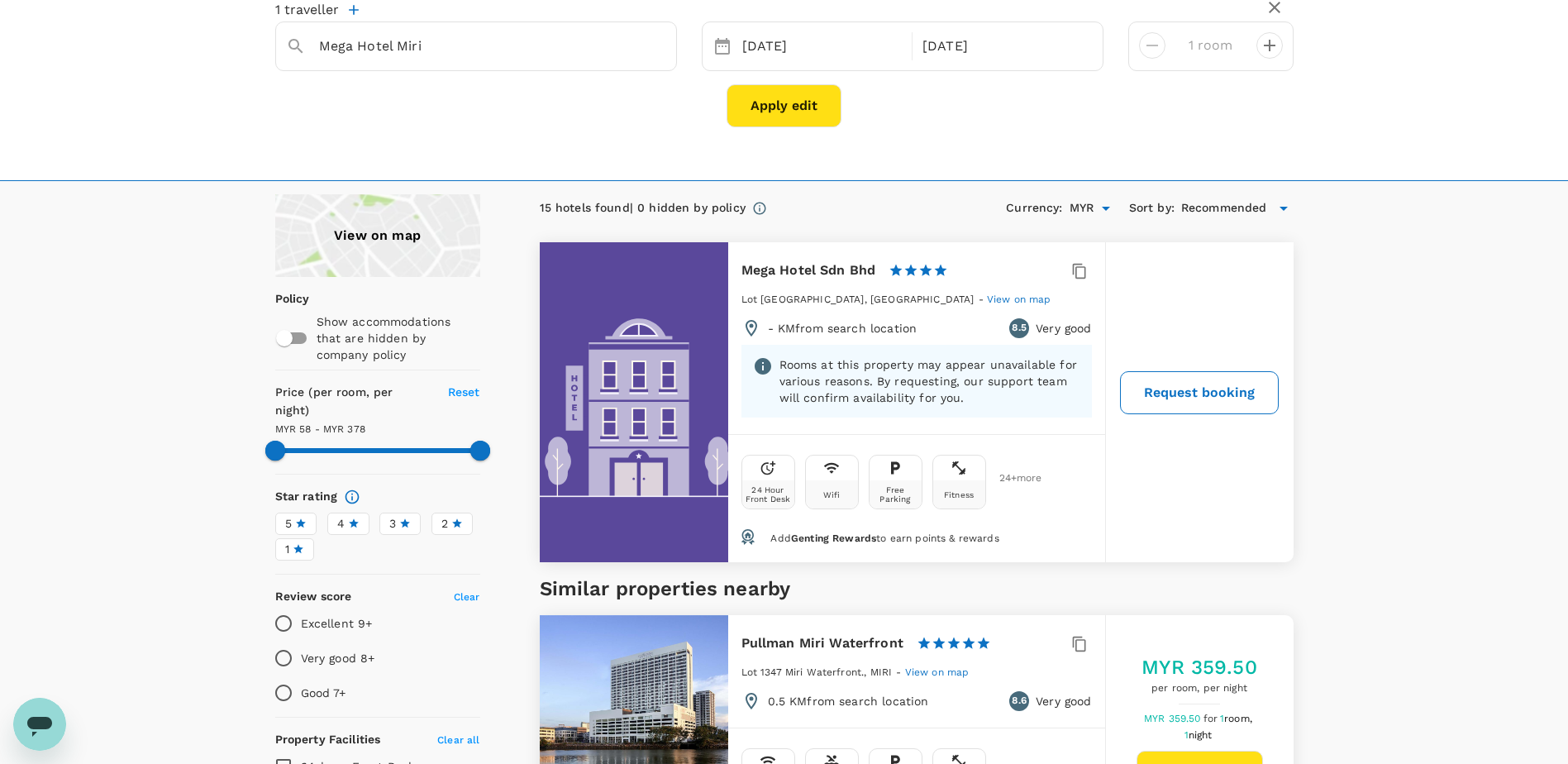
click at [1178, 392] on button "Request booking" at bounding box center [1199, 393] width 159 height 43
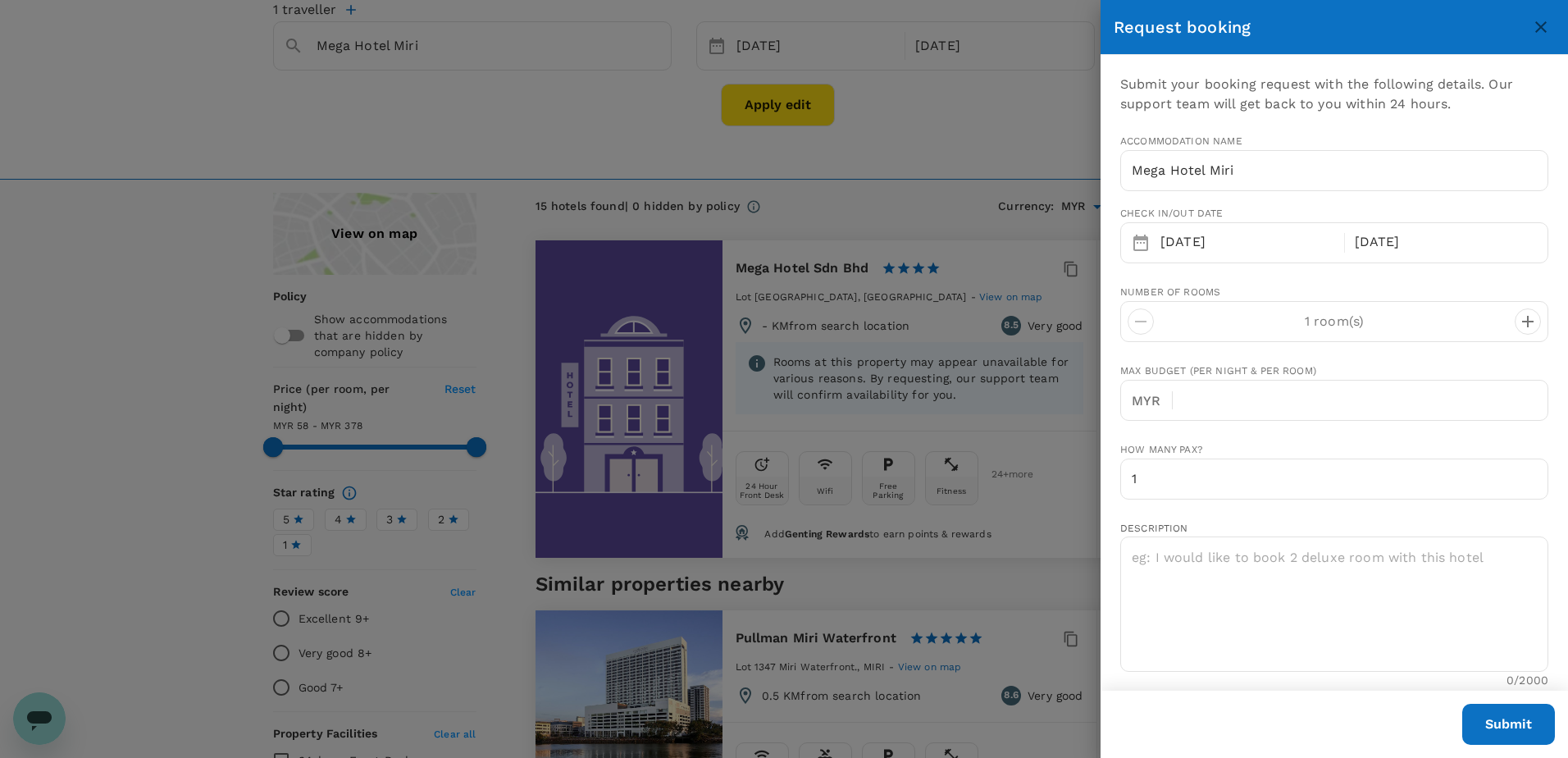
type input "[PERSON_NAME][EMAIL_ADDRESS][DOMAIN_NAME]"
type input "60"
type input "198314846"
click at [1546, 29] on icon "close" at bounding box center [1541, 27] width 19 height 19
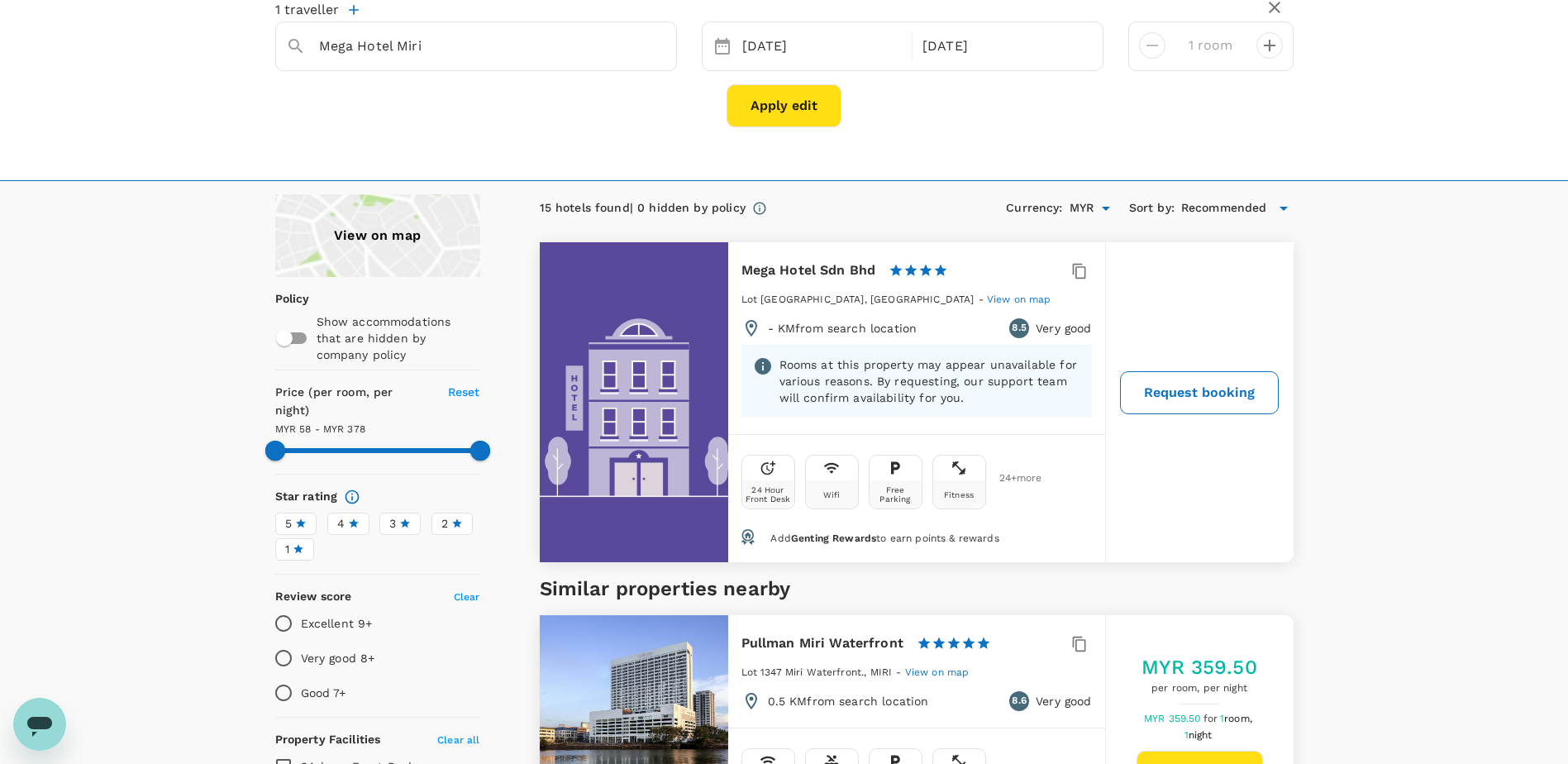
click at [1163, 401] on button "Request booking" at bounding box center [1199, 393] width 159 height 43
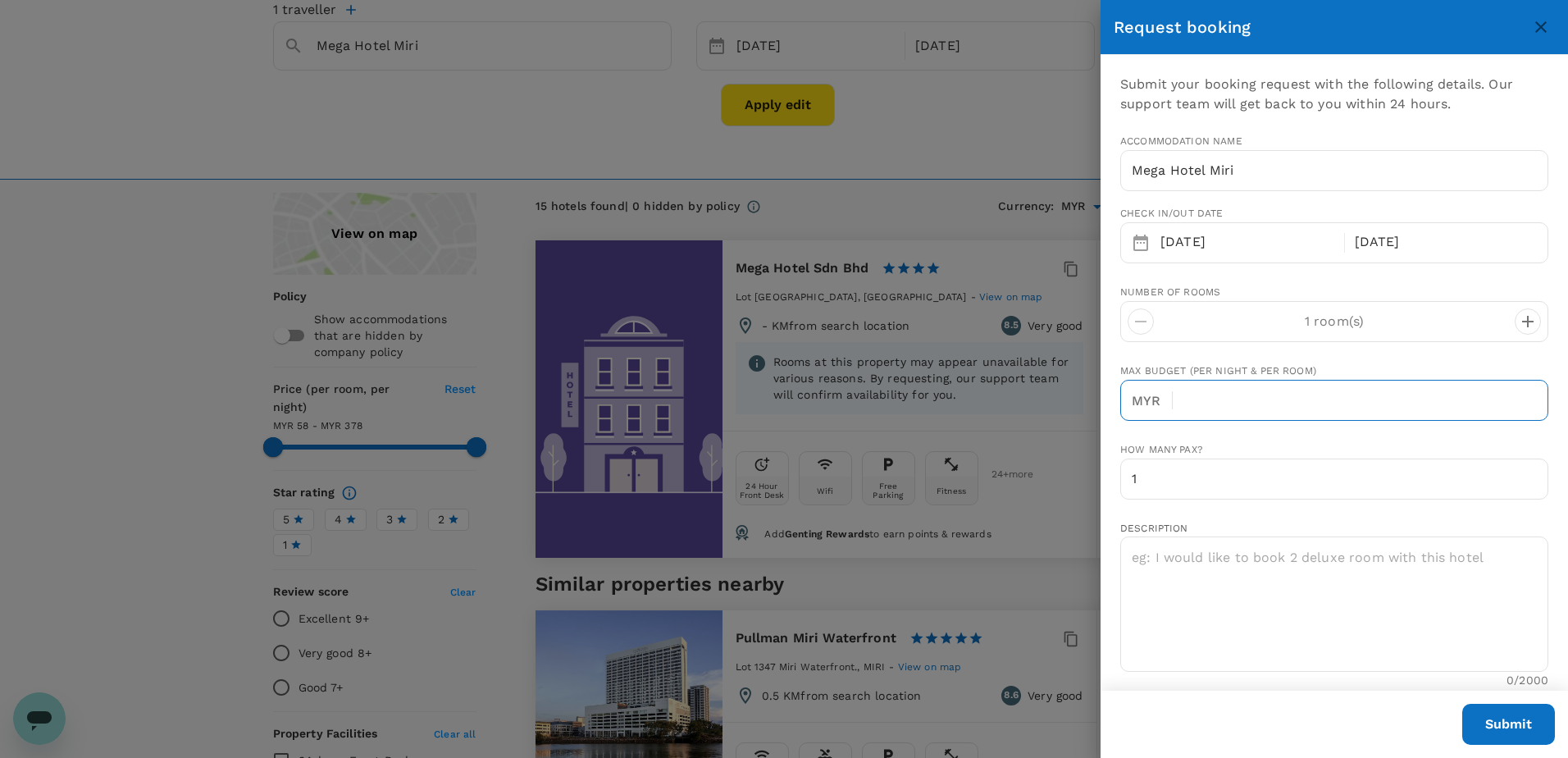
click at [1169, 397] on p "MYR" at bounding box center [1151, 401] width 40 height 19
click at [1176, 403] on div "MYR ​" at bounding box center [1334, 400] width 429 height 41
click at [1146, 402] on p "MYR" at bounding box center [1151, 401] width 40 height 19
click at [1147, 402] on p "MYR" at bounding box center [1151, 401] width 40 height 19
click at [1153, 399] on p "MYR" at bounding box center [1151, 401] width 40 height 19
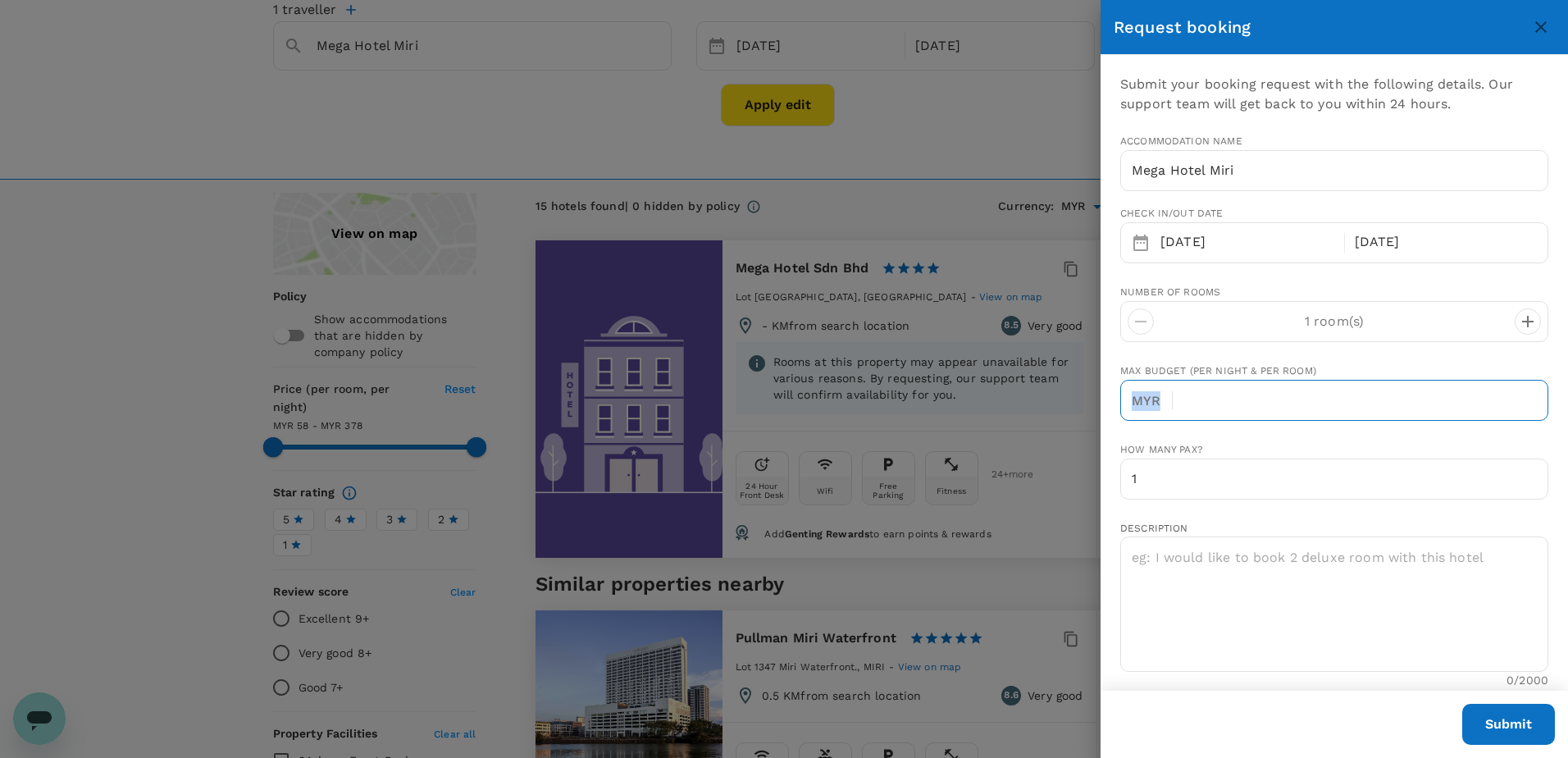
click at [1153, 399] on p "MYR" at bounding box center [1151, 401] width 40 height 19
drag, startPoint x: 1153, startPoint y: 399, endPoint x: 1188, endPoint y: 403, distance: 35.2
click at [1188, 403] on input "text" at bounding box center [1366, 400] width 362 height 41
type input "250.00"
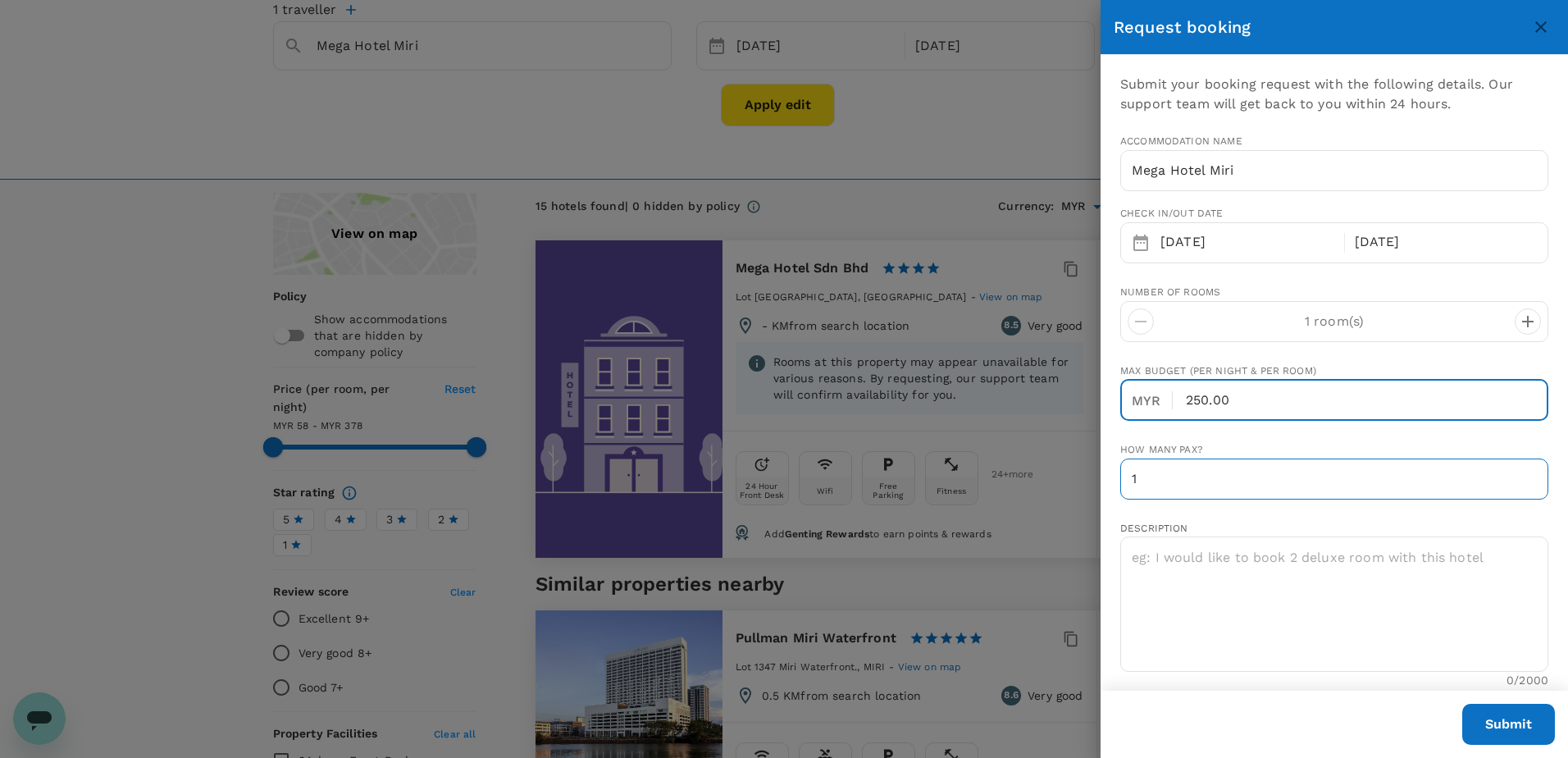
click at [1195, 465] on input "1" at bounding box center [1334, 479] width 429 height 41
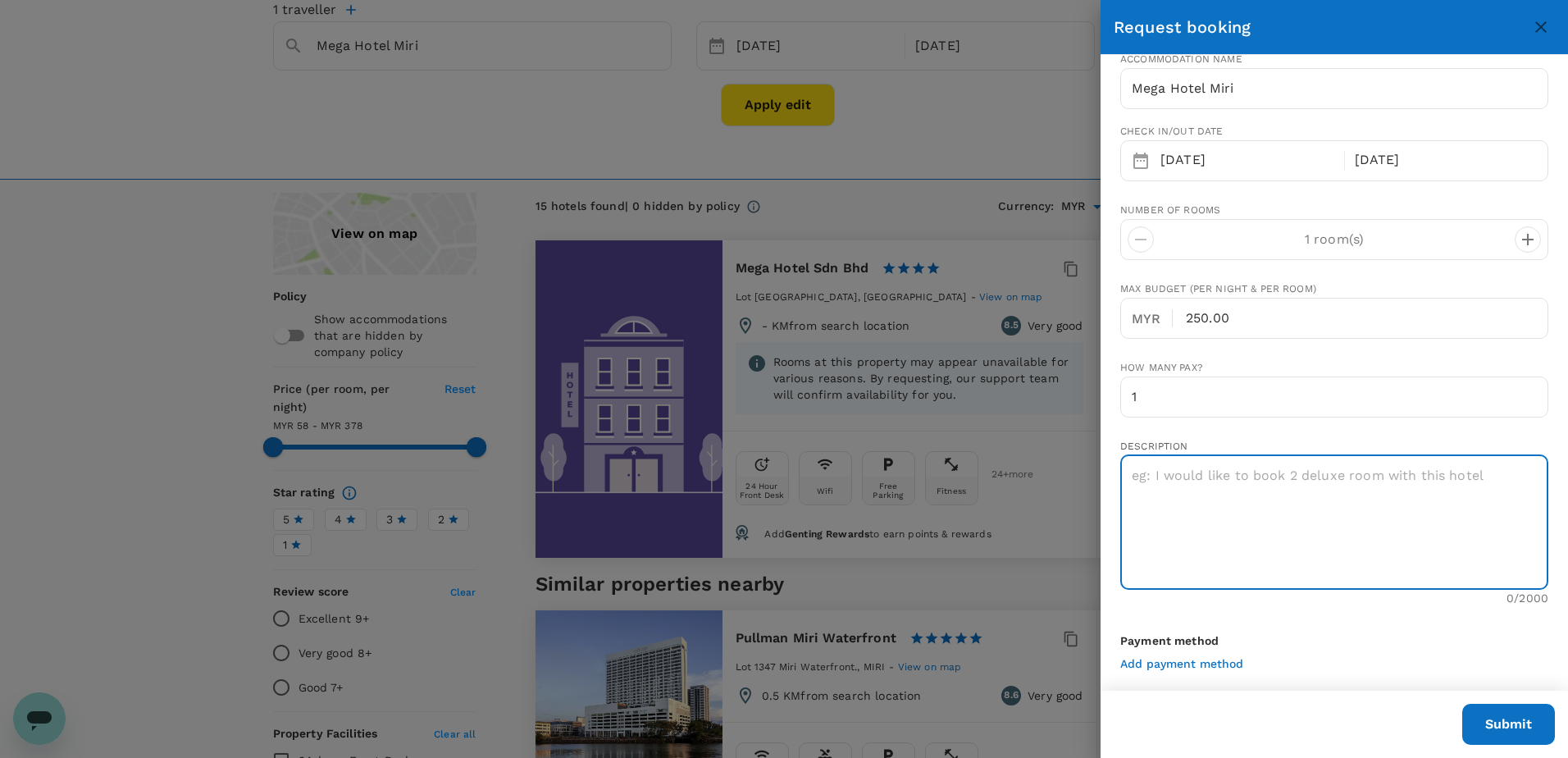
click at [1136, 476] on textarea at bounding box center [1334, 522] width 429 height 135
click at [1289, 481] on textarea "- room at lower floor" at bounding box center [1334, 522] width 429 height 135
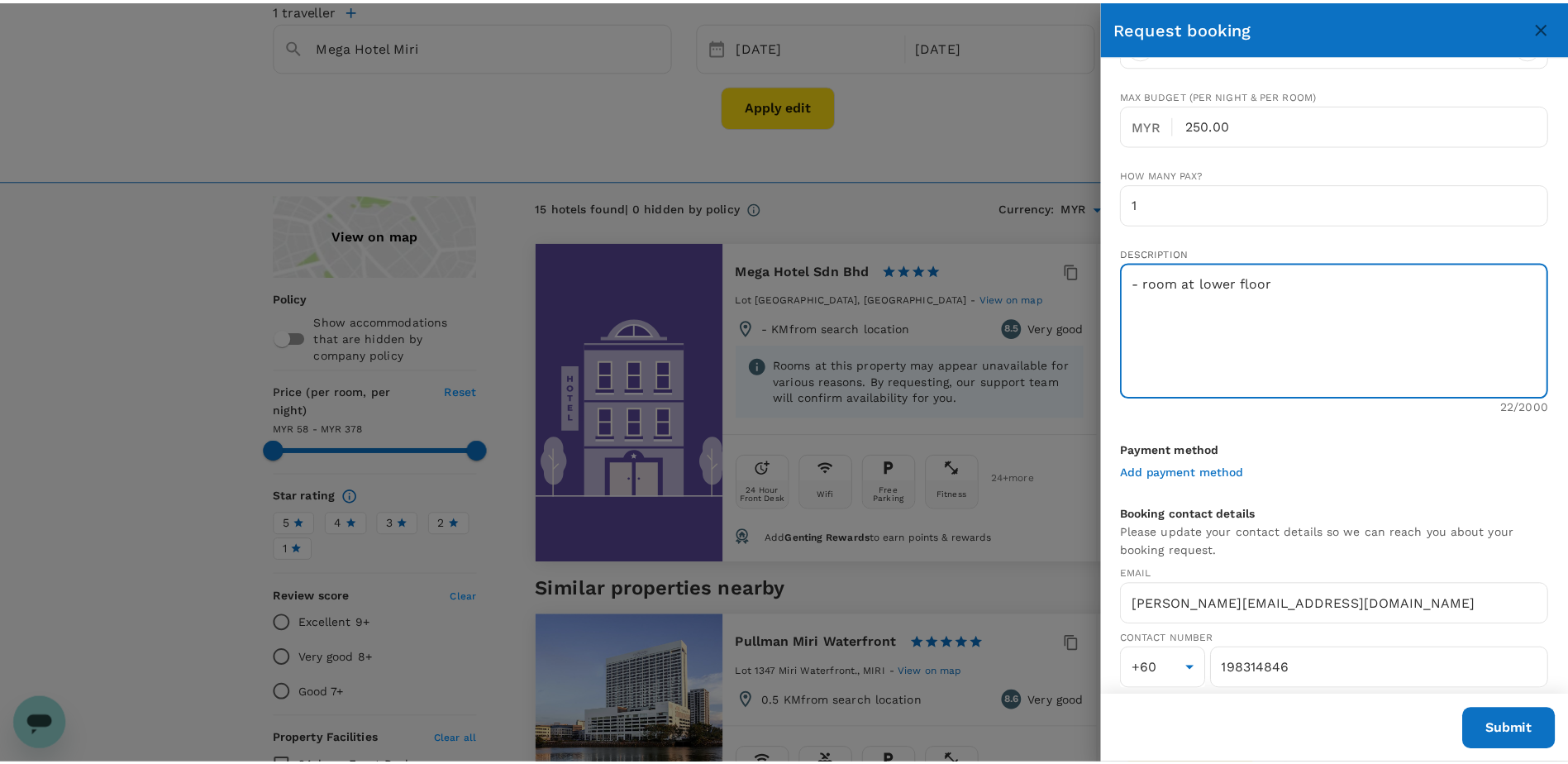
scroll to position [292, 0]
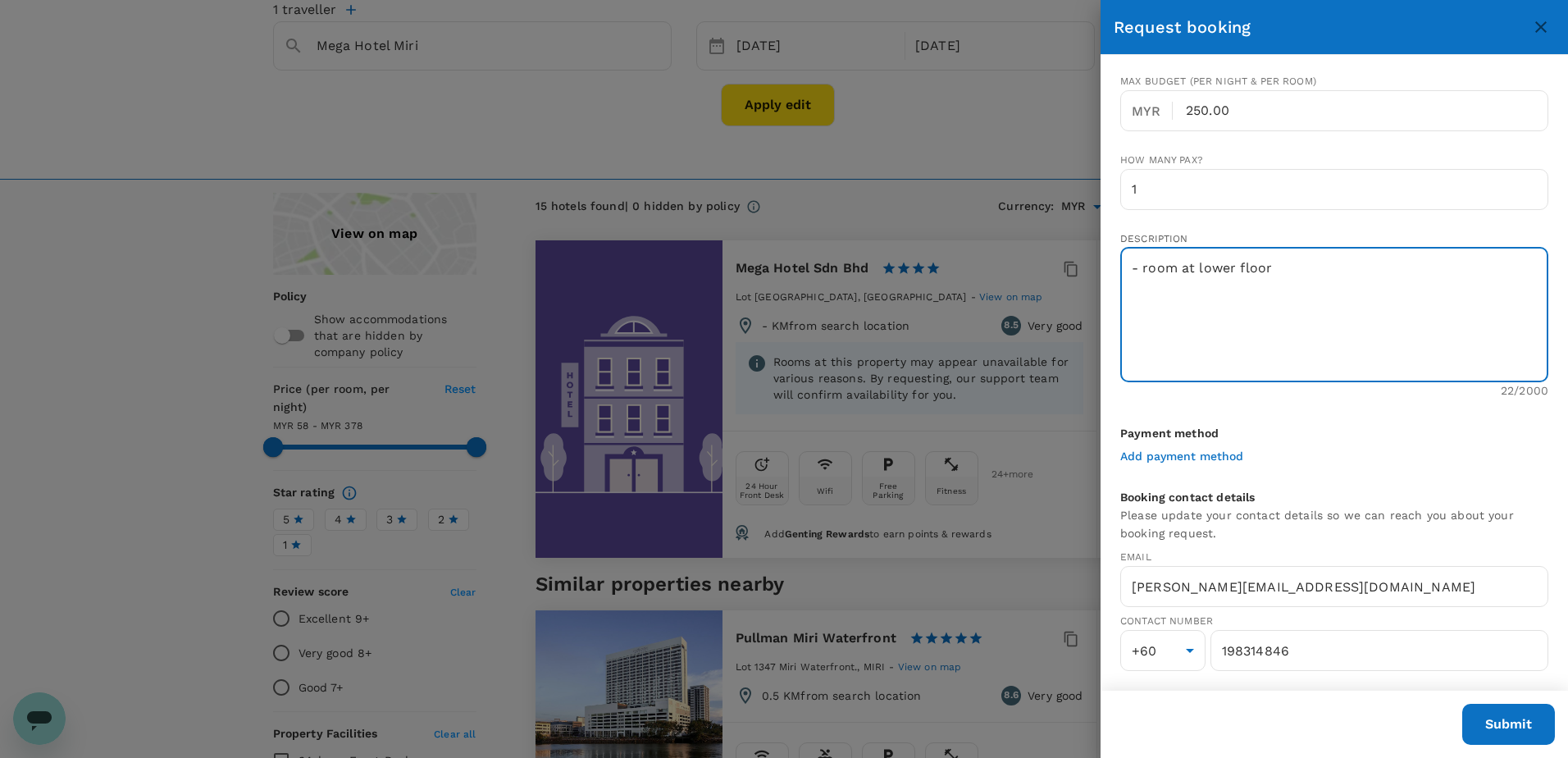
type textarea "- room at lower floor"
click at [1510, 726] on button "Submit" at bounding box center [1509, 724] width 93 height 41
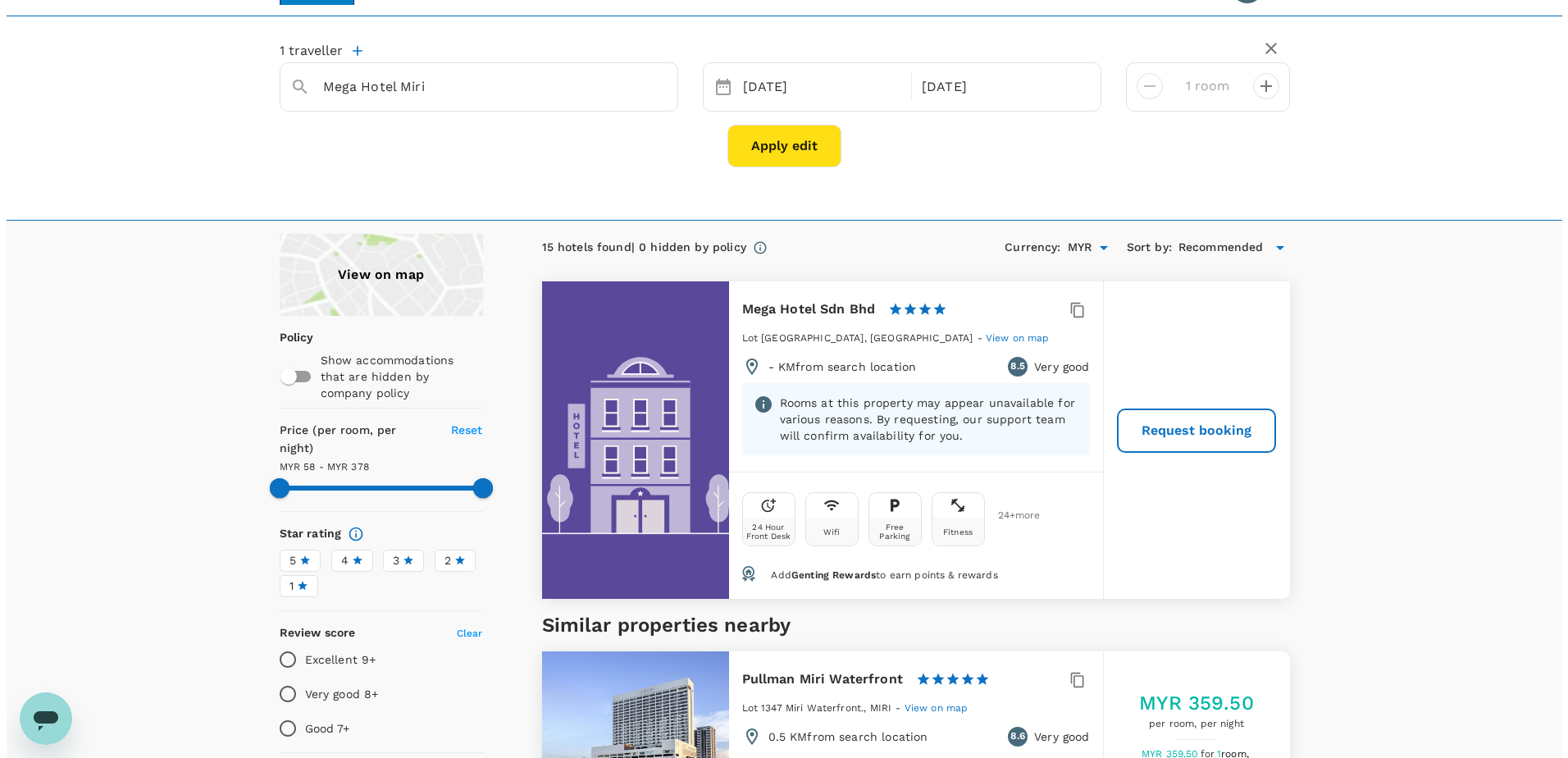
scroll to position [0, 0]
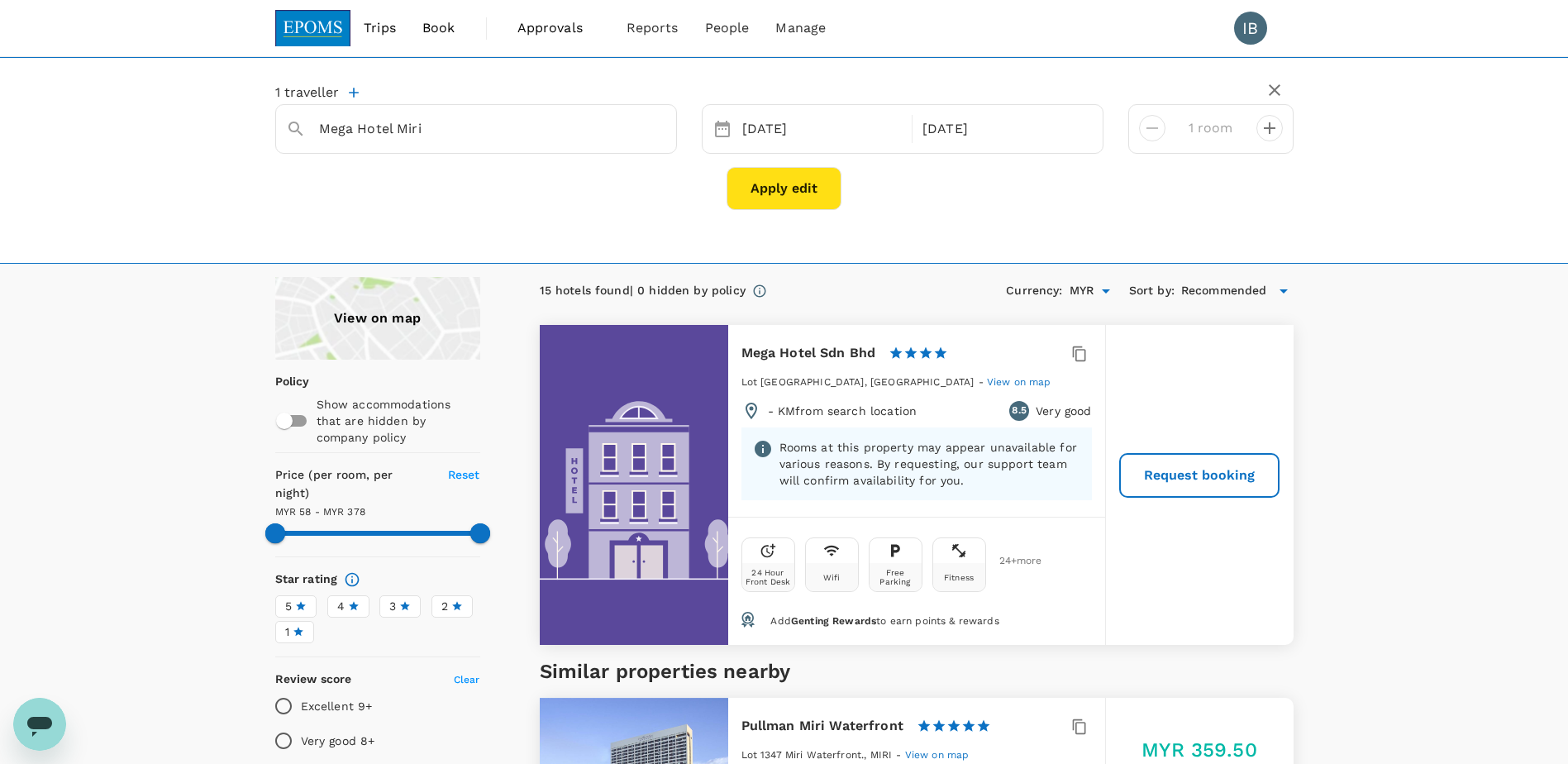
click at [441, 31] on span "Book" at bounding box center [438, 28] width 33 height 20
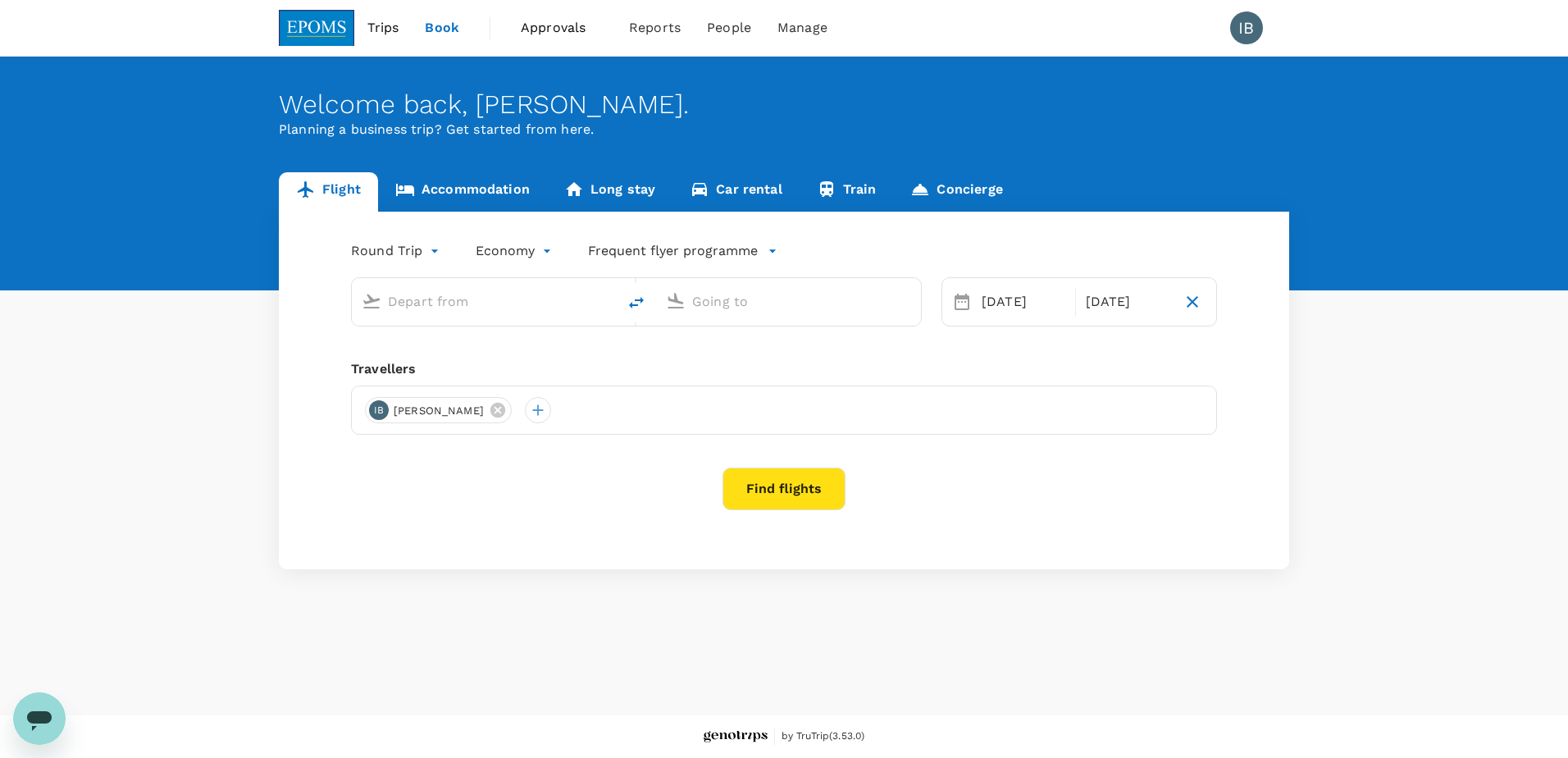
type input "Kota Kinabalu Intl (BKI)"
type input "Miri Intl (MYY)"
type input "Kota Kinabalu Intl (BKI)"
type input "Miri Intl (MYY)"
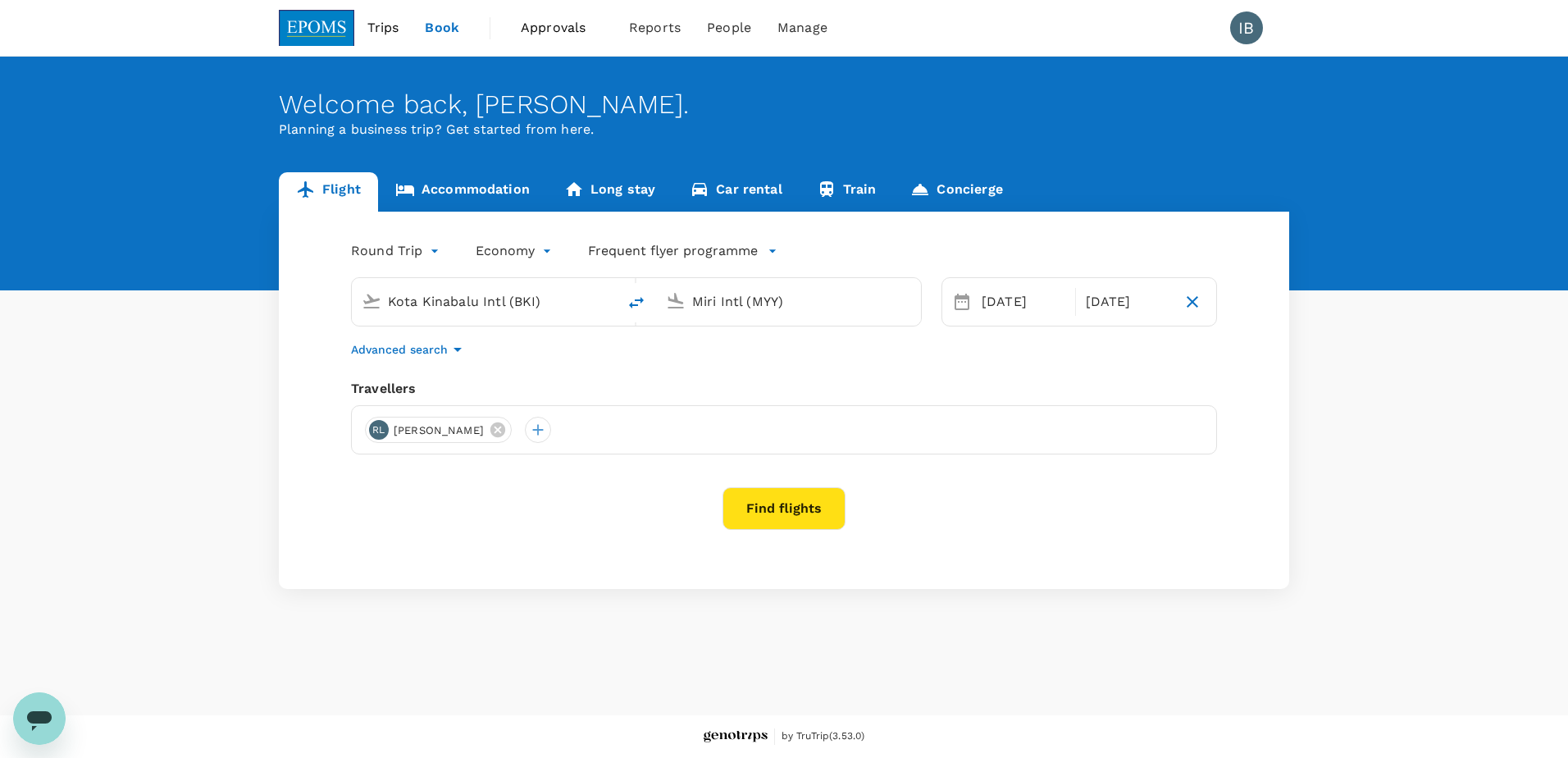
click at [551, 29] on span "Approvals" at bounding box center [561, 27] width 82 height 19
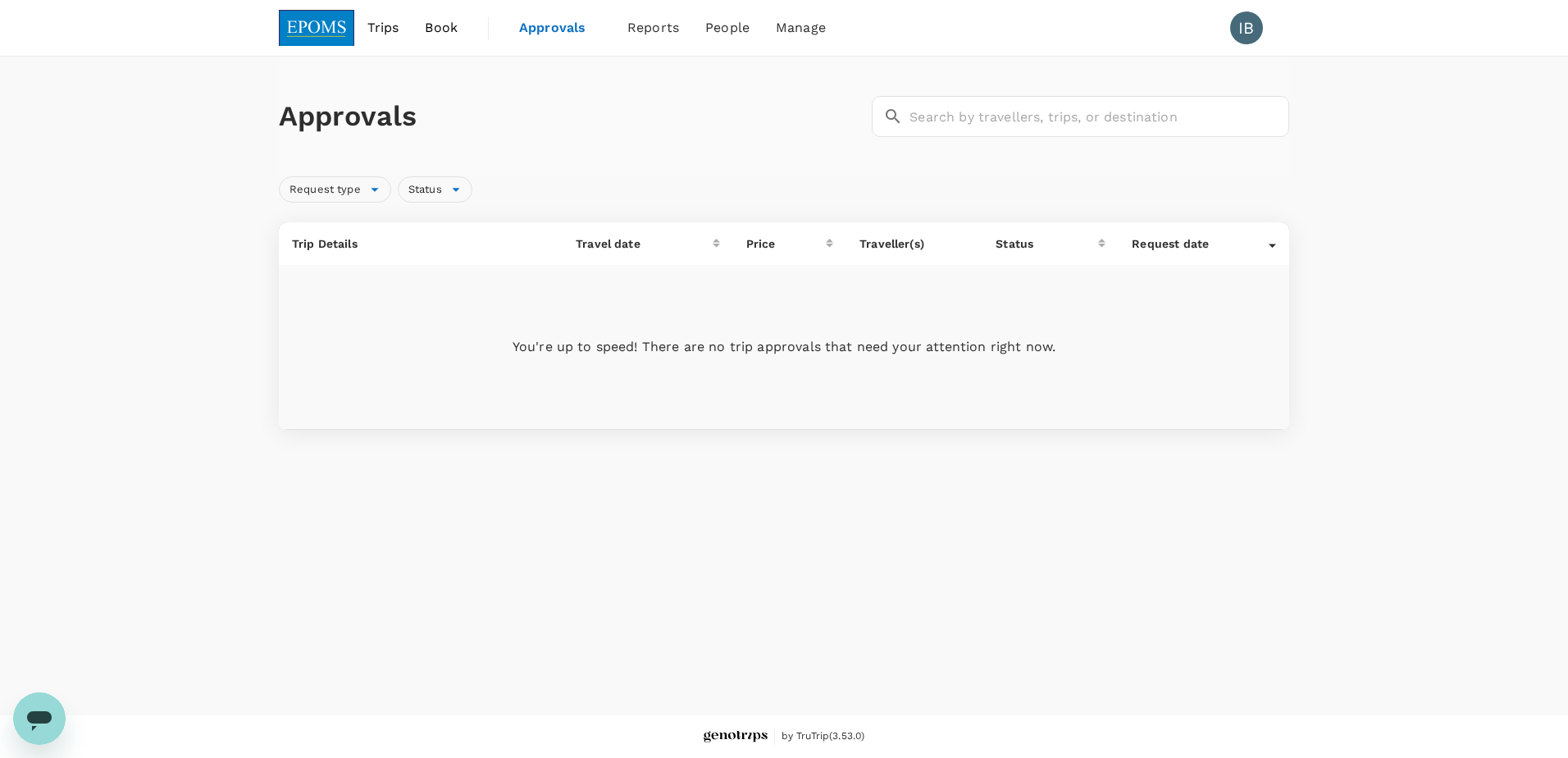
click at [442, 30] on span "Book" at bounding box center [441, 27] width 33 height 19
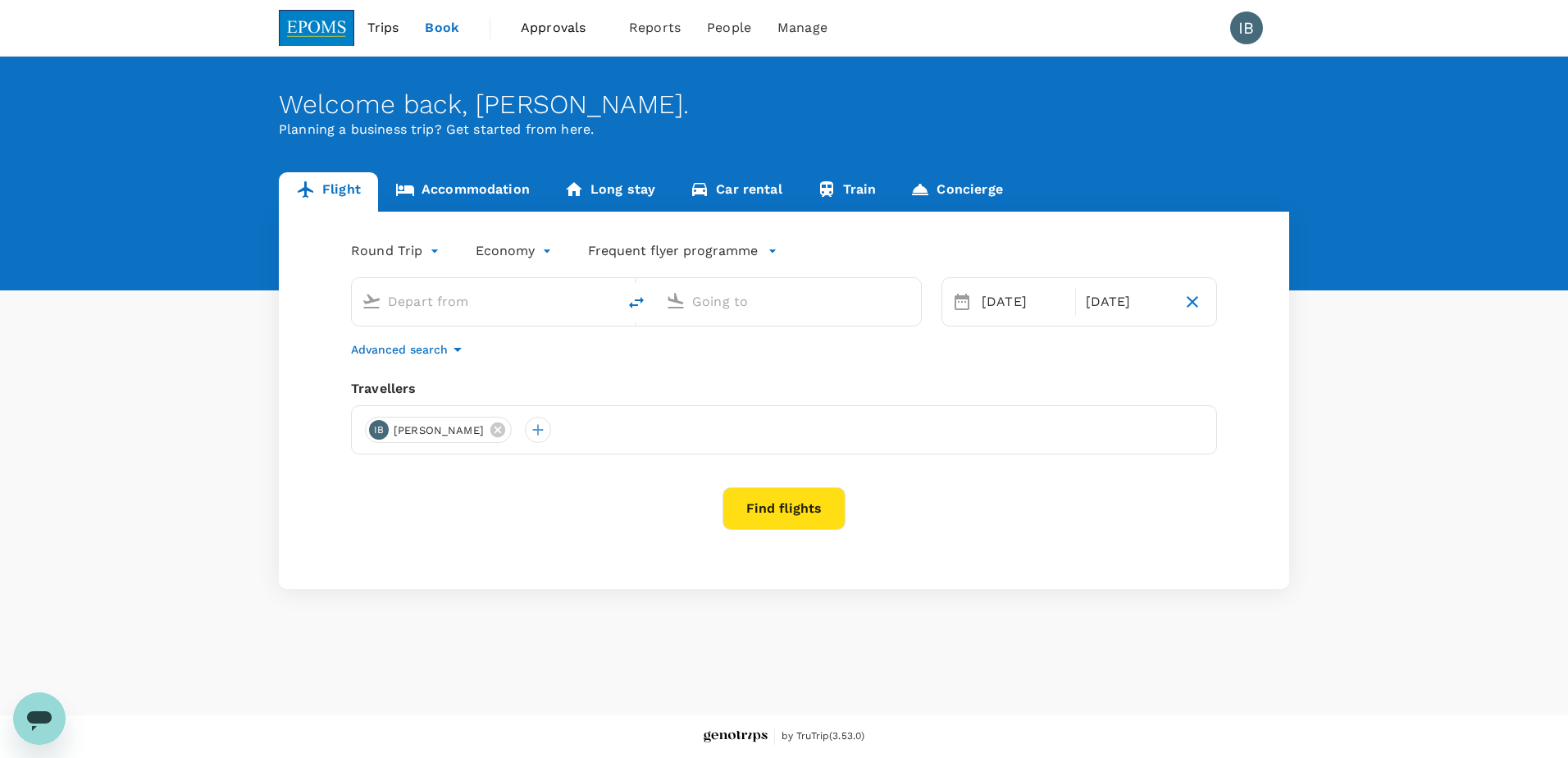
type input "Kota Kinabalu Intl (BKI)"
type input "Miri Intl (MYY)"
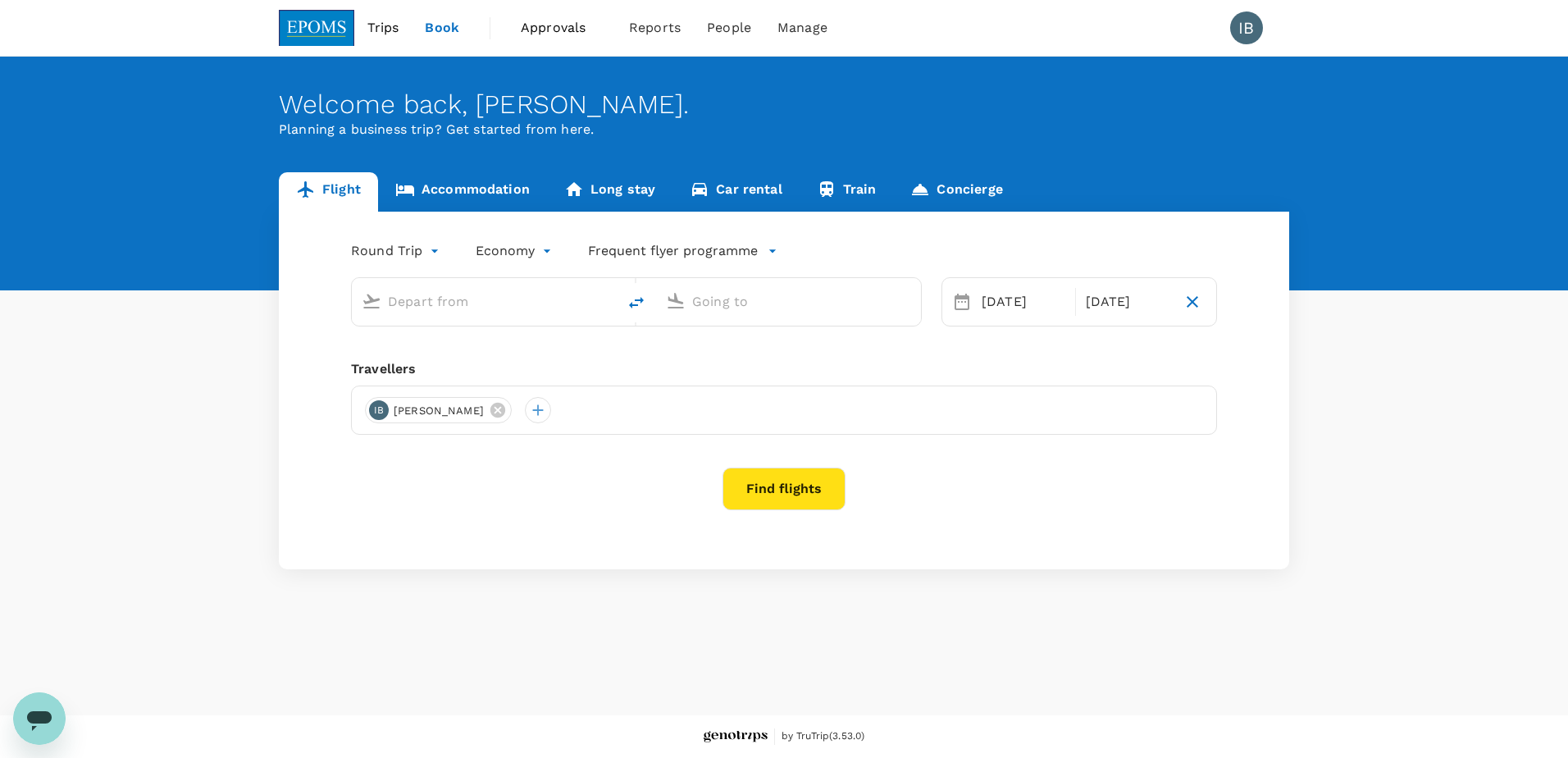
type input "Kota Kinabalu Intl (BKI)"
type input "Miri Intl (MYY)"
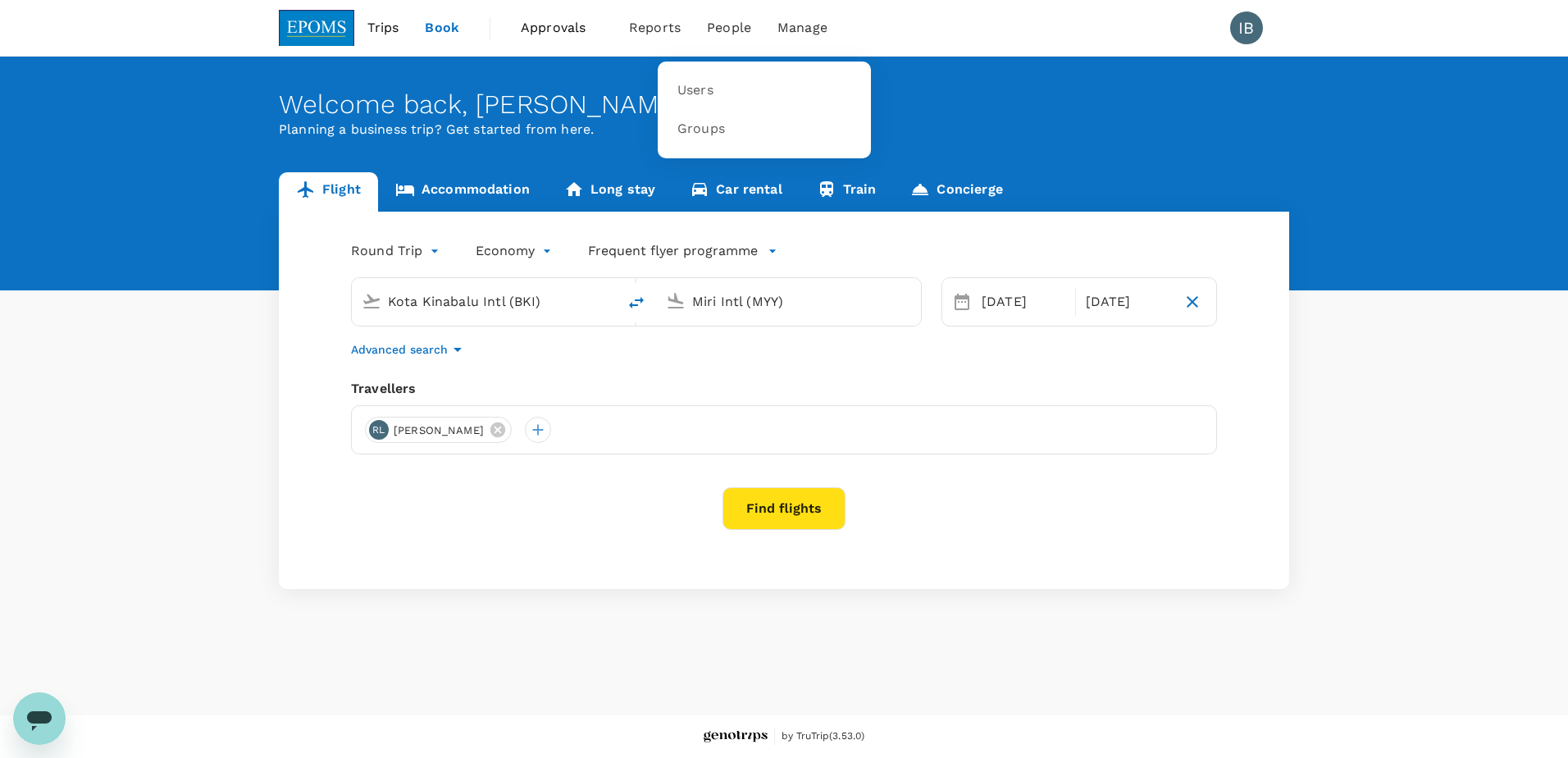
click at [723, 28] on span "People" at bounding box center [729, 27] width 44 height 19
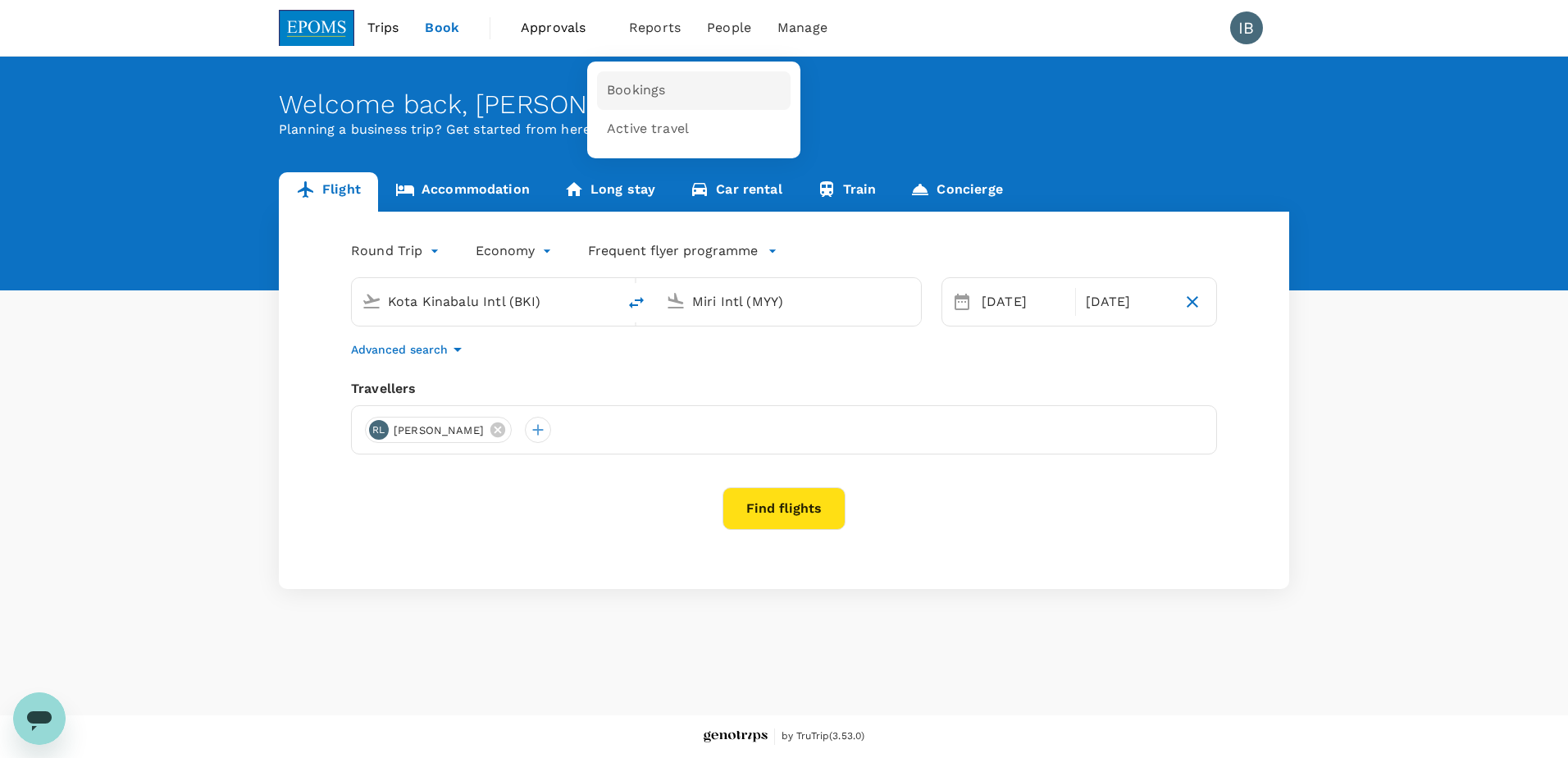
click at [645, 89] on span "Bookings" at bounding box center [636, 90] width 58 height 19
